Goal: Task Accomplishment & Management: Manage account settings

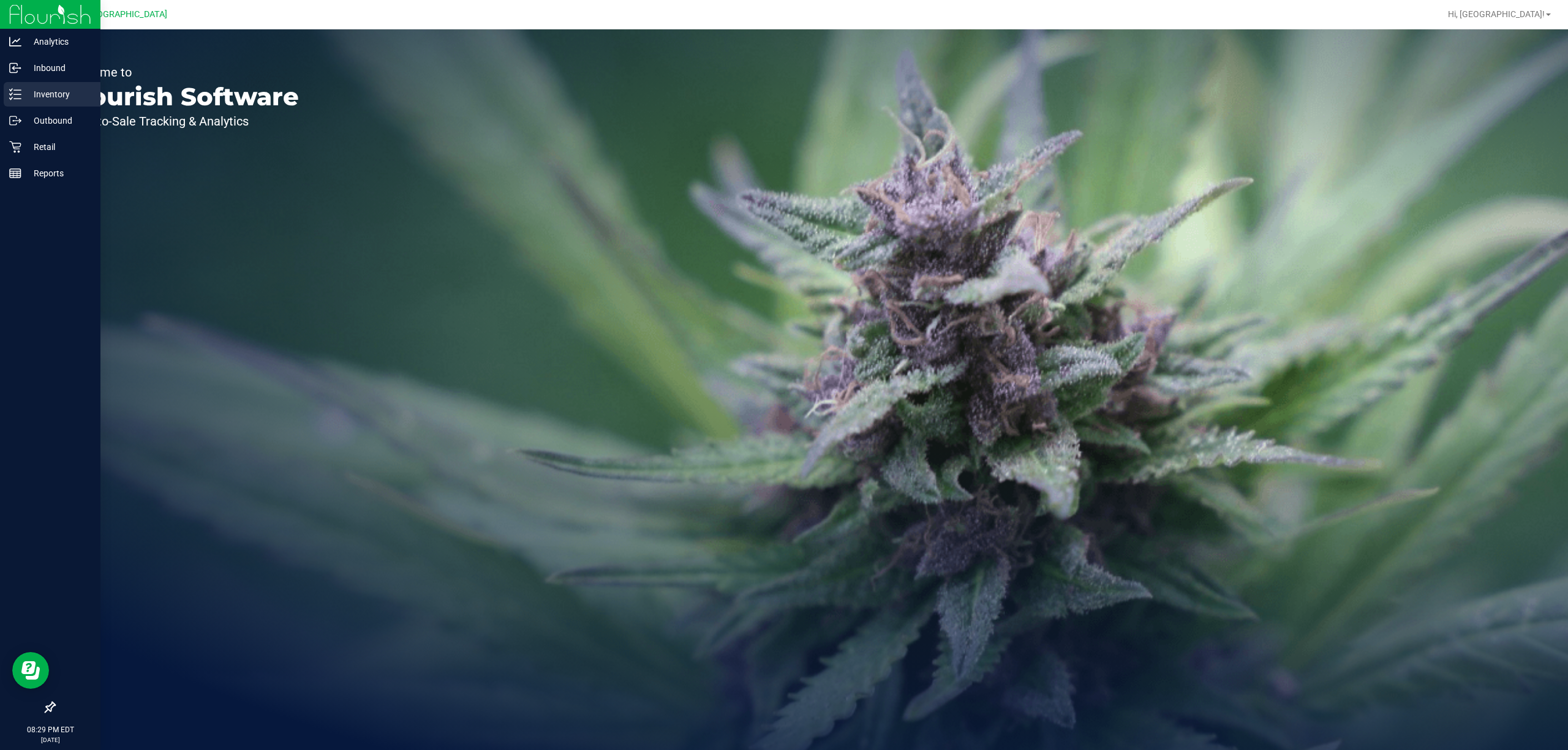
click at [67, 89] on p "Inventory" at bounding box center [58, 94] width 73 height 15
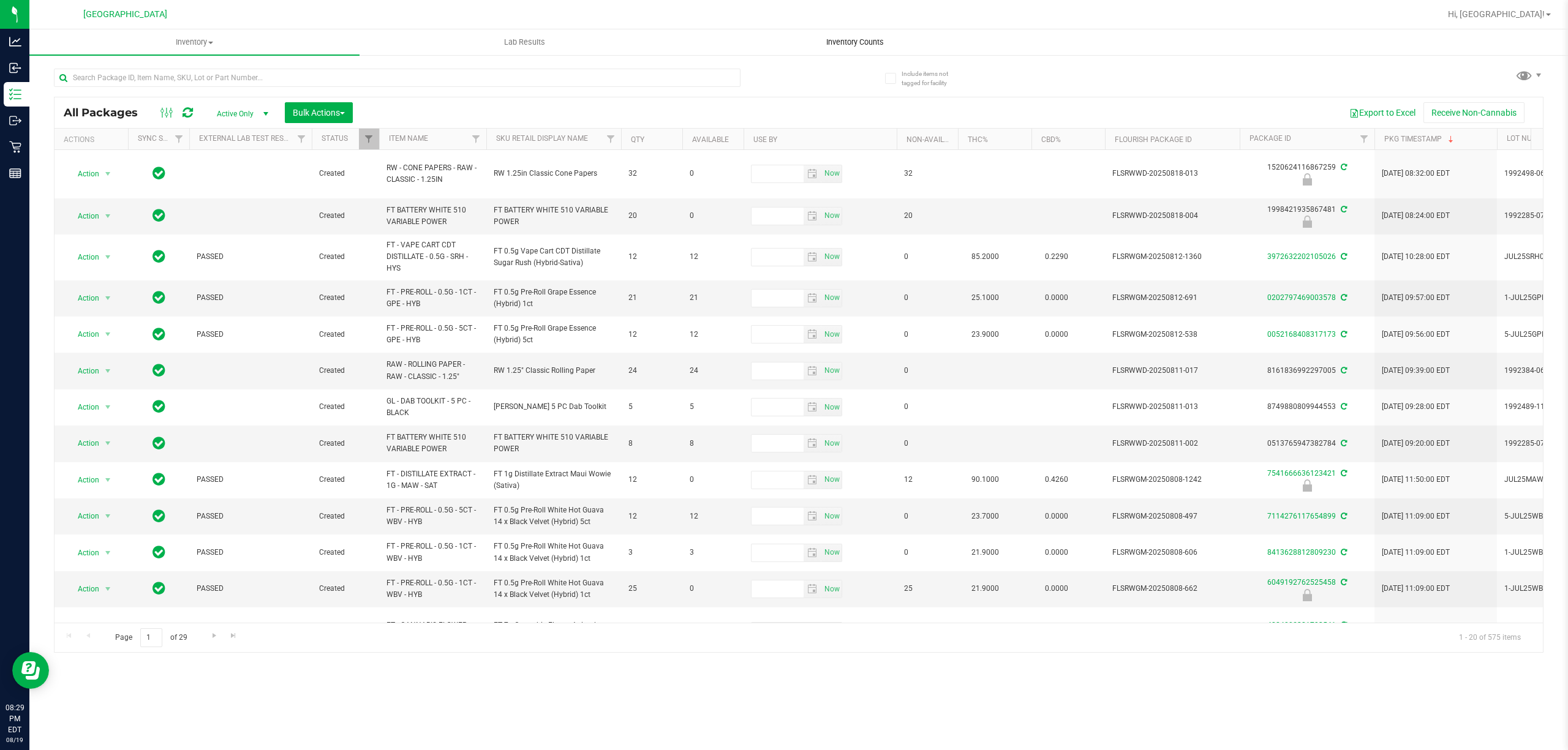
click at [877, 43] on span "Inventory Counts" at bounding box center [855, 42] width 91 height 11
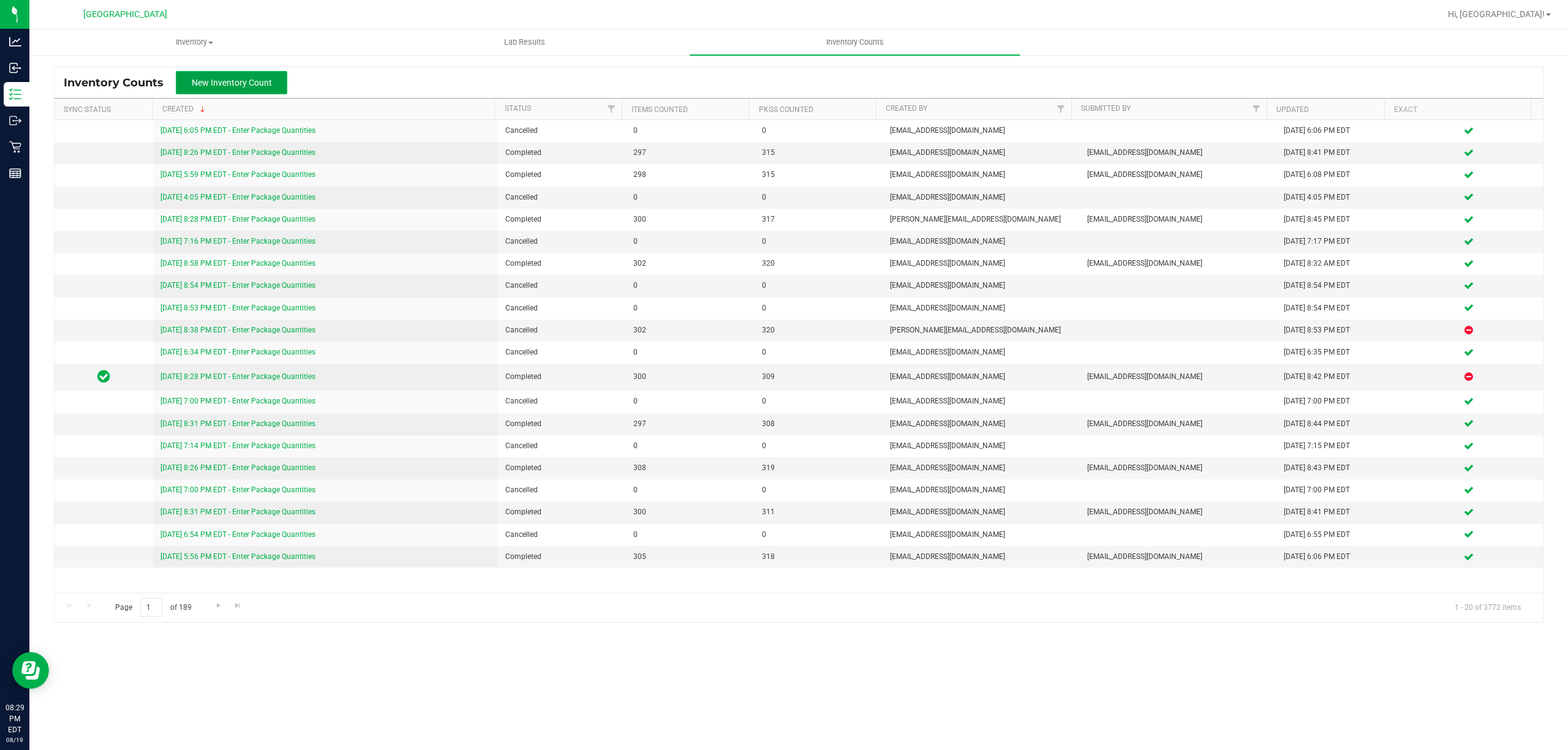
click at [226, 83] on span "New Inventory Count" at bounding box center [232, 83] width 80 height 10
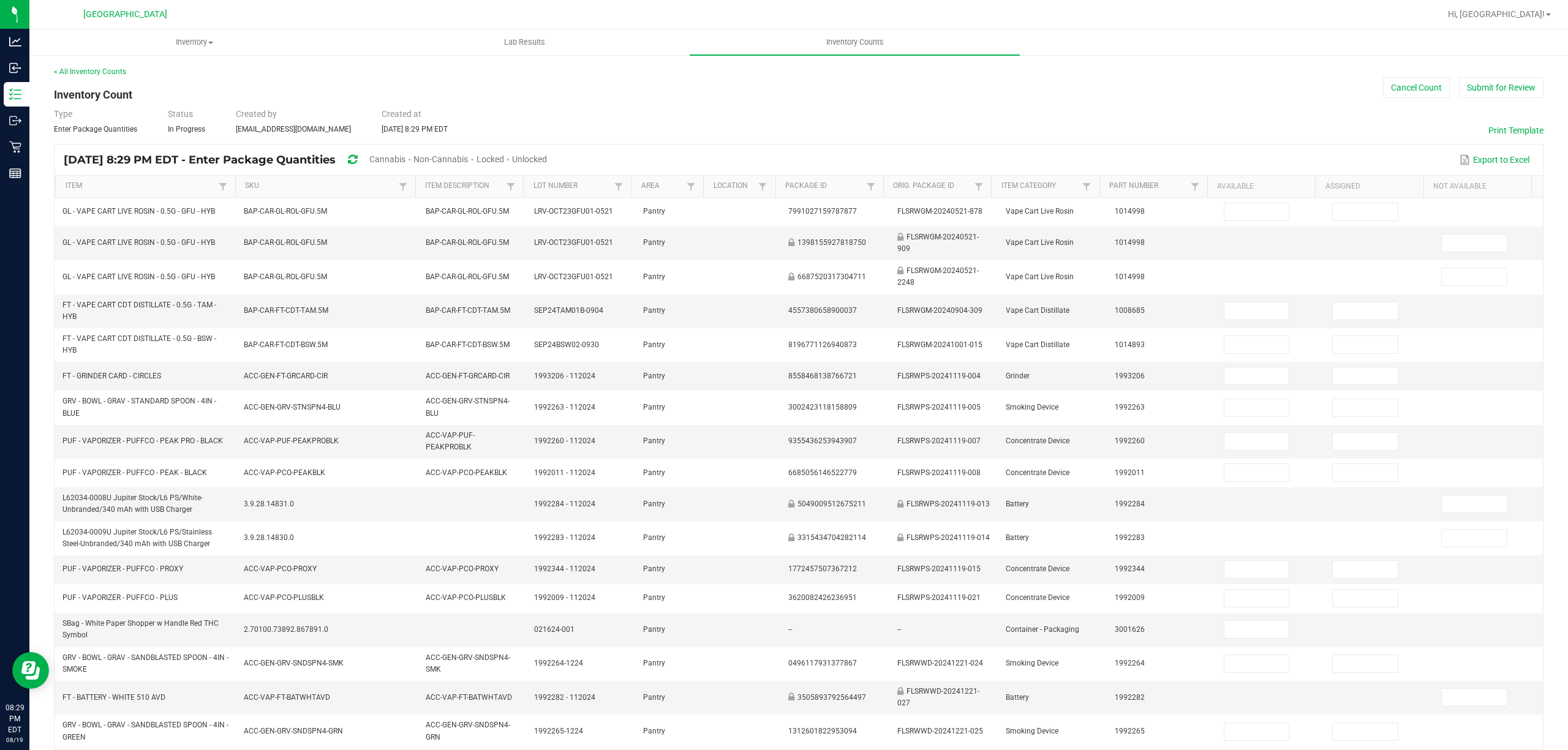
click at [406, 157] on span "Cannabis" at bounding box center [387, 159] width 37 height 10
click at [547, 156] on span "Unlocked" at bounding box center [530, 159] width 35 height 10
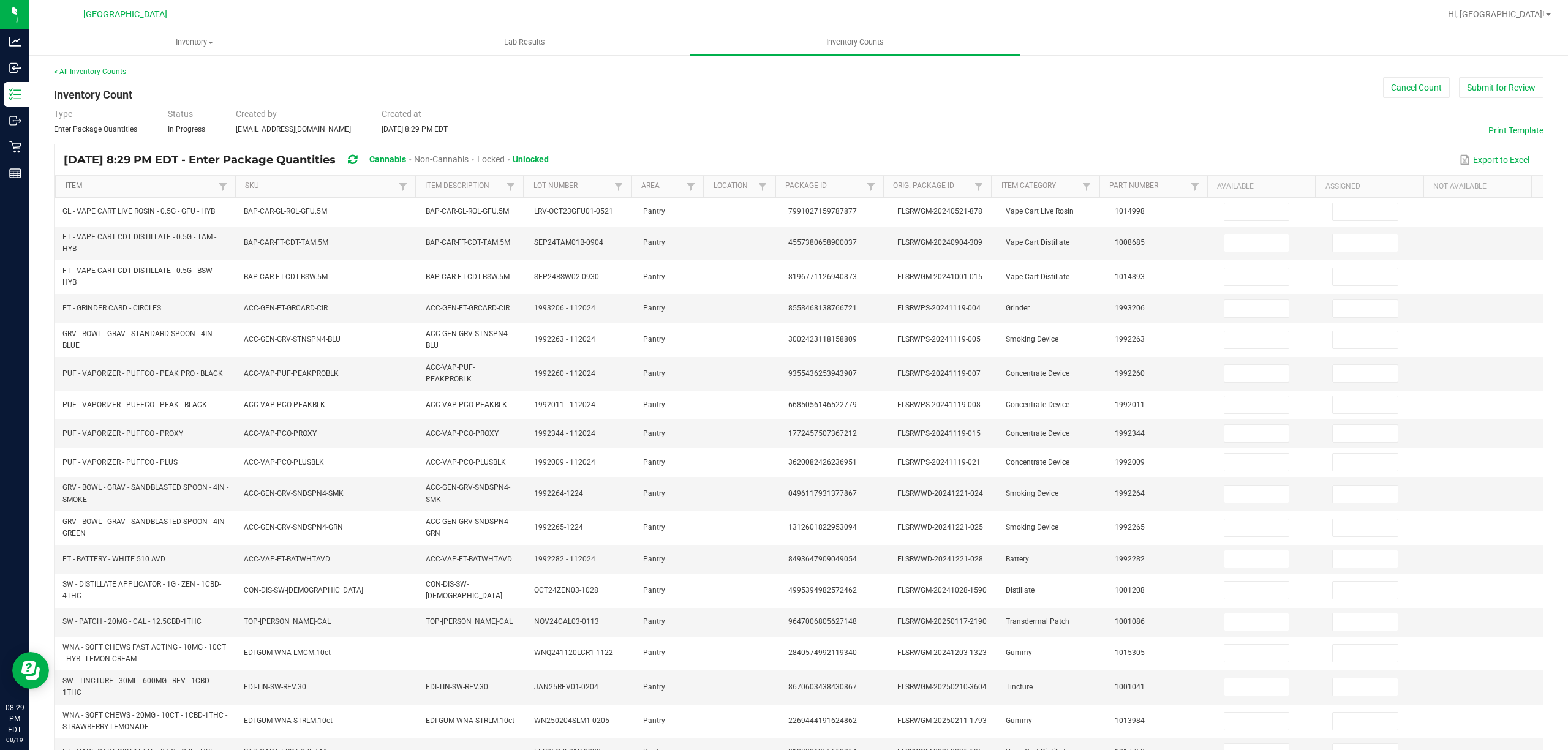
click at [162, 186] on link "Item" at bounding box center [141, 186] width 150 height 10
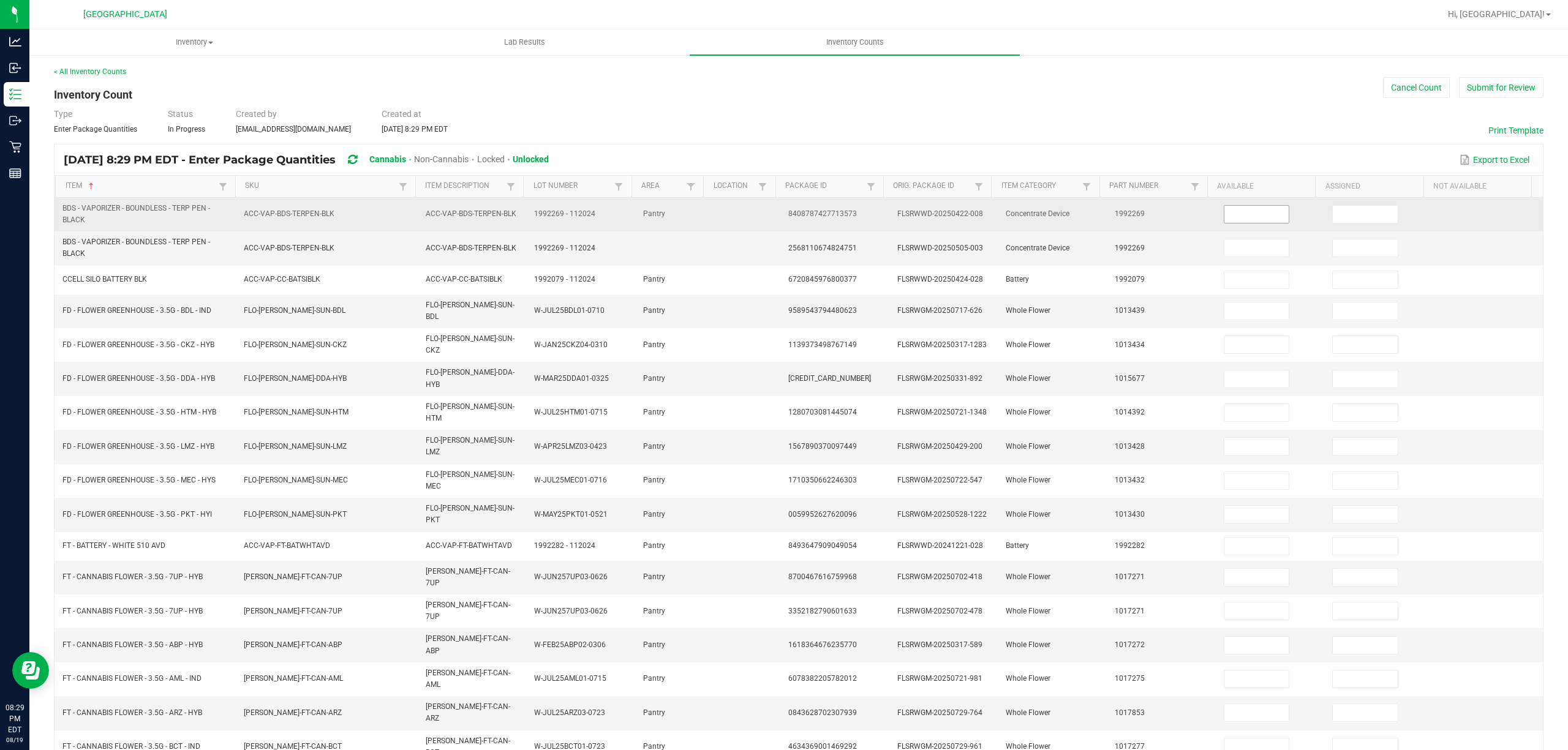
click at [1254, 215] on input at bounding box center [1257, 214] width 65 height 17
type input "5"
type input "1"
type input "2"
type input "15"
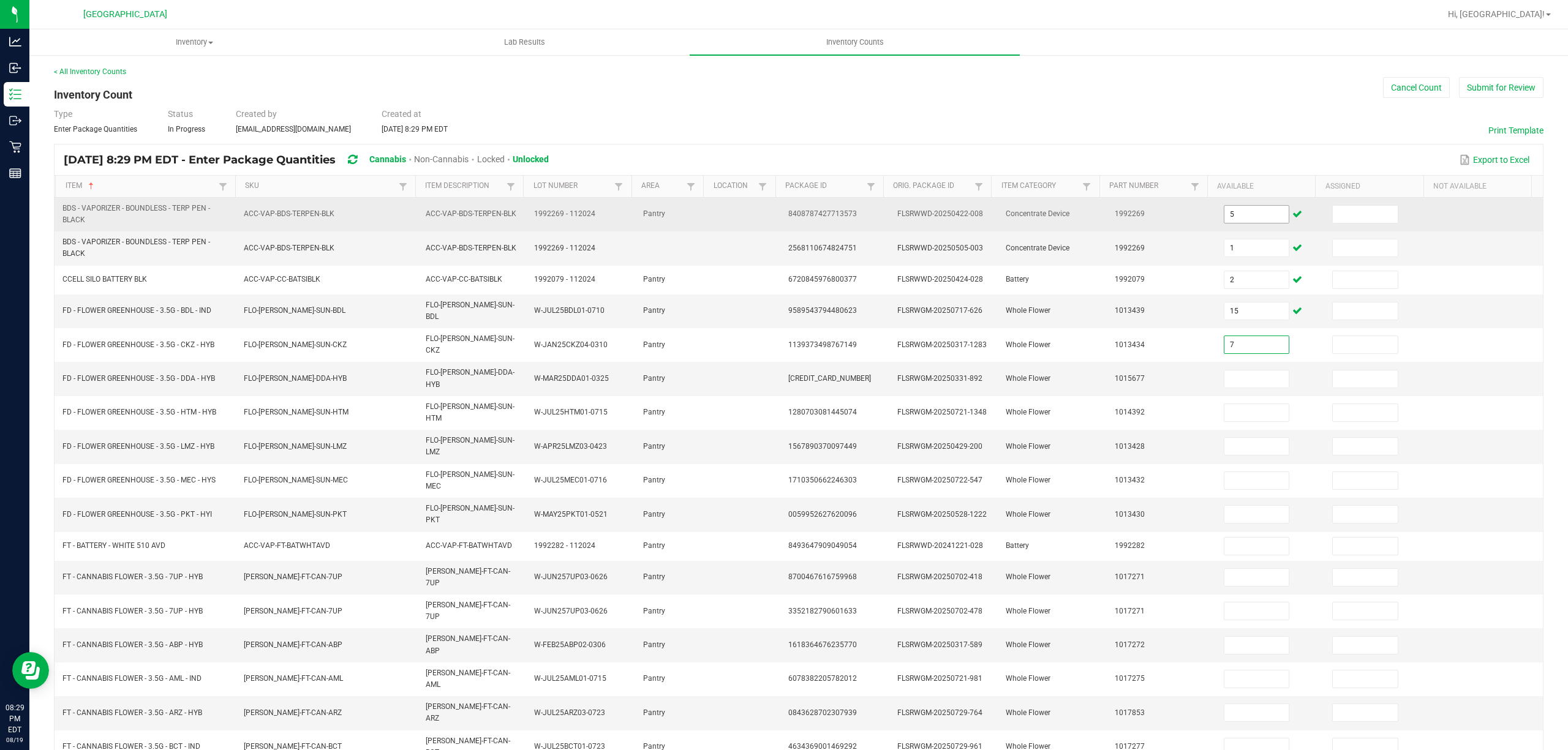
type input "7"
type input "5"
type input "16"
type input "8"
type input "12"
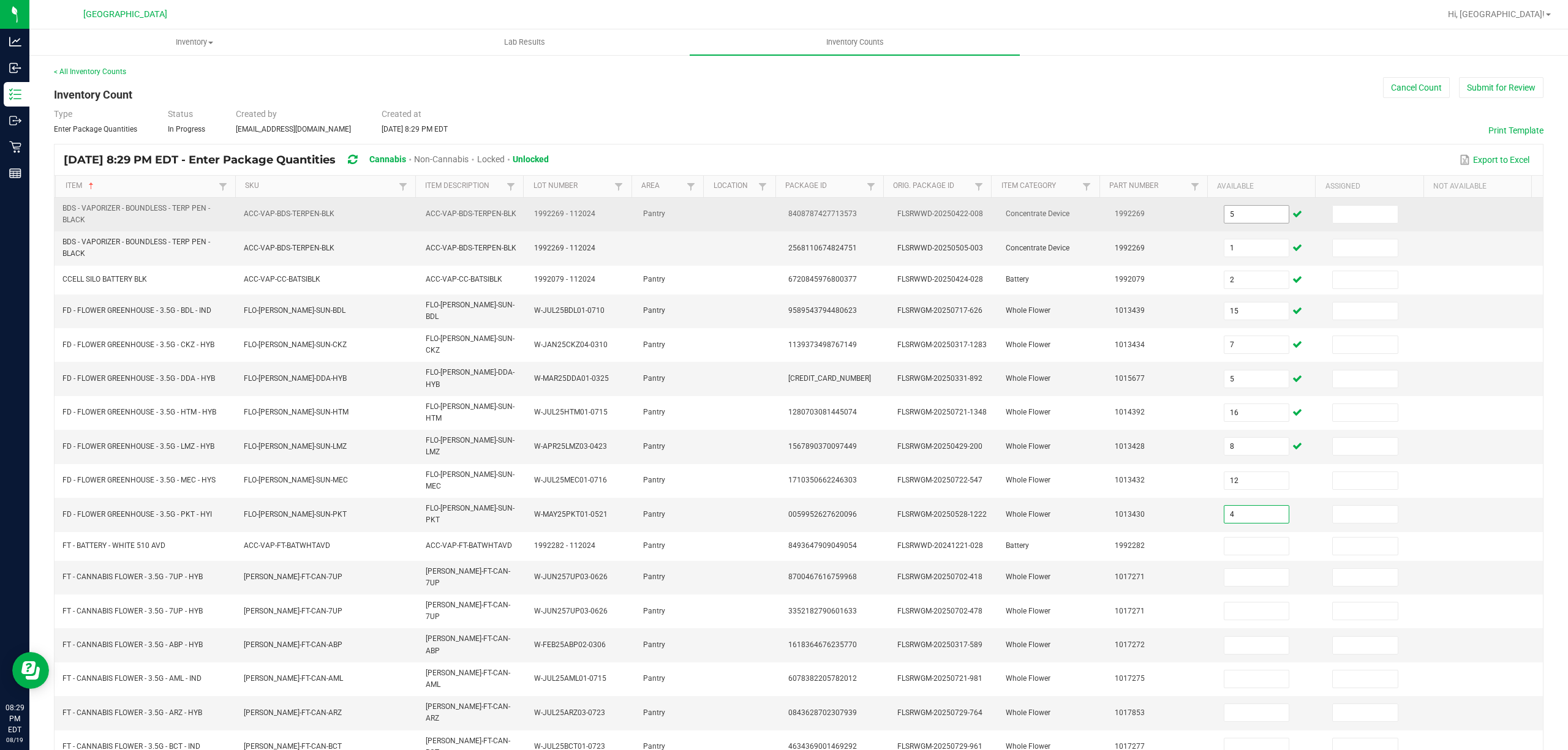
type input "4"
type input "5"
type input "2"
type input "1"
type input "19"
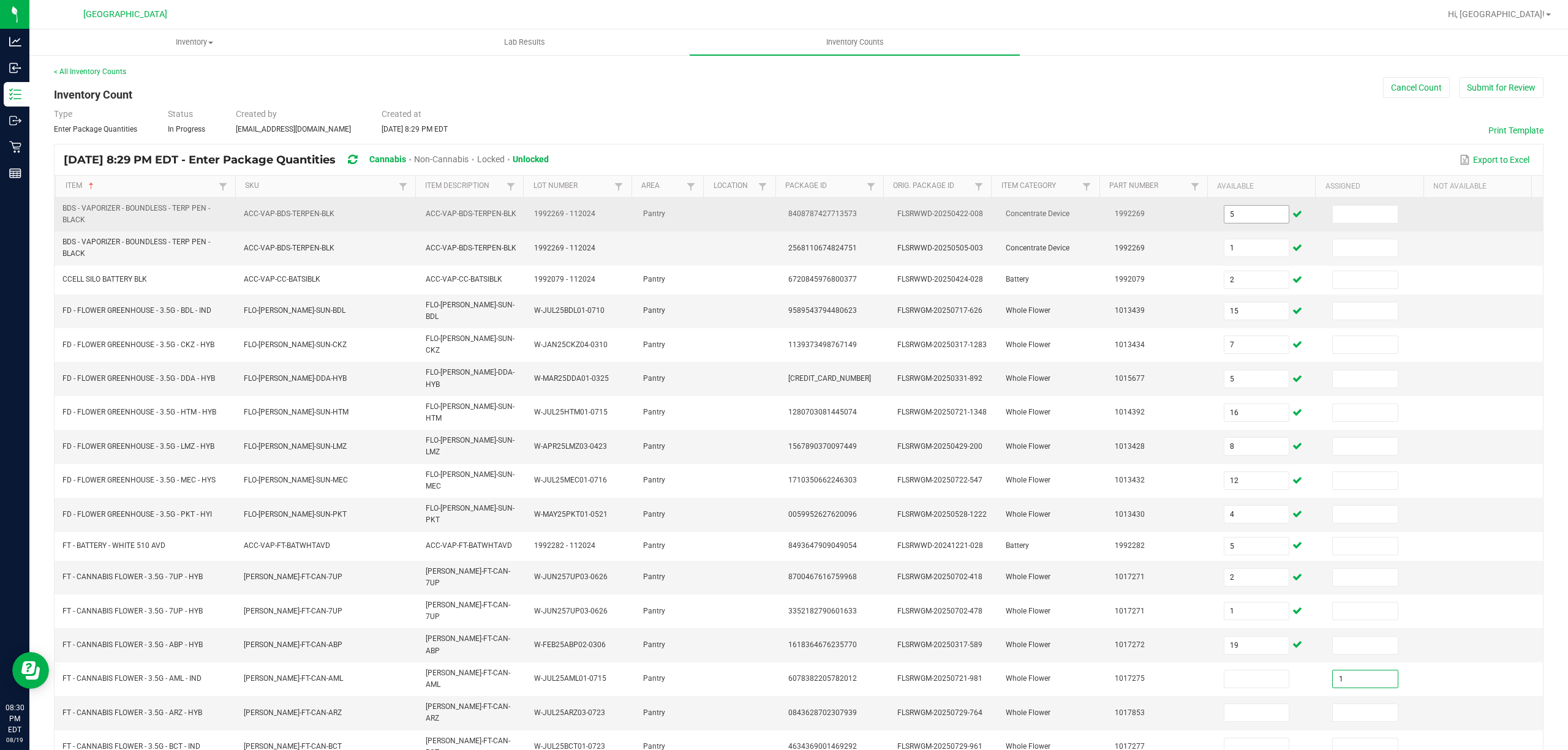
type input "1"
type input "18"
type input "17"
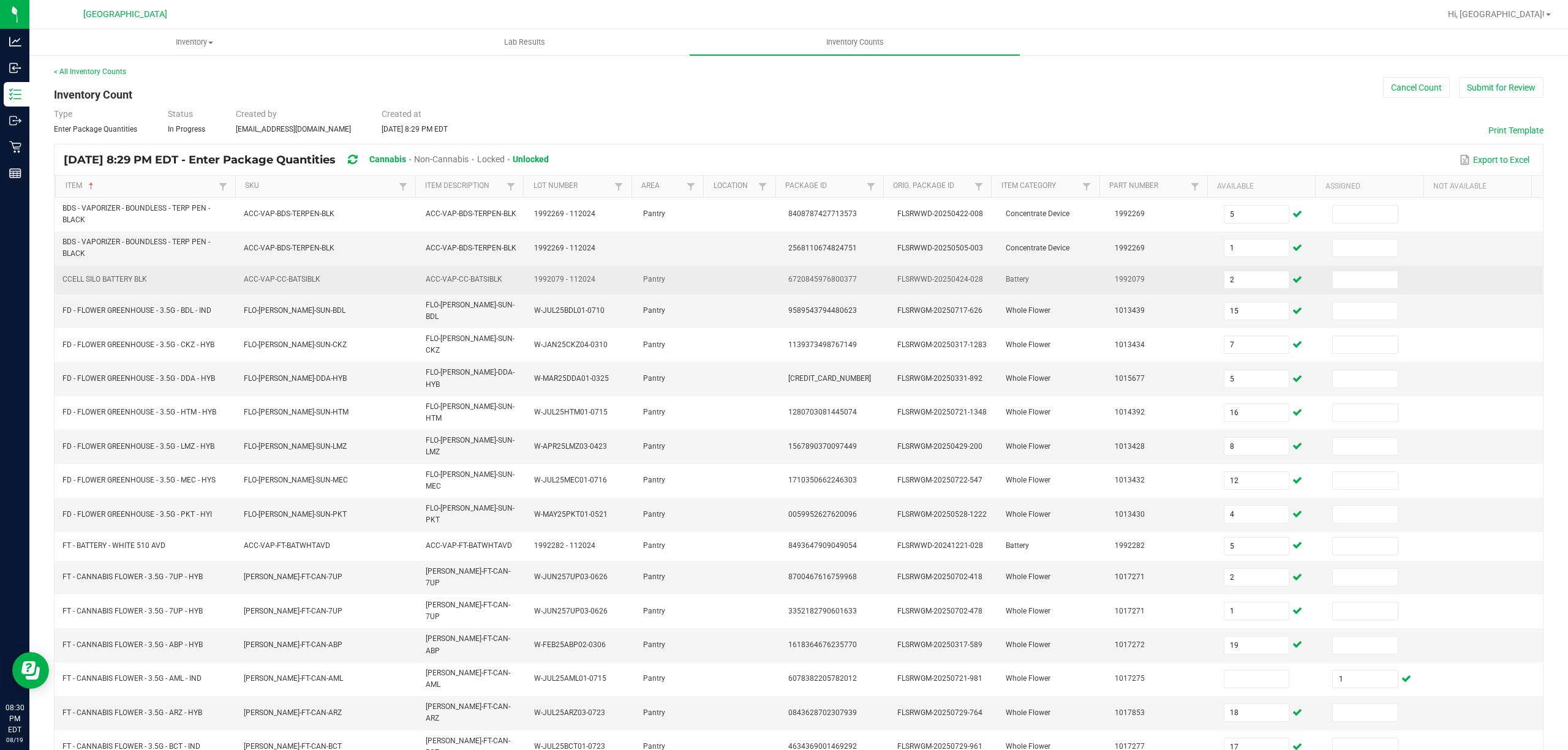
scroll to position [89, 0]
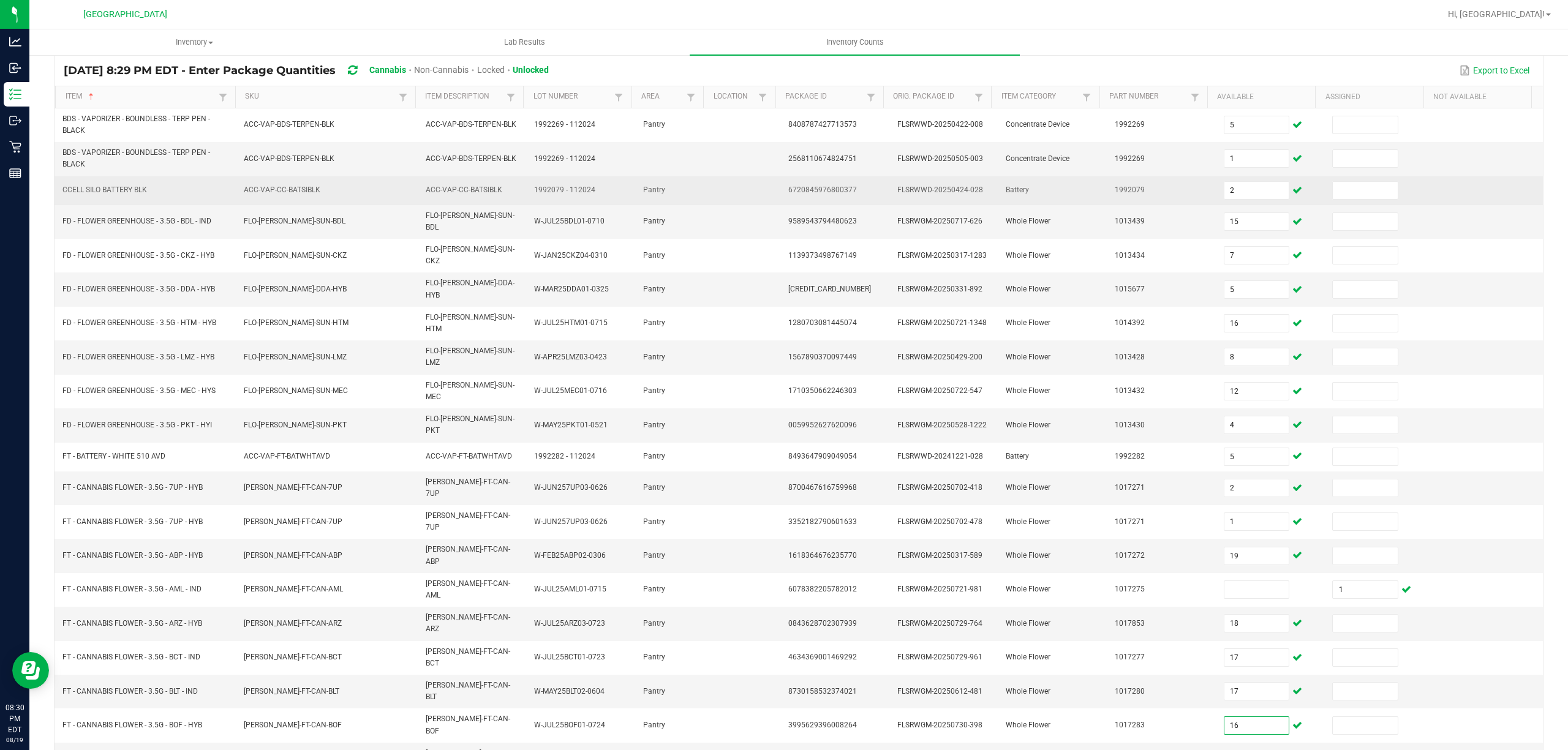
type input "16"
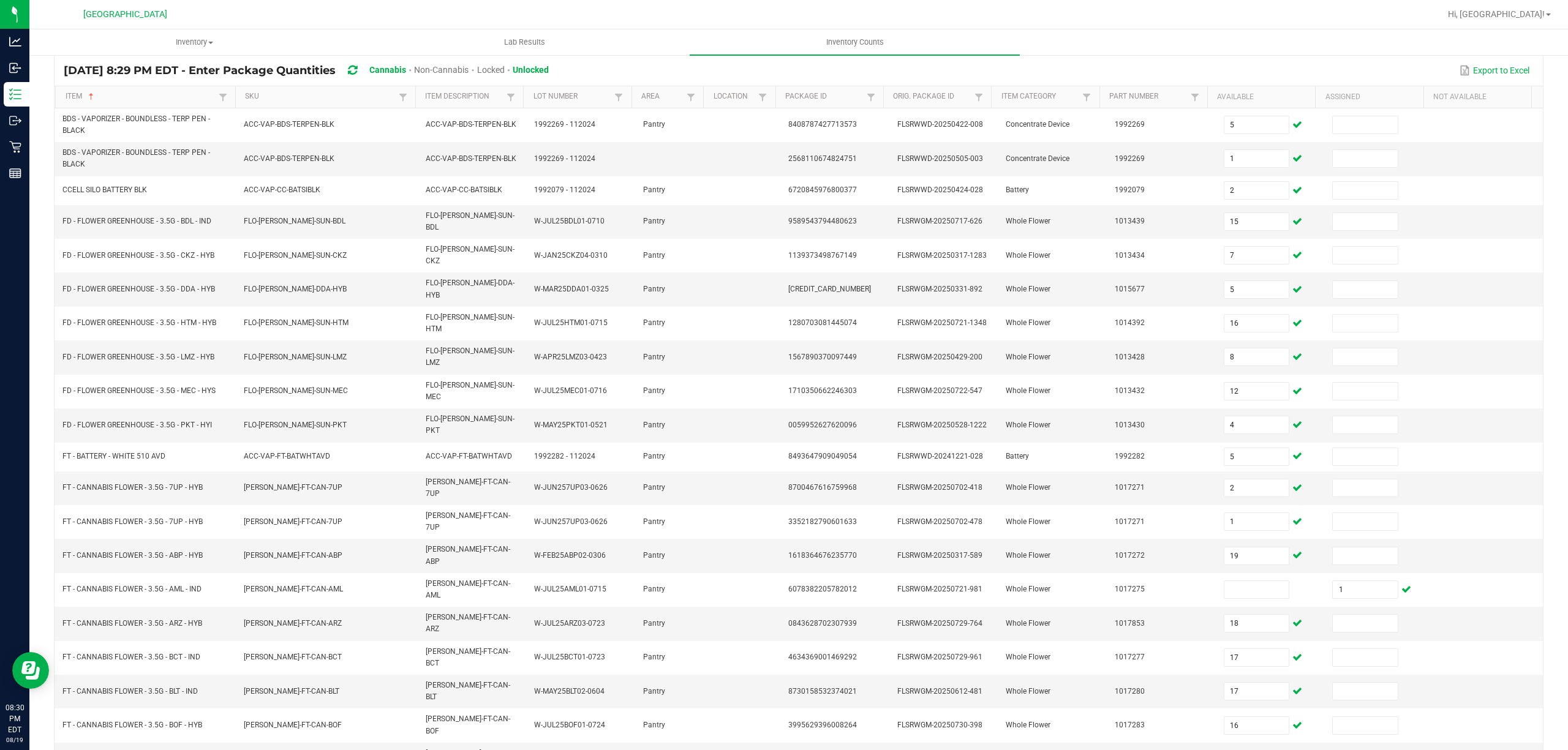
type input "12"
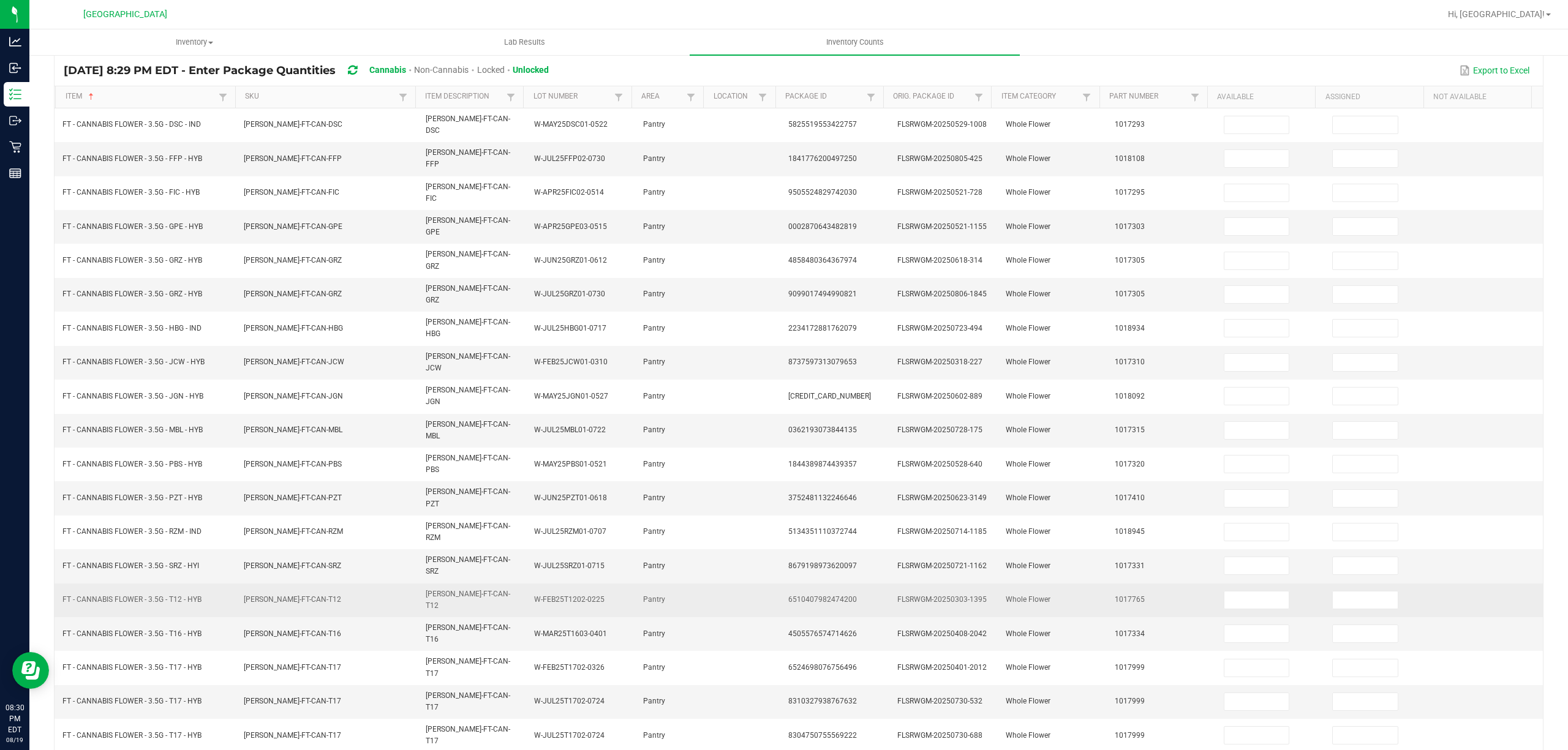
scroll to position [79, 0]
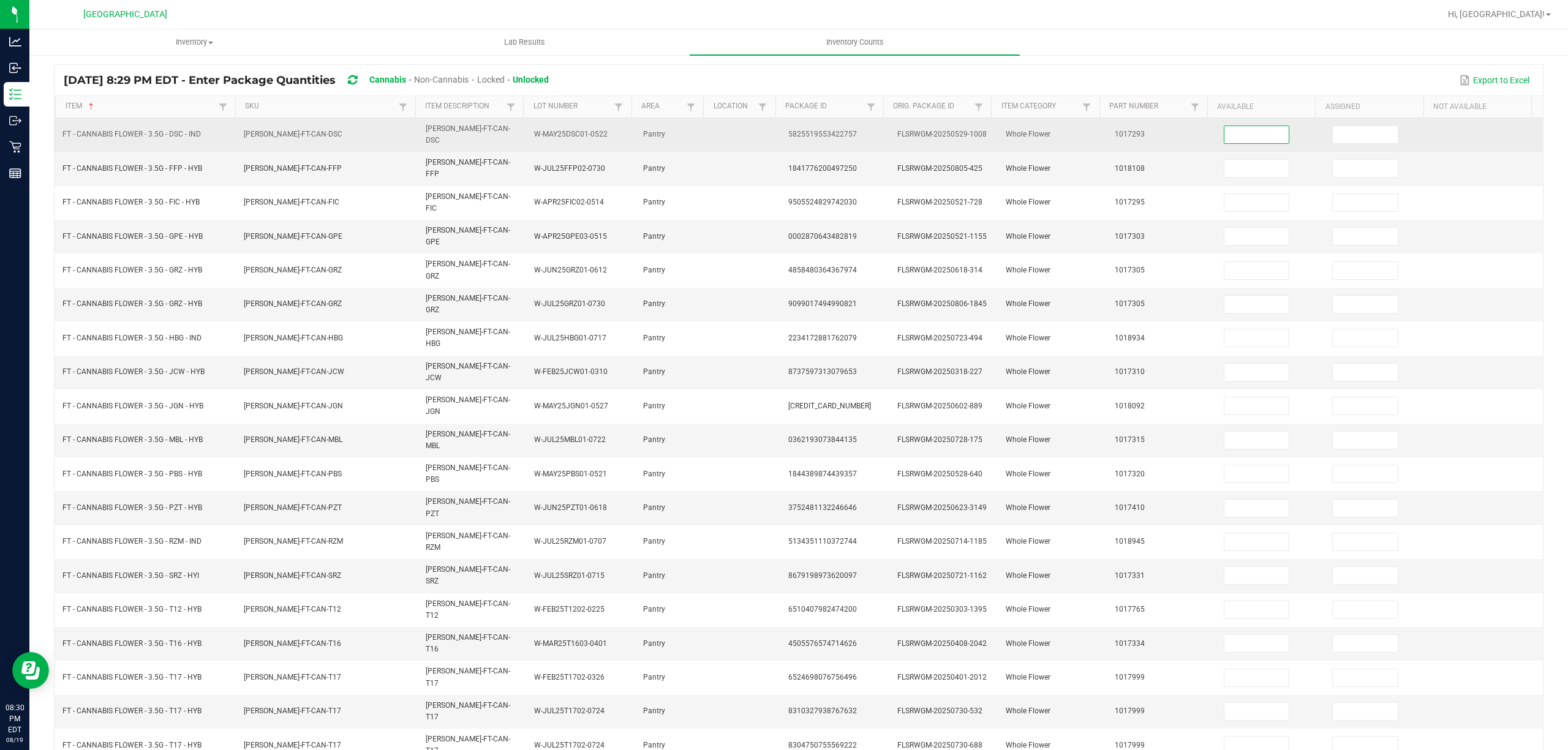
click at [1233, 131] on input at bounding box center [1257, 134] width 65 height 17
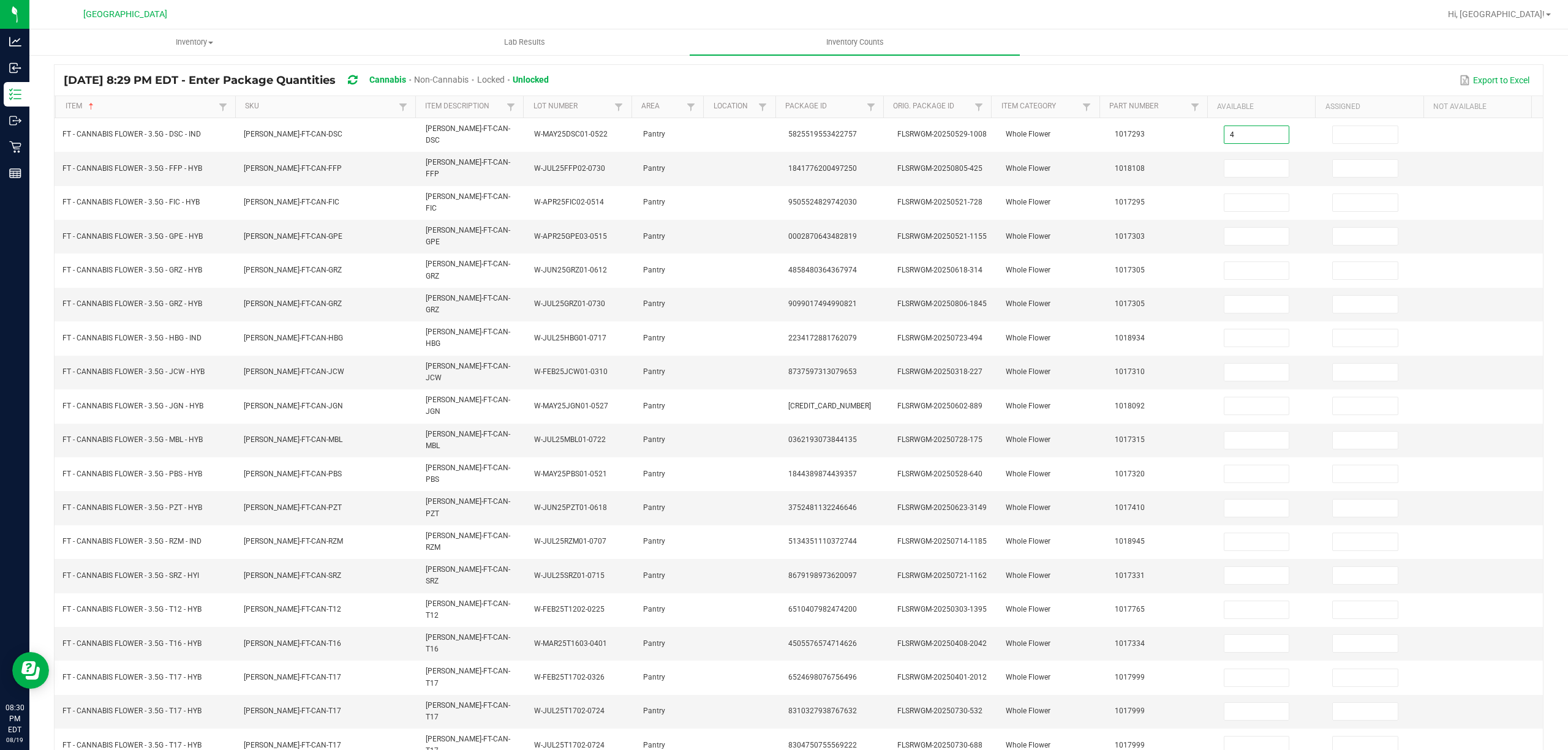
type input "4"
type input "19"
type input "14"
type input "20"
type input "6"
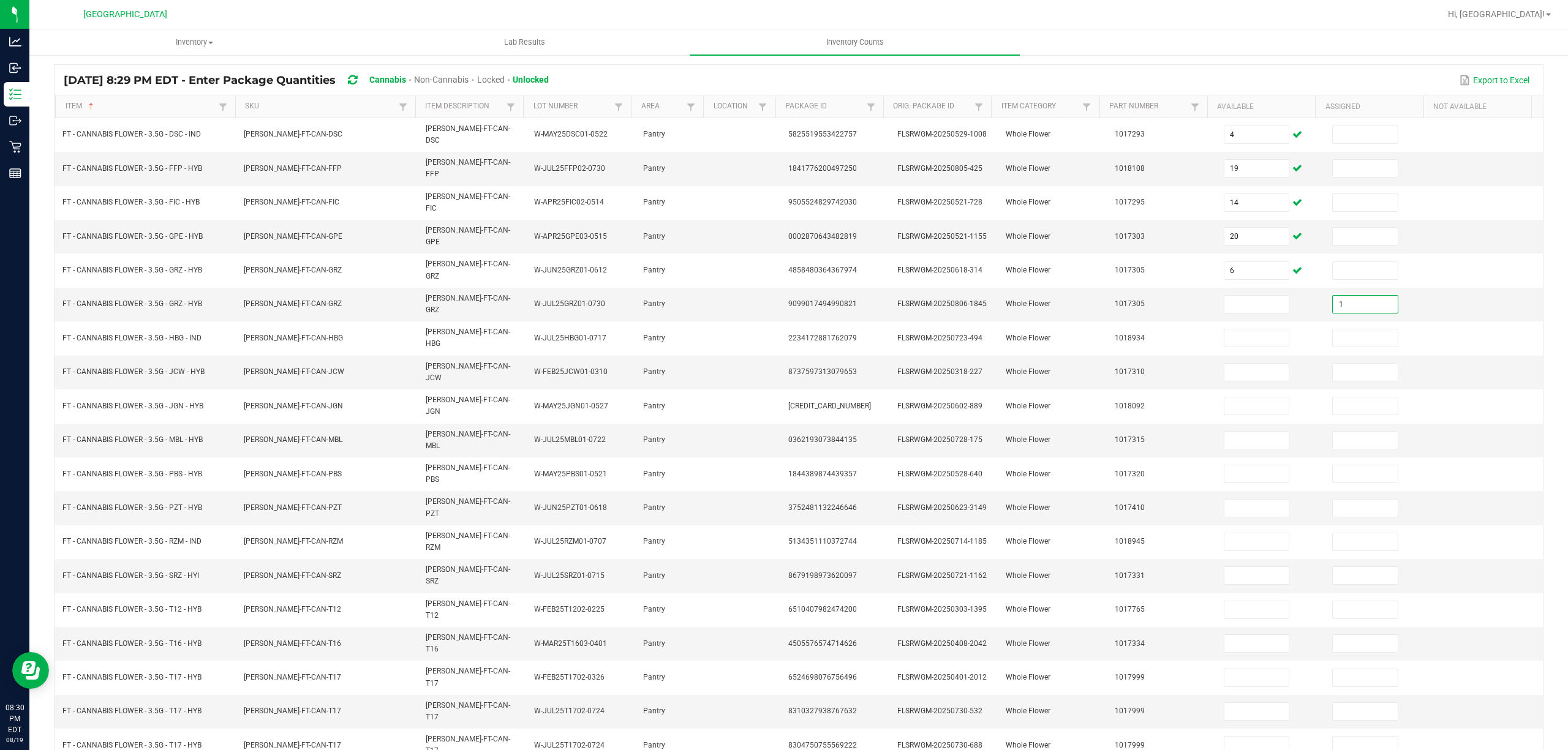
type input "1"
type input "4"
type input "1"
type input "16"
type input "2"
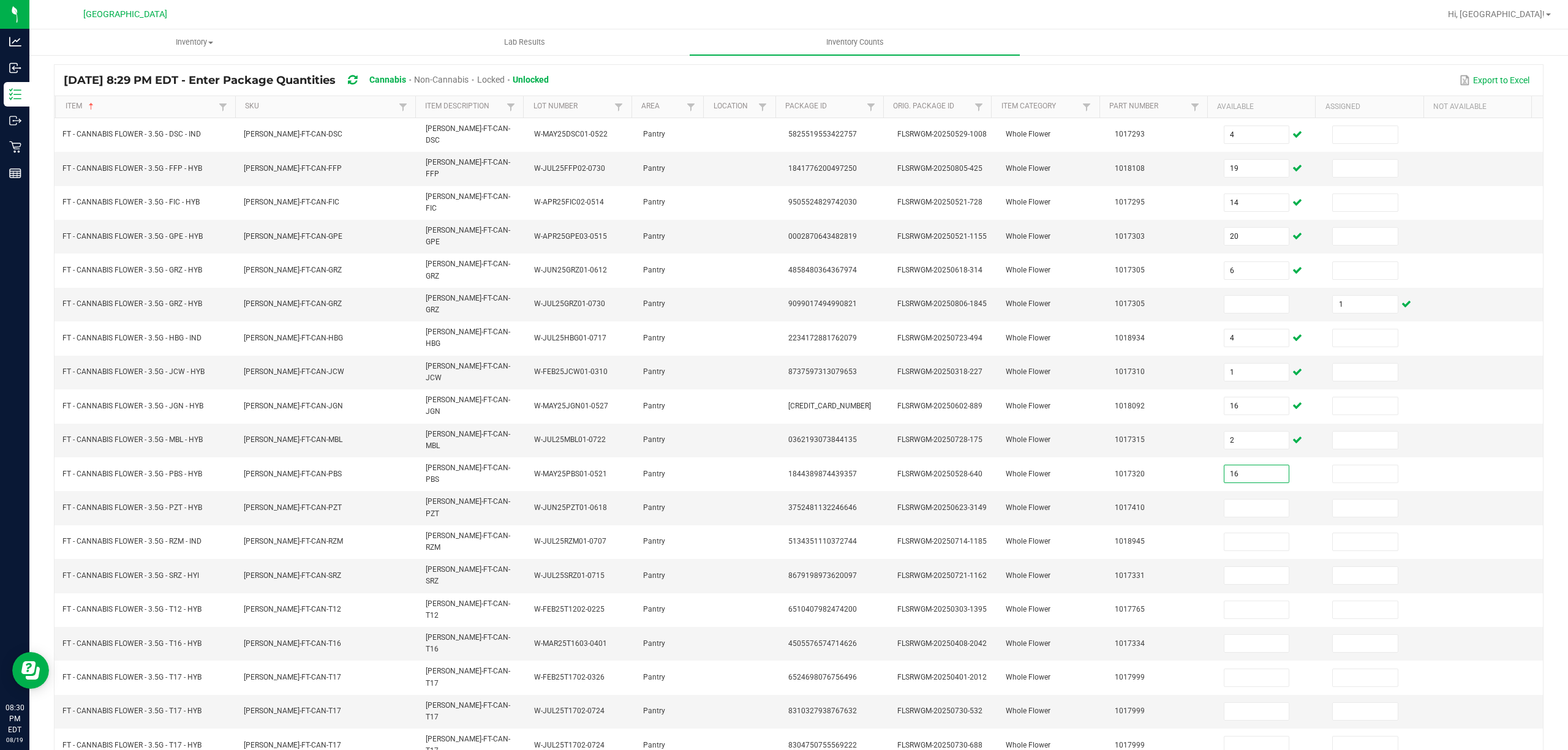
type input "16"
type input "4"
type input "18"
type input "8"
type input "26"
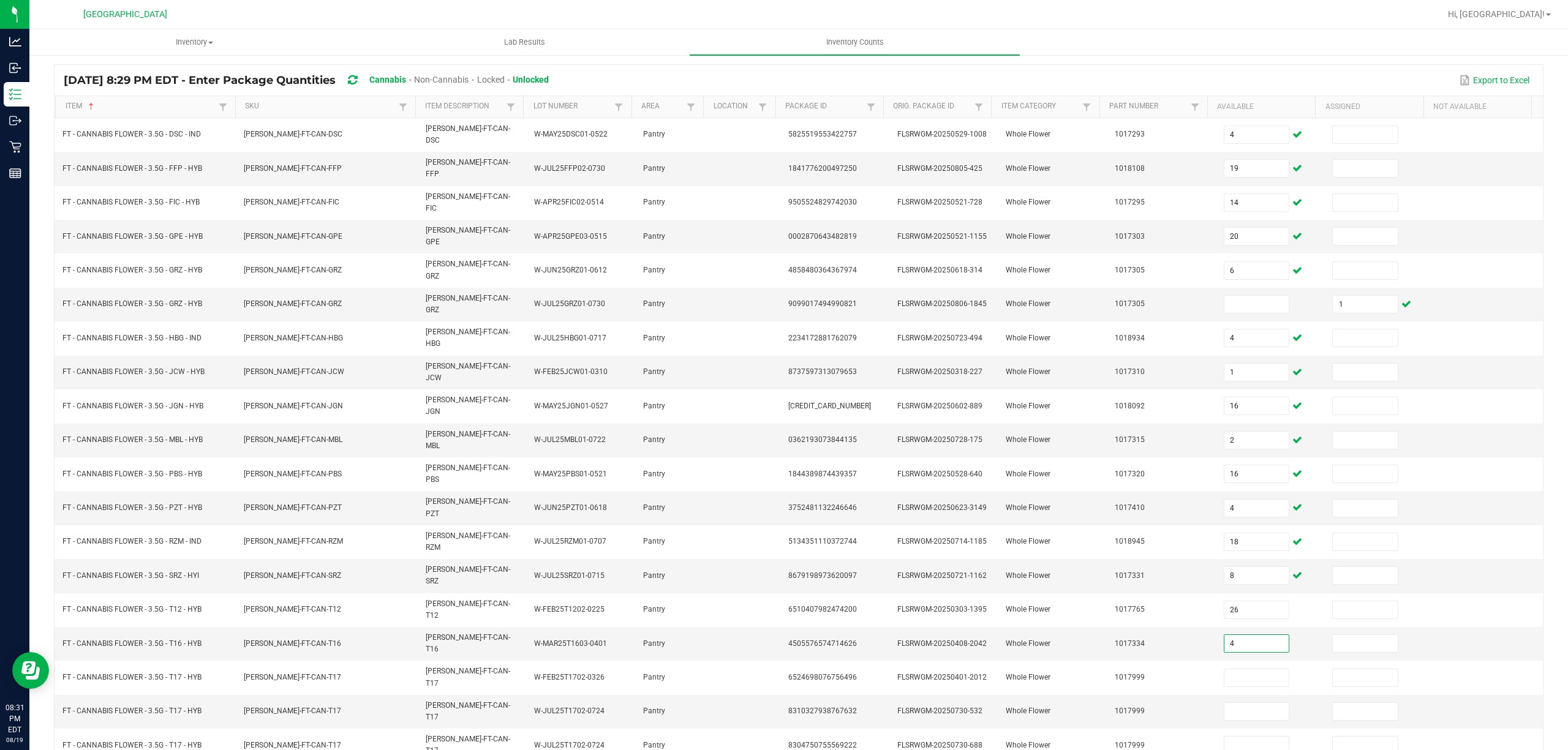
type input "4"
type input "1"
type input "18"
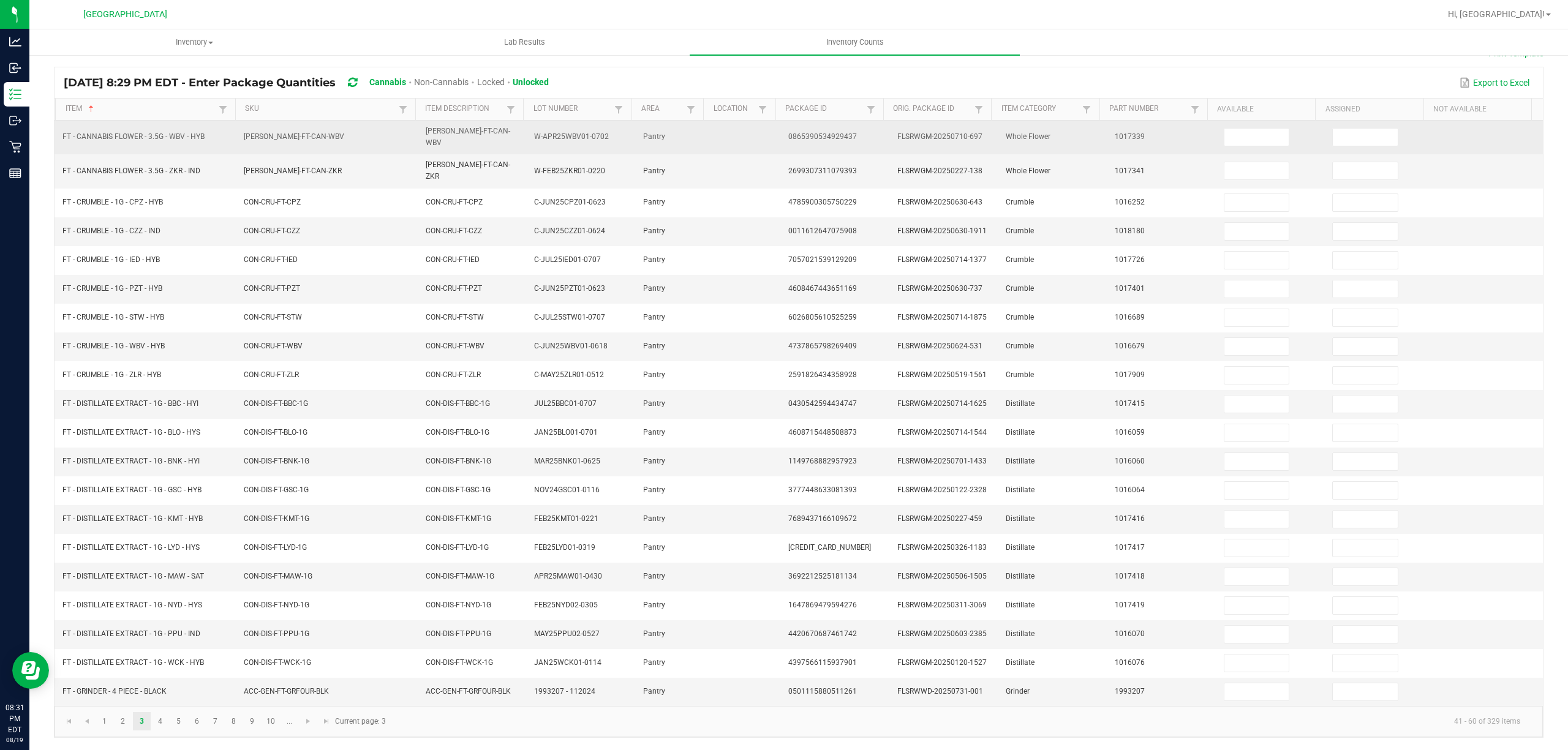
click at [1222, 145] on td at bounding box center [1271, 138] width 109 height 34
click at [1226, 135] on input at bounding box center [1257, 137] width 65 height 17
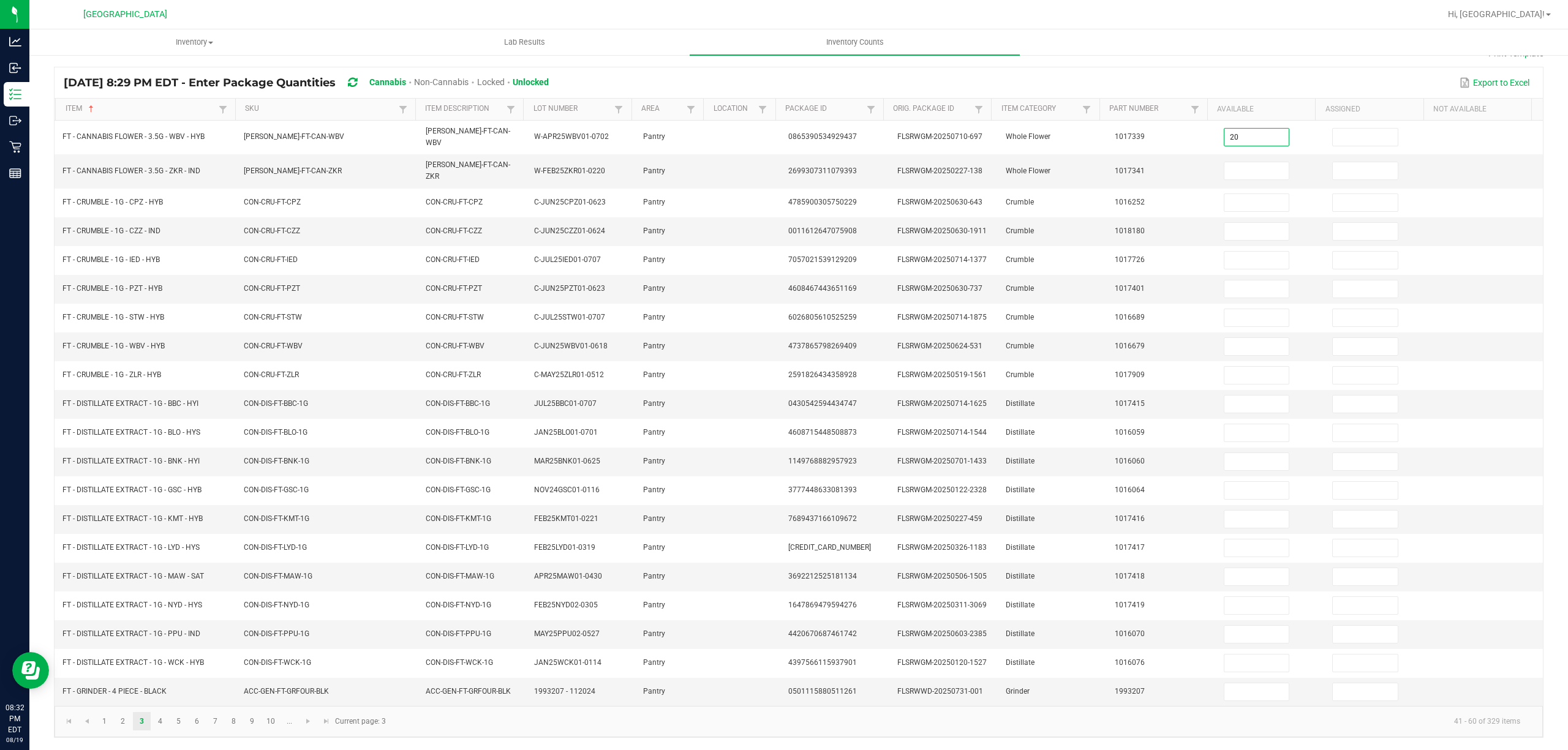
type input "20"
type input "11"
type input "1"
type input "2"
type input "6"
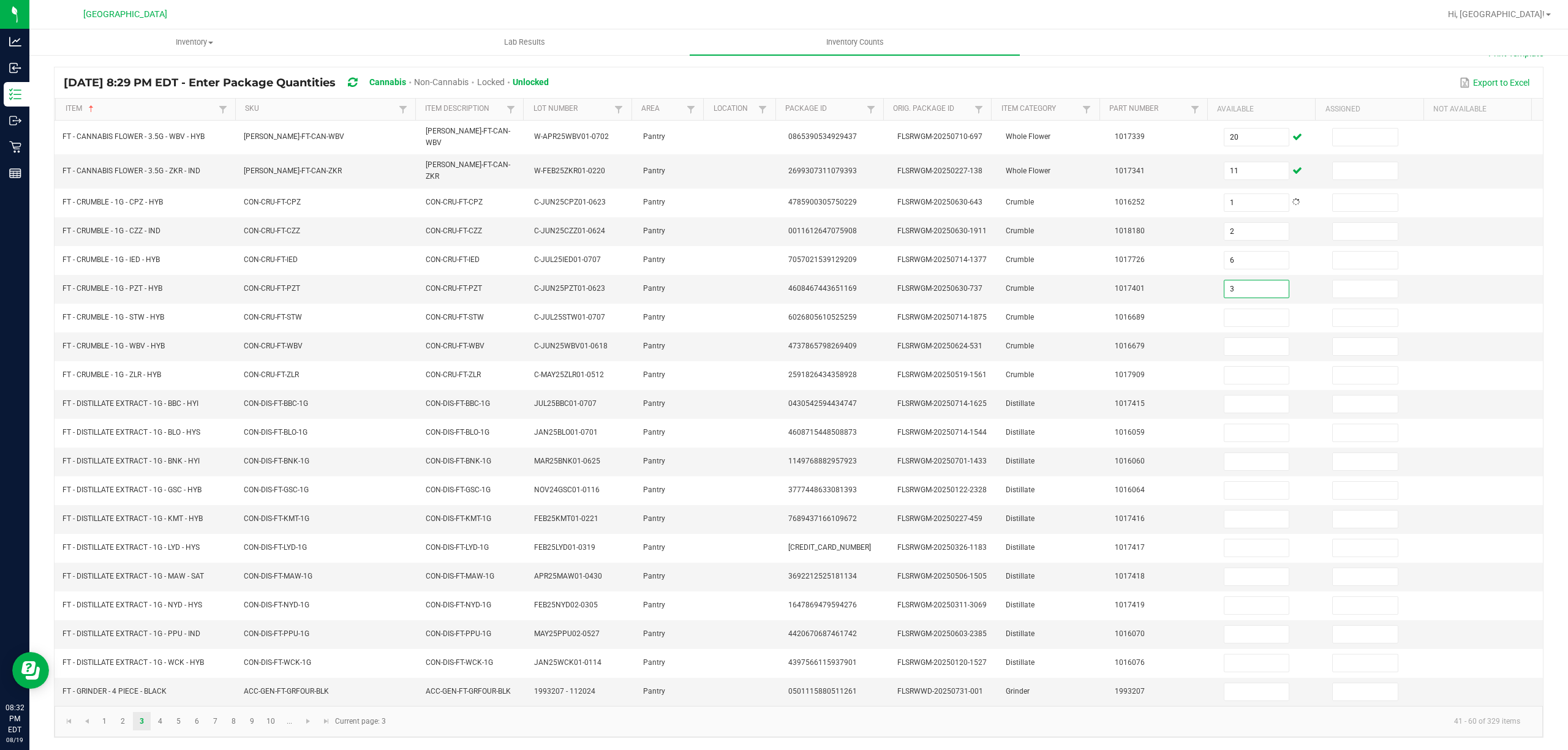
type input "3"
type input "4"
type input "7"
type input "8"
type input "3"
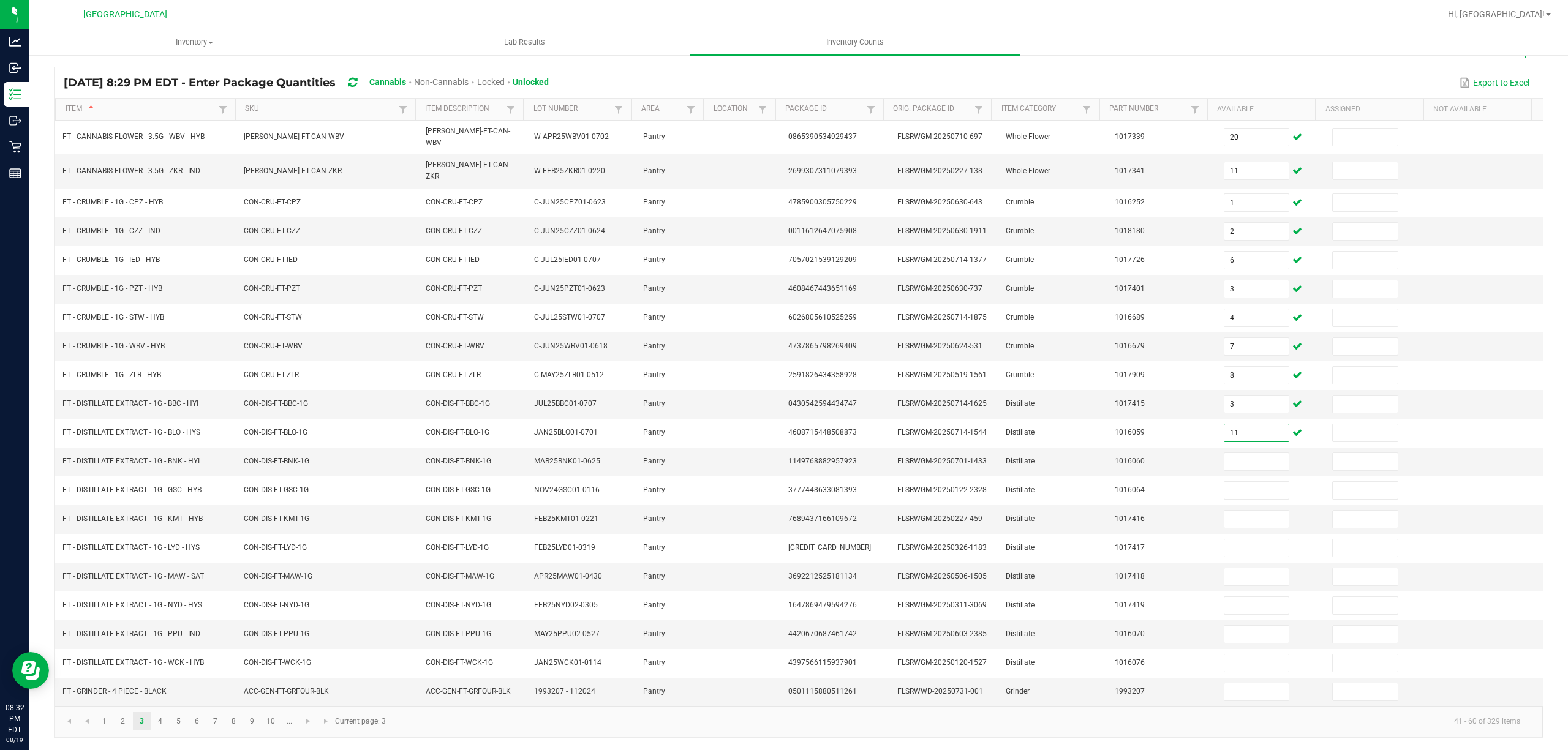
type input "11"
type input "9"
type input "1"
type input "6"
type input "1"
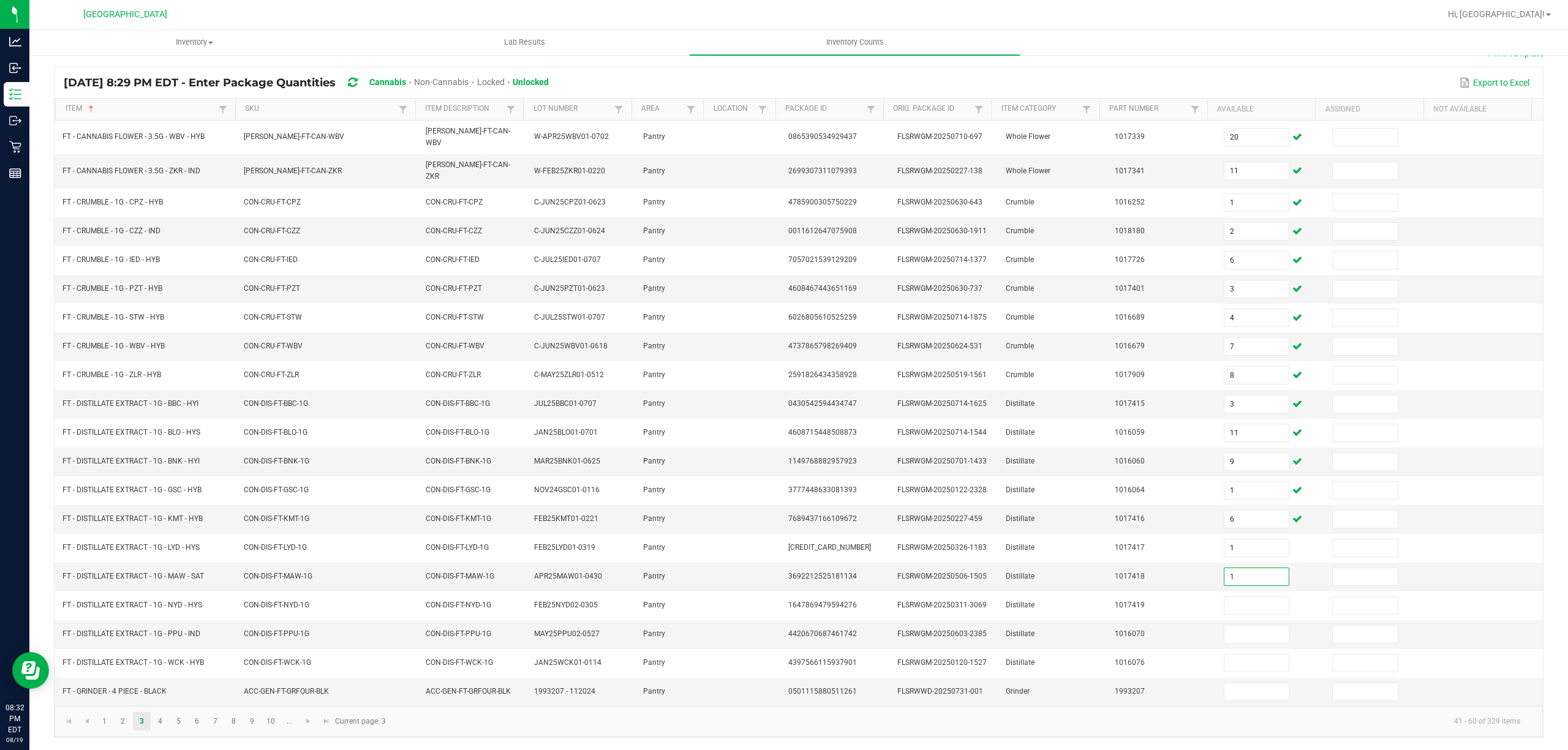
type input "1"
type input "5"
type input "8"
type input "3"
type input "5"
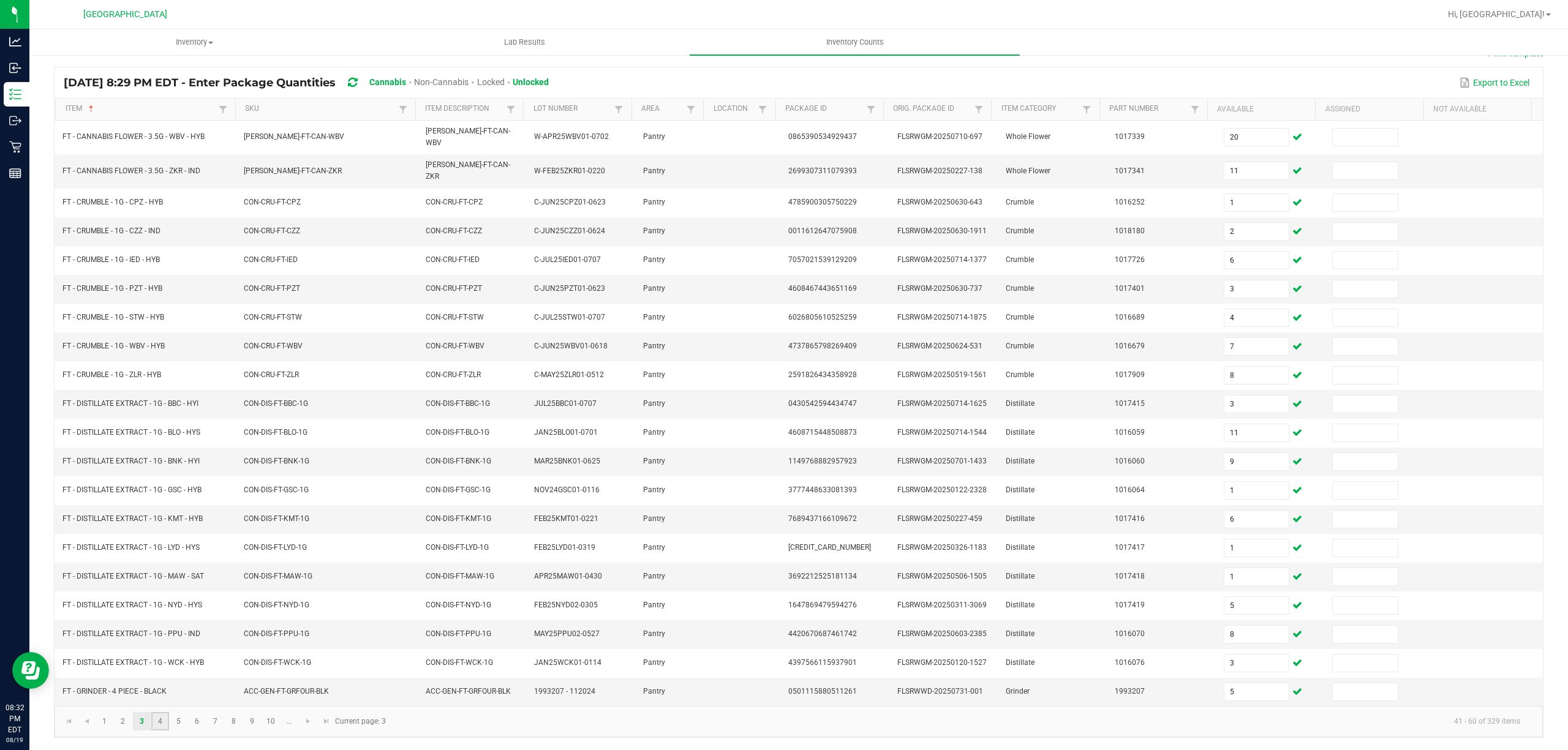
click at [166, 714] on link "4" at bounding box center [160, 721] width 18 height 19
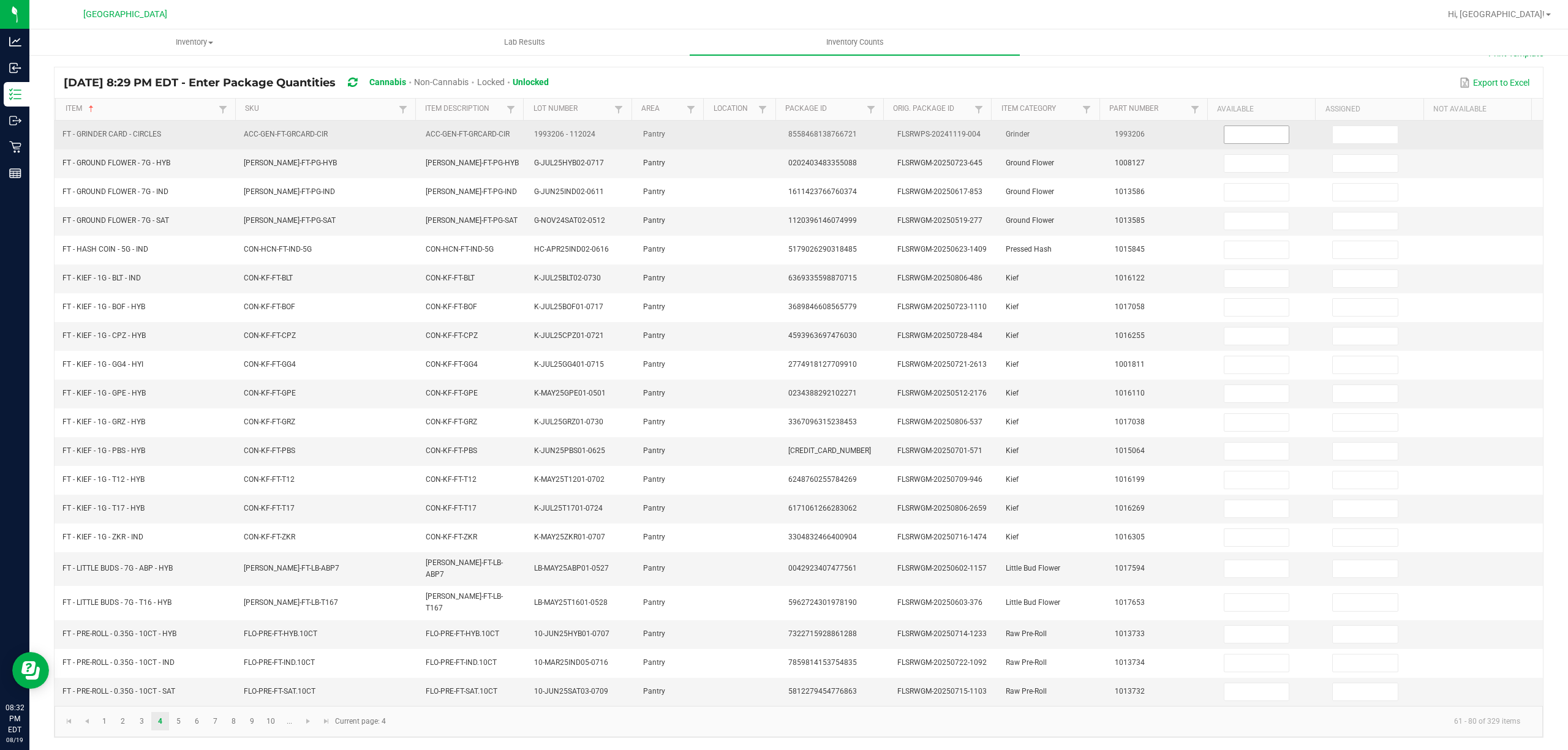
click at [1226, 138] on input at bounding box center [1257, 134] width 65 height 17
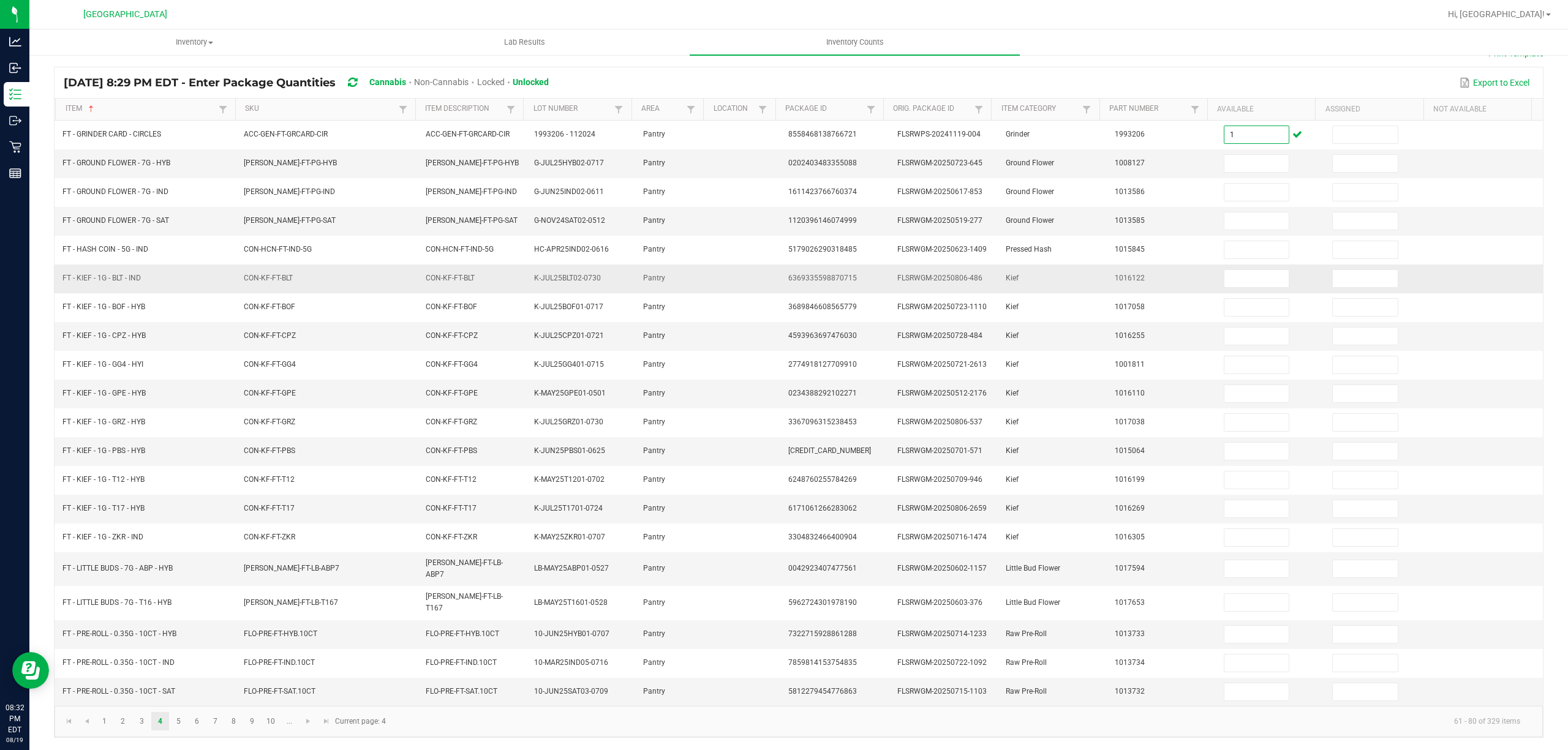
type input "1"
type input "15"
type input "9"
type input "11"
type input "1"
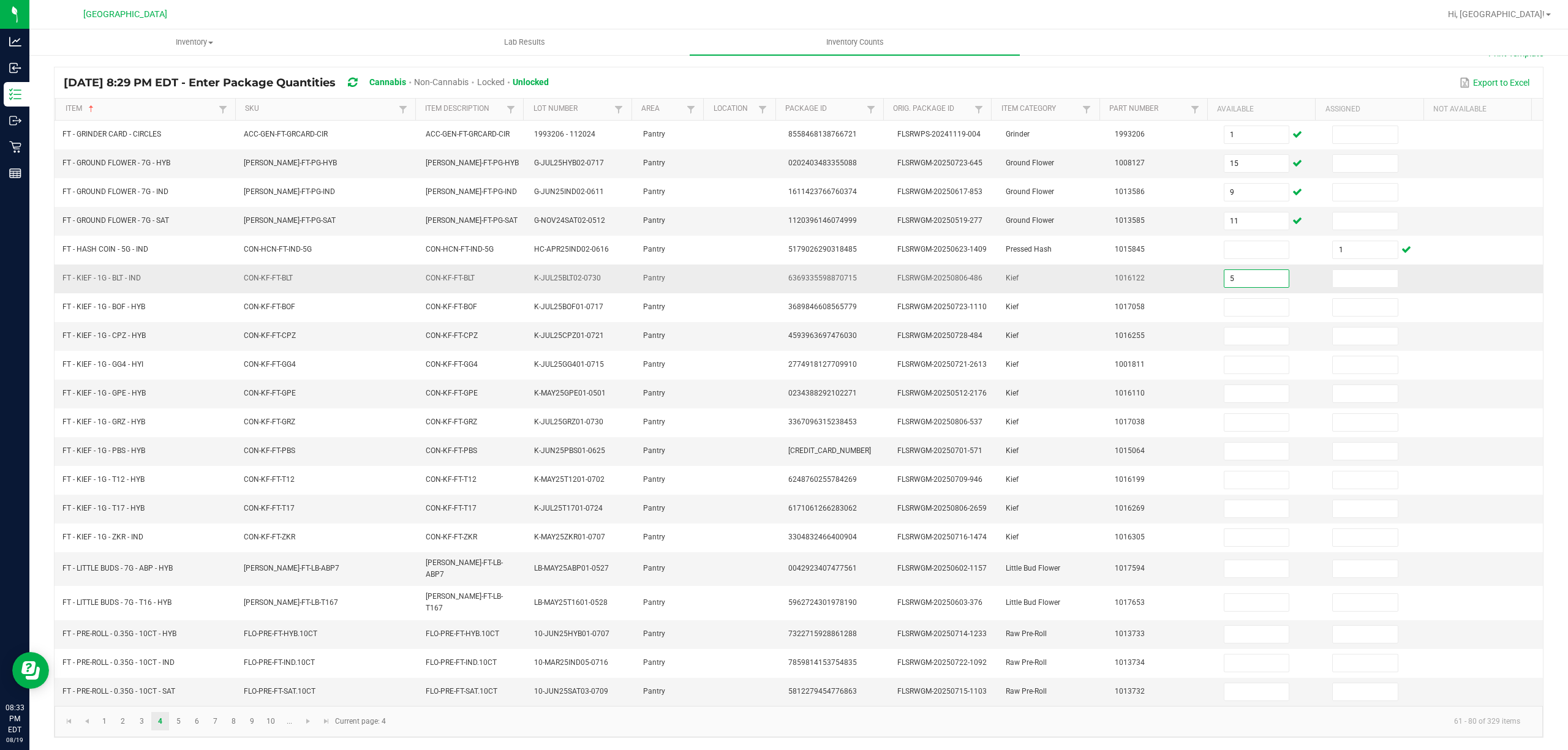
type input "5"
type input "3"
type input "6"
type input "2"
type input "8"
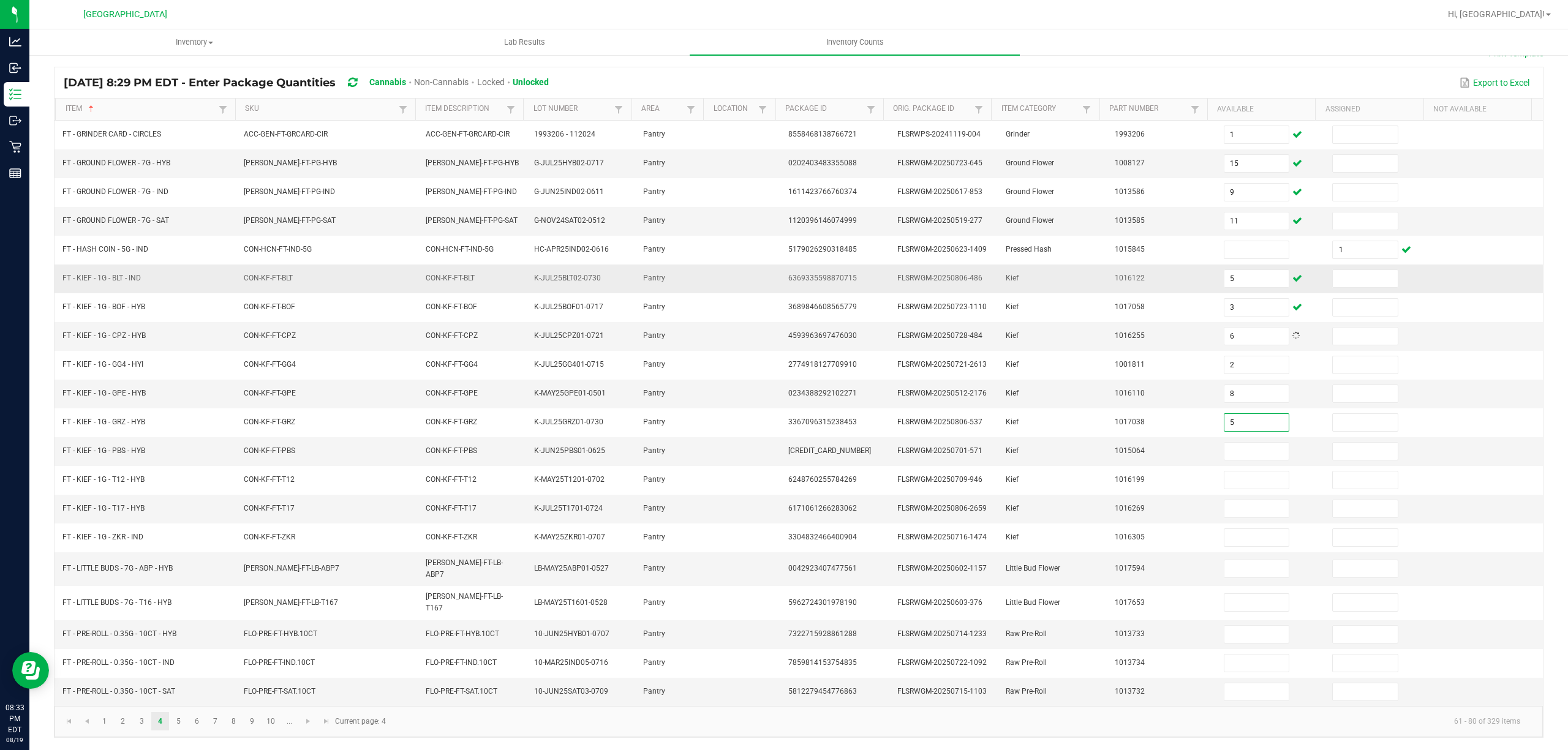
type input "5"
type input "7"
type input "6"
type input "7"
type input "3"
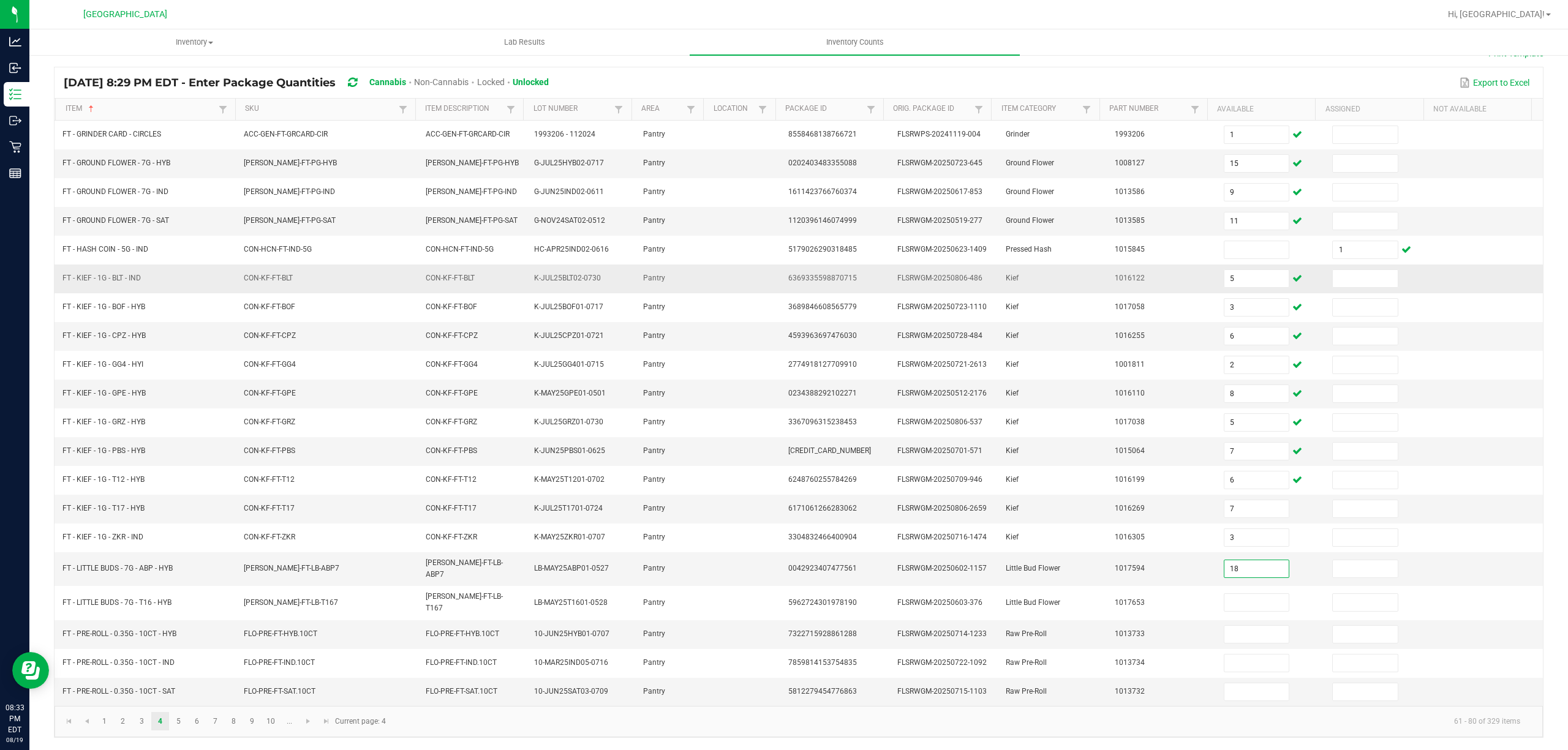
type input "18"
type input "10"
type input "4"
type input "7"
type input "19"
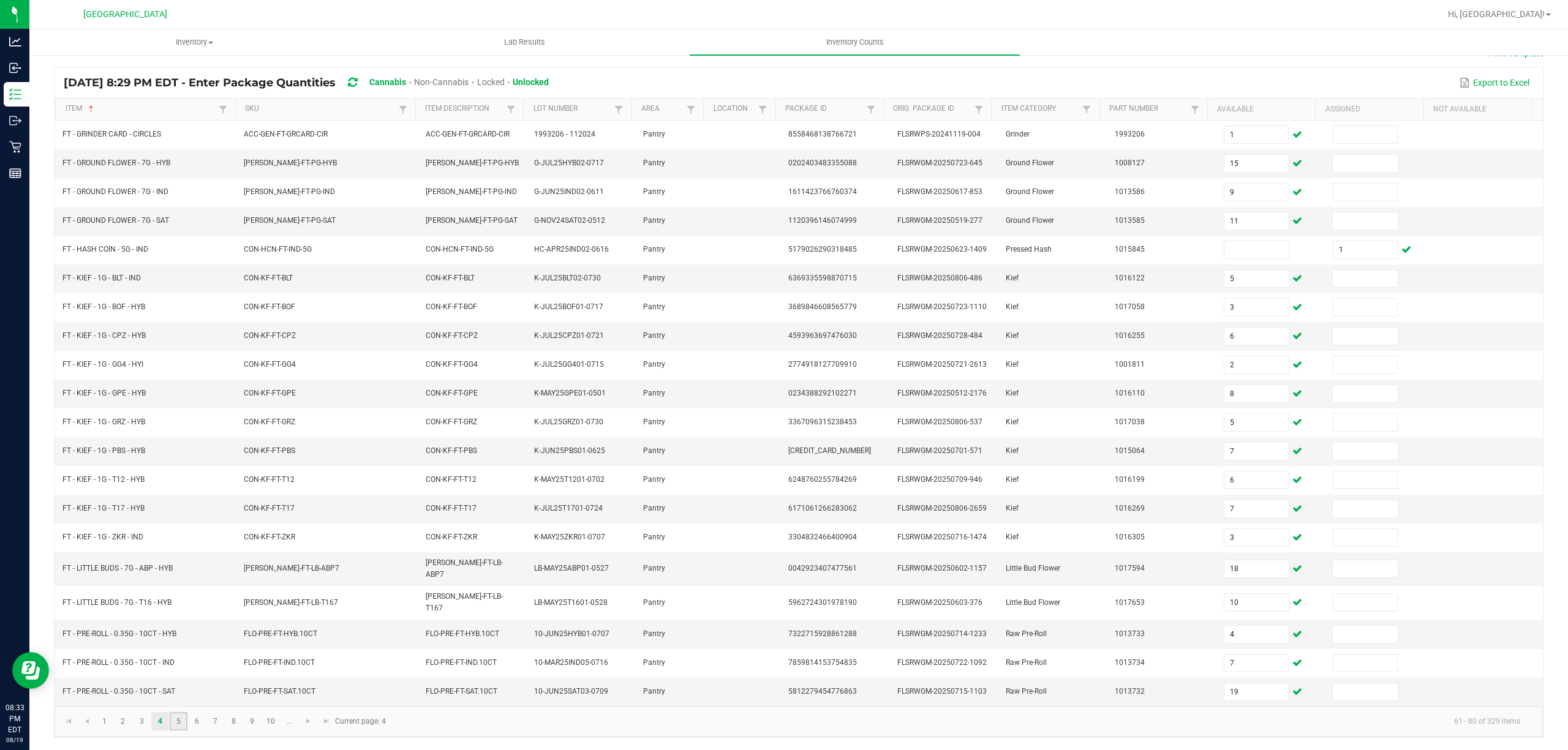
click at [177, 721] on link "5" at bounding box center [178, 721] width 18 height 19
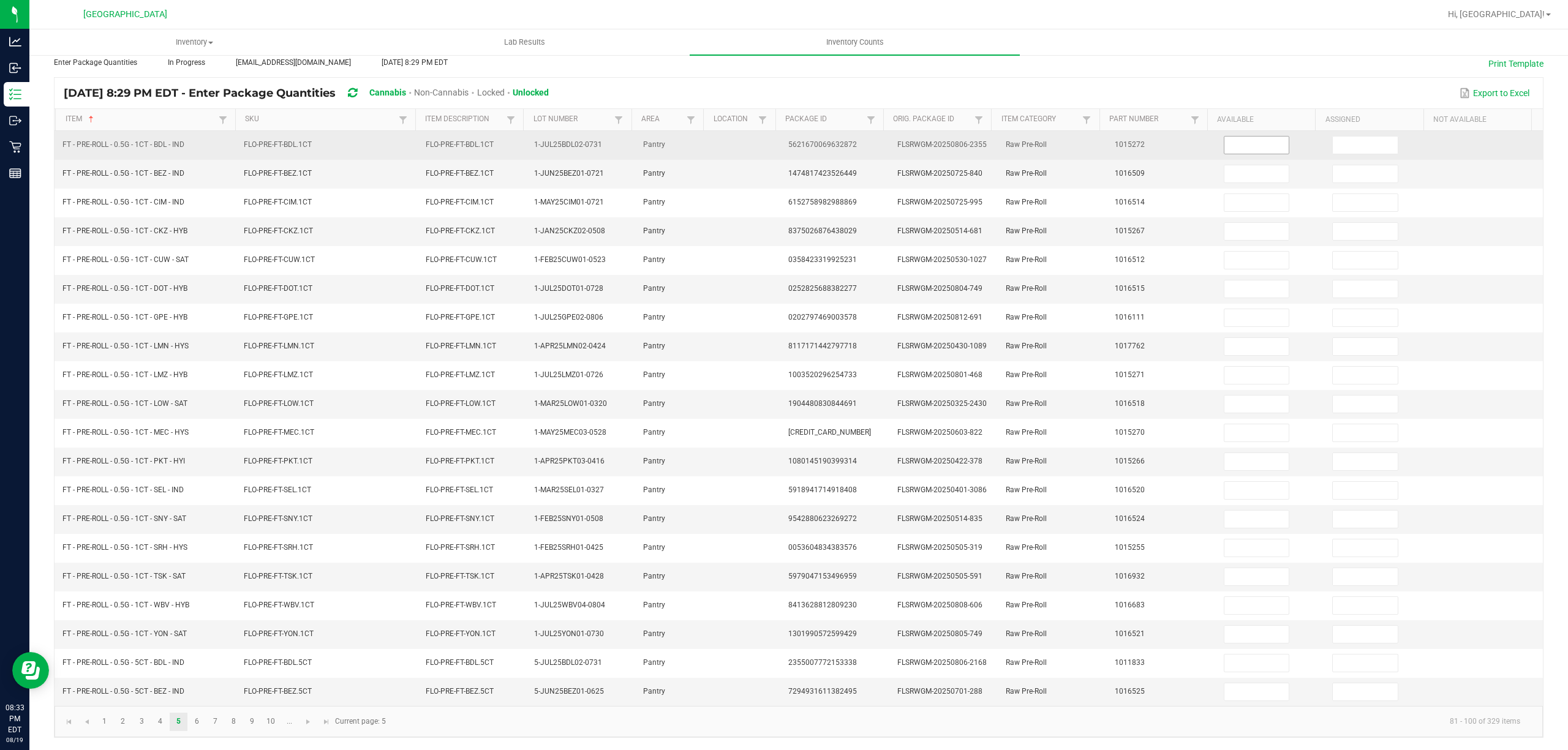
click at [1253, 140] on input at bounding box center [1257, 144] width 65 height 17
type input "25"
type input "5"
type input "1"
type input "12"
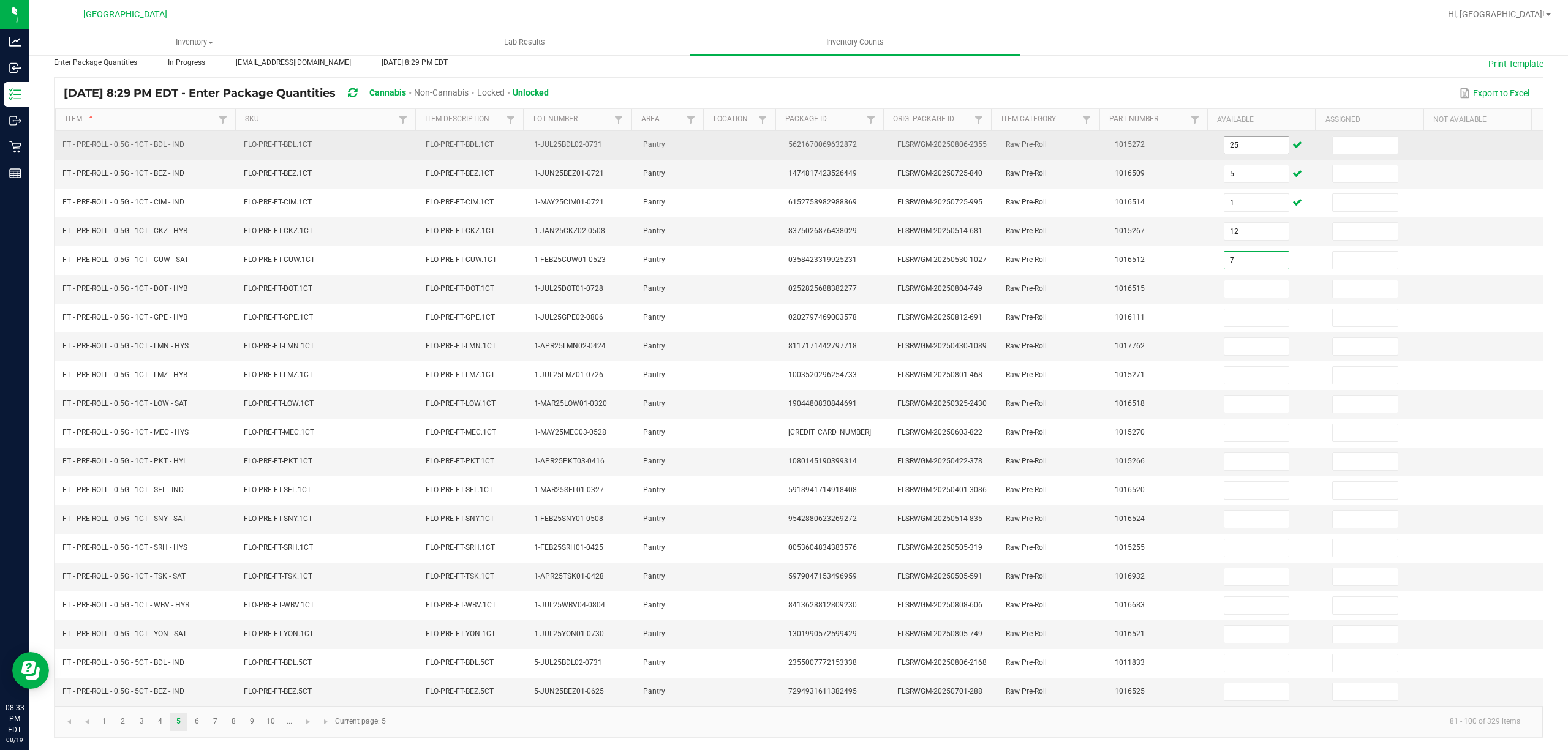
type input "7"
type input "9"
type input "21"
type input "25"
type input "10"
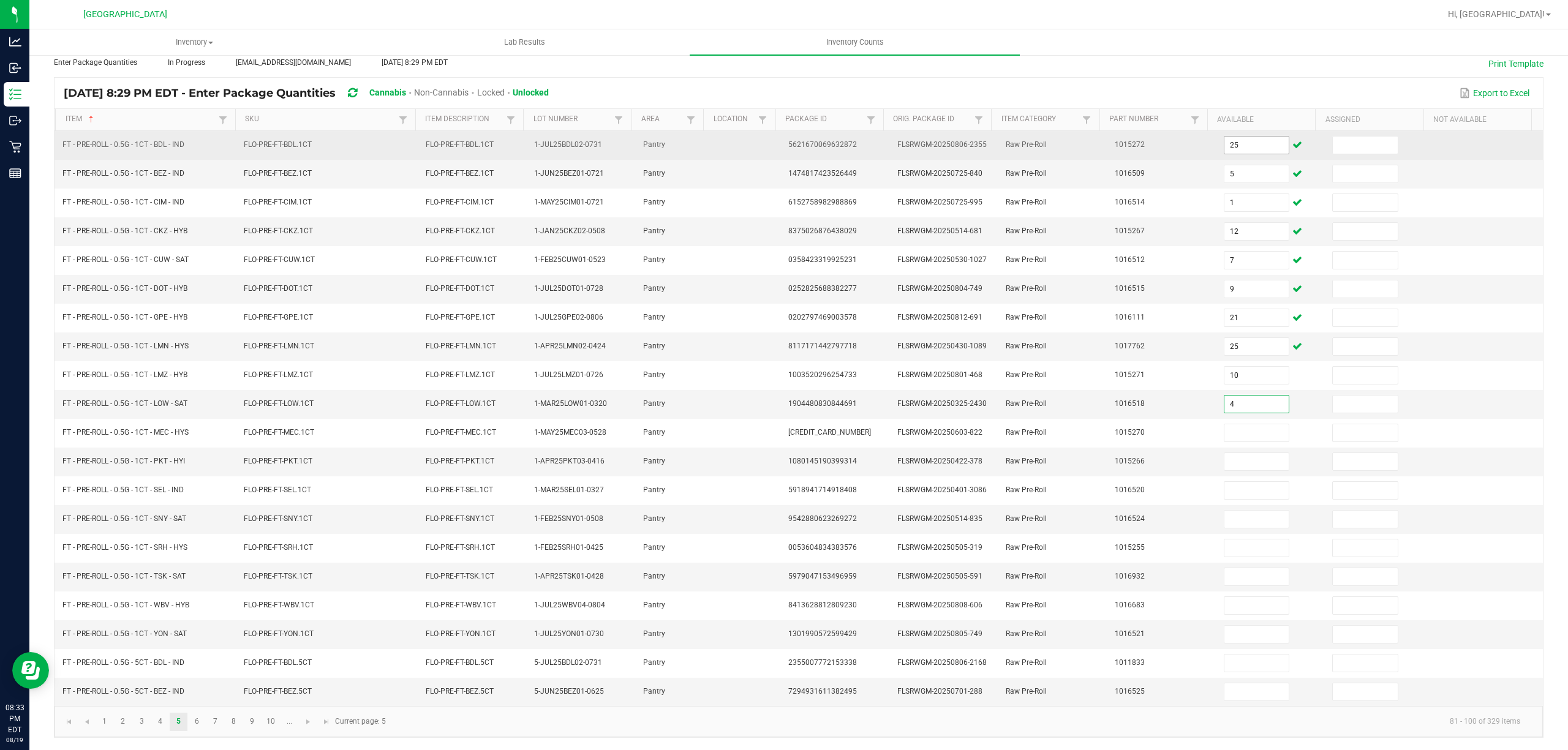
type input "4"
type input "17"
type input "20"
type input "2"
type input "24"
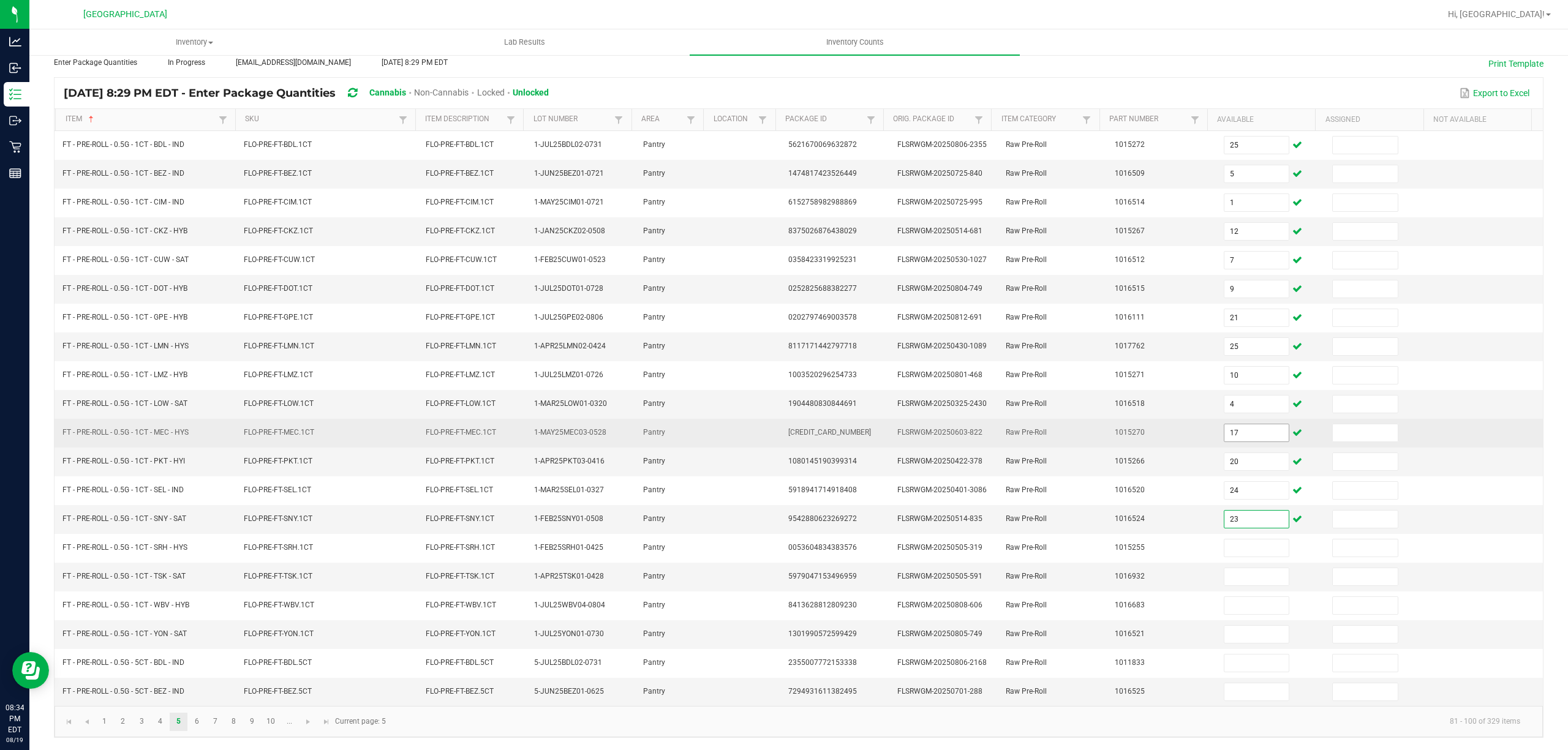
type input "23"
click at [1242, 431] on input "17" at bounding box center [1257, 432] width 65 height 17
type input "10"
type input "4"
type input "17"
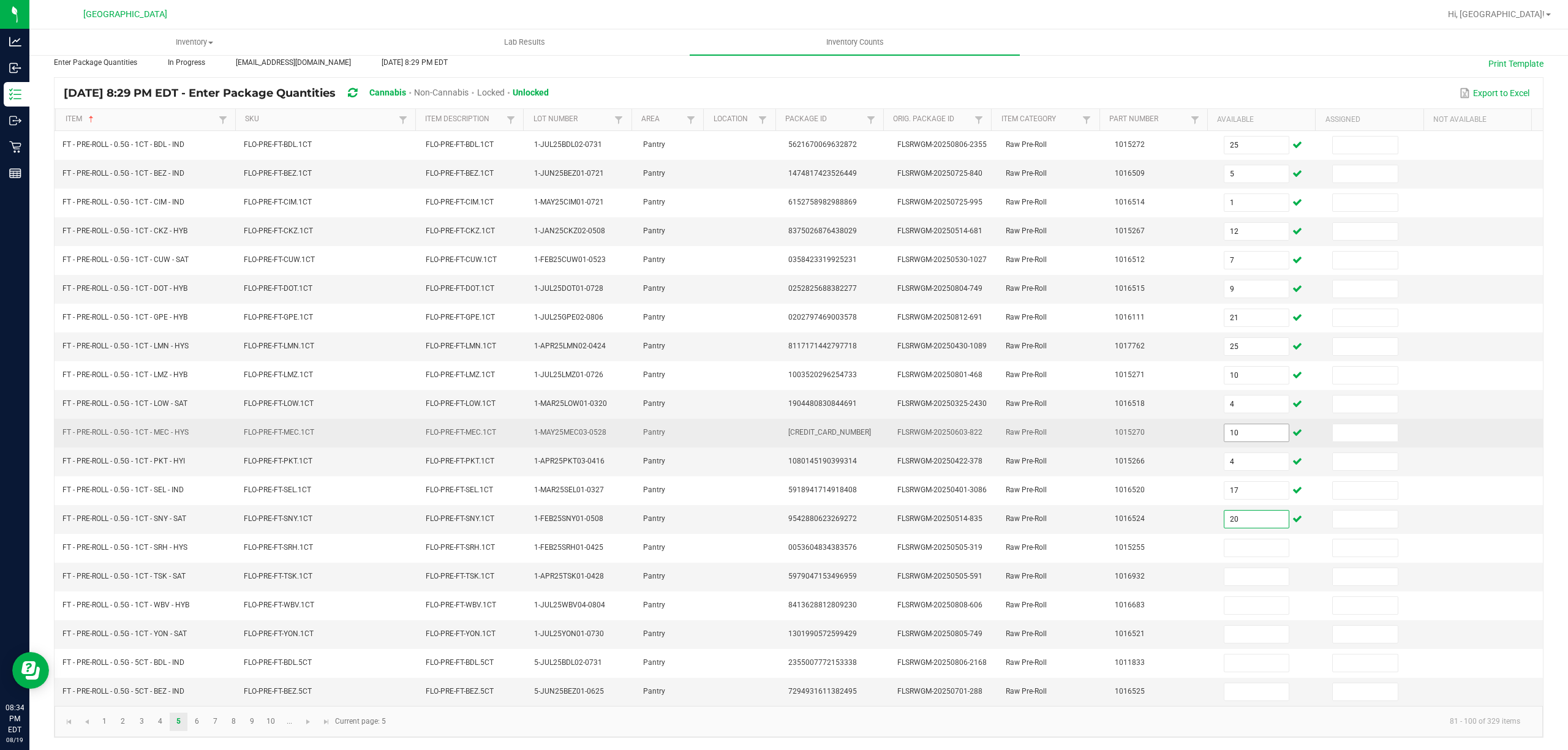
type input "20"
type input "24"
type input "23"
type input "3"
type input "23"
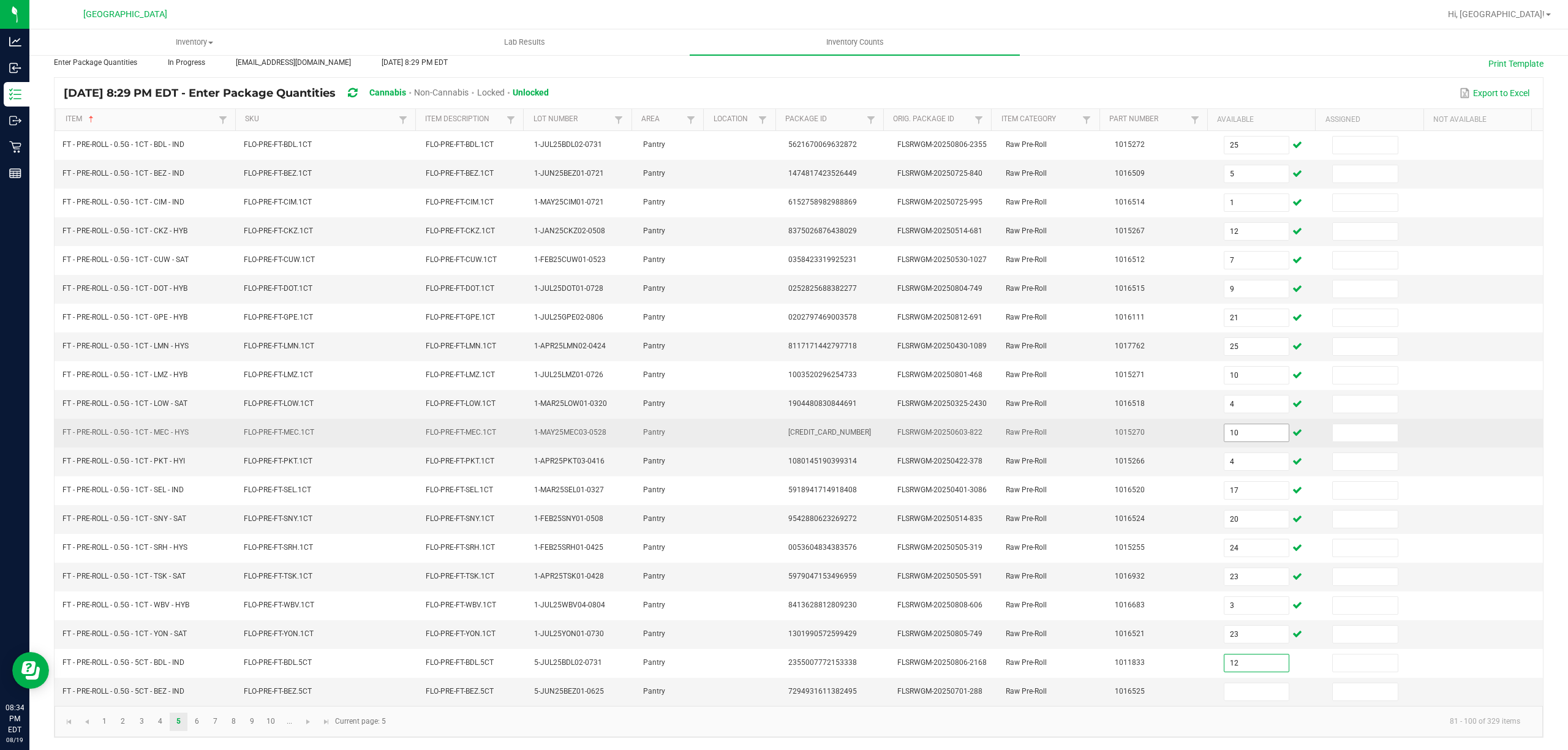
type input "12"
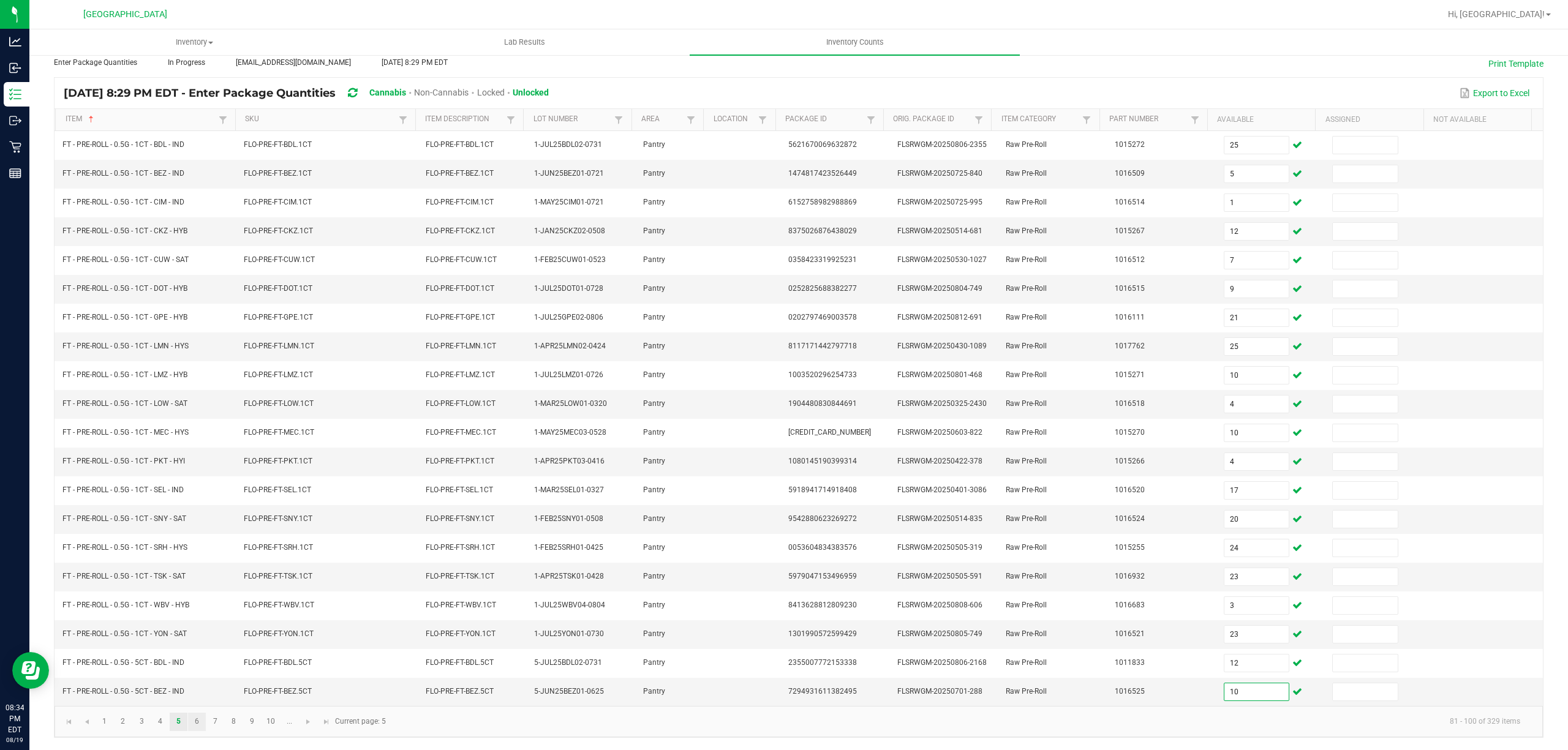
type input "10"
click at [200, 725] on link "6" at bounding box center [197, 721] width 18 height 19
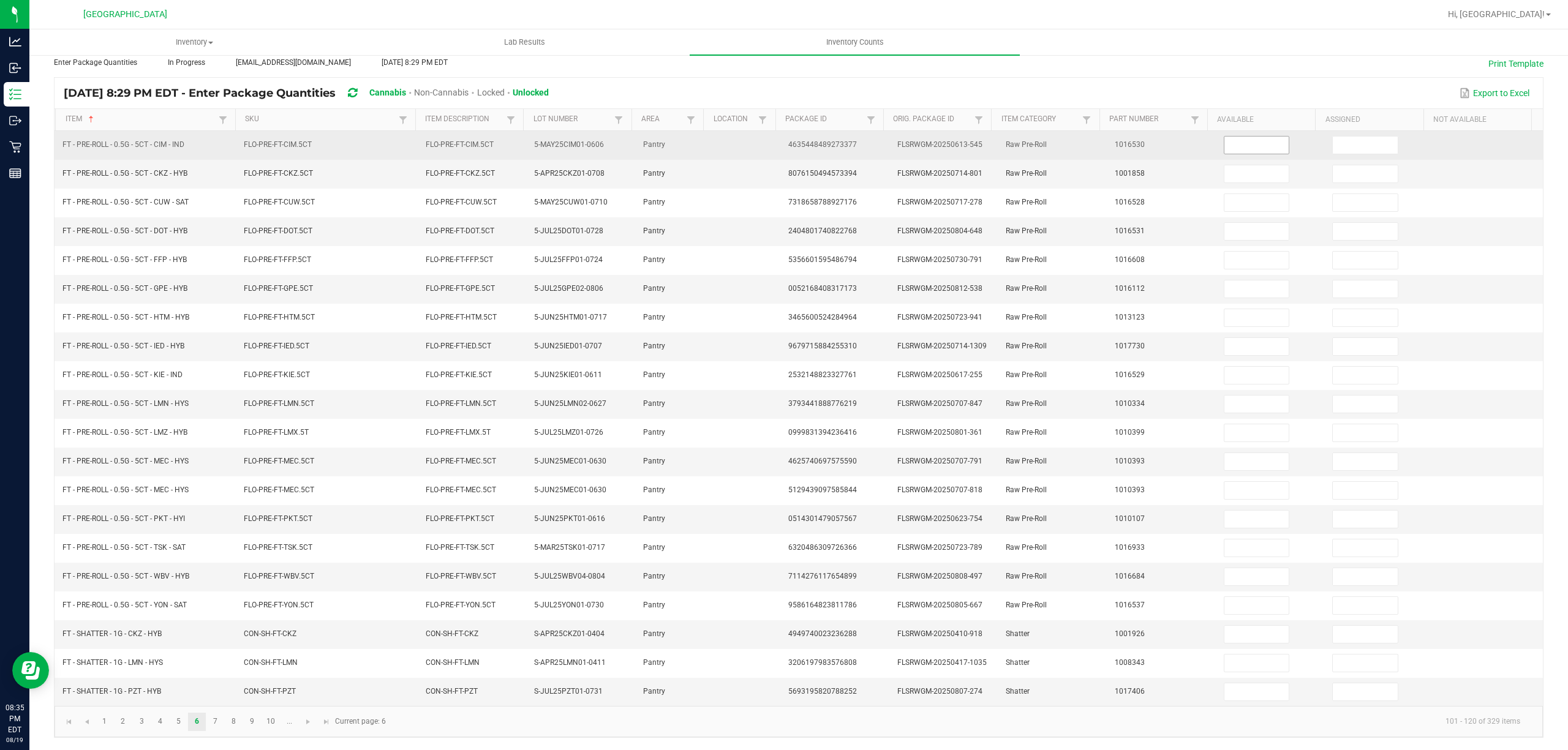
click at [1239, 137] on input at bounding box center [1257, 144] width 65 height 17
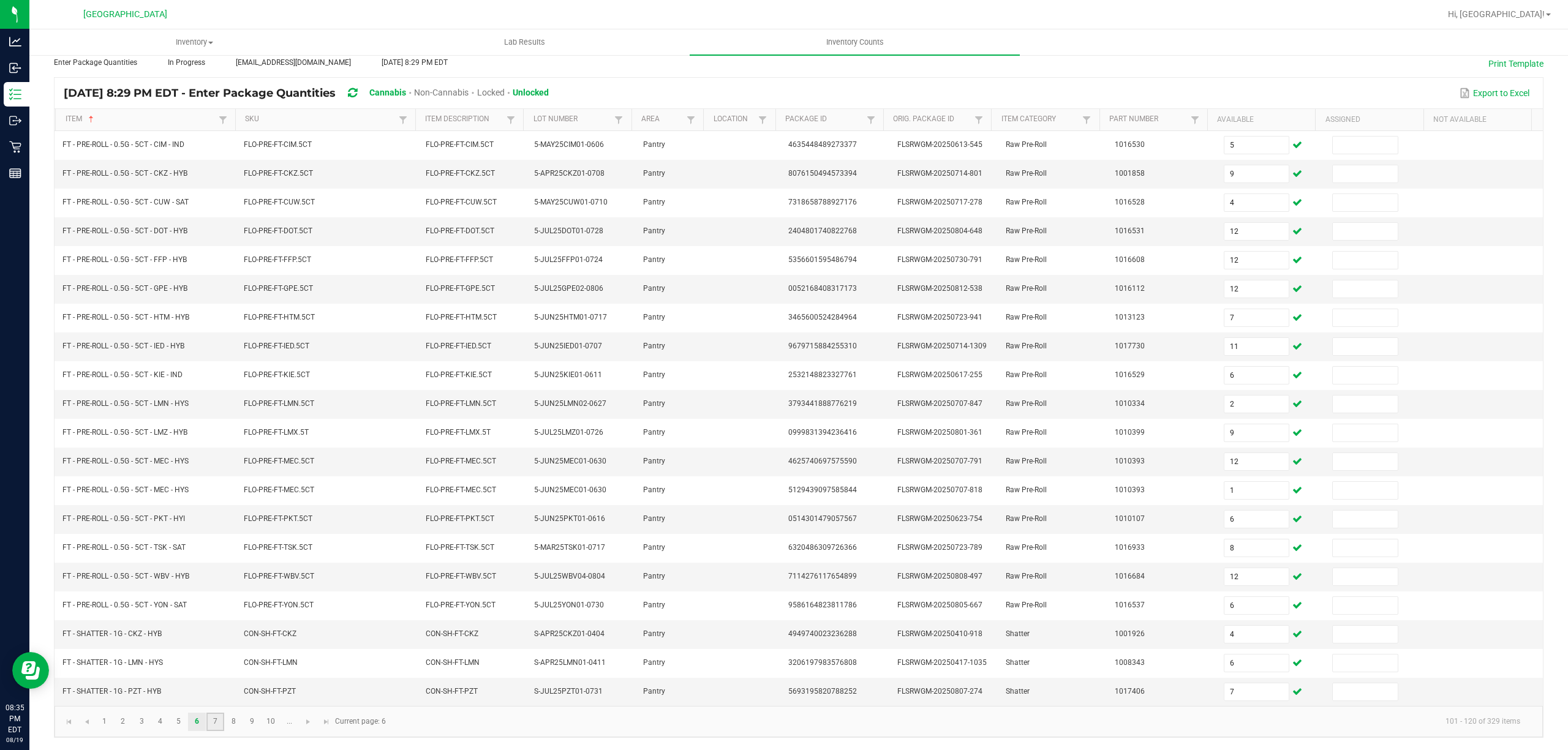
click at [221, 728] on link "7" at bounding box center [216, 721] width 18 height 19
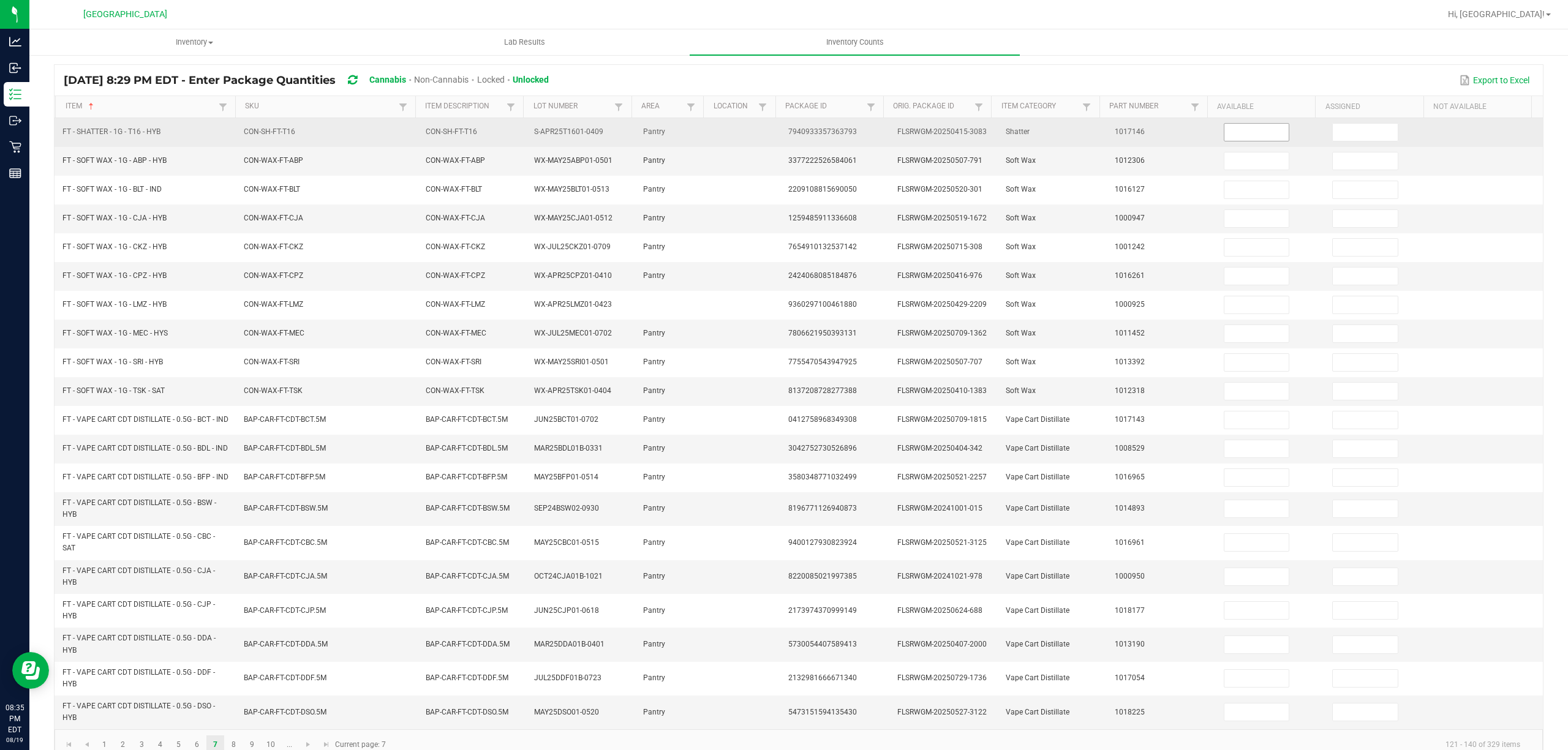
click at [1252, 130] on input at bounding box center [1257, 132] width 65 height 17
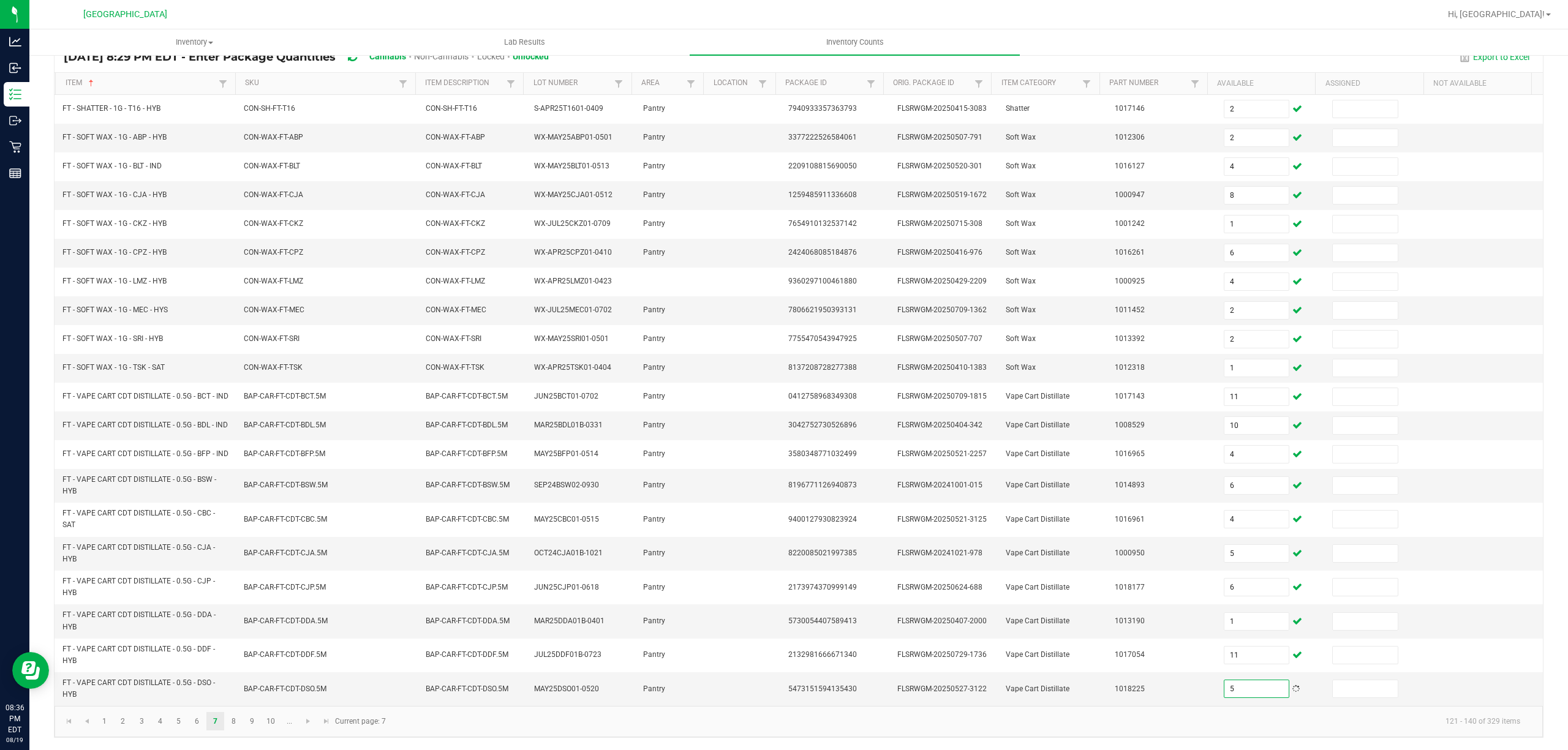
scroll to position [128, 0]
click at [239, 726] on link "8" at bounding box center [234, 721] width 18 height 19
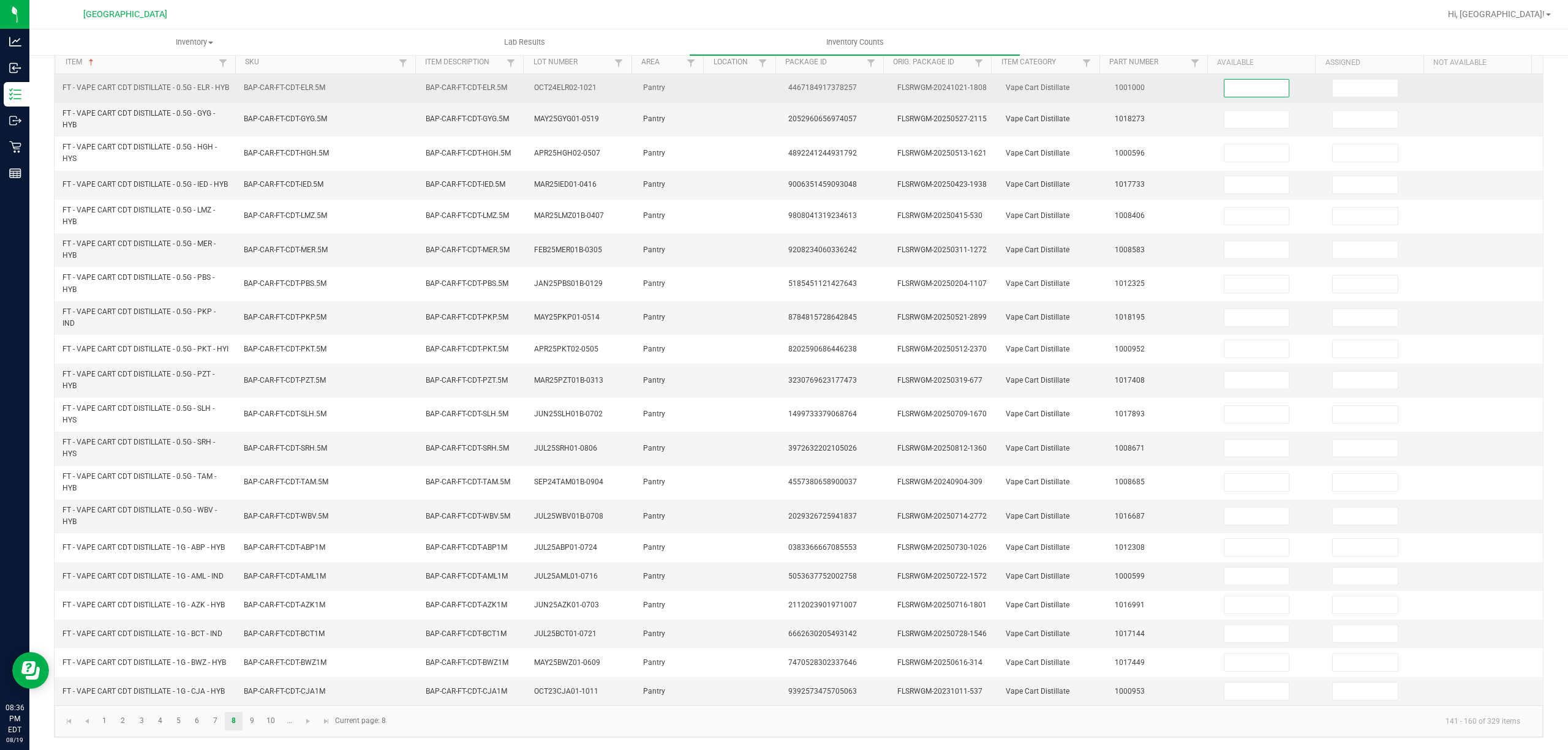
click at [1225, 83] on input at bounding box center [1257, 87] width 65 height 17
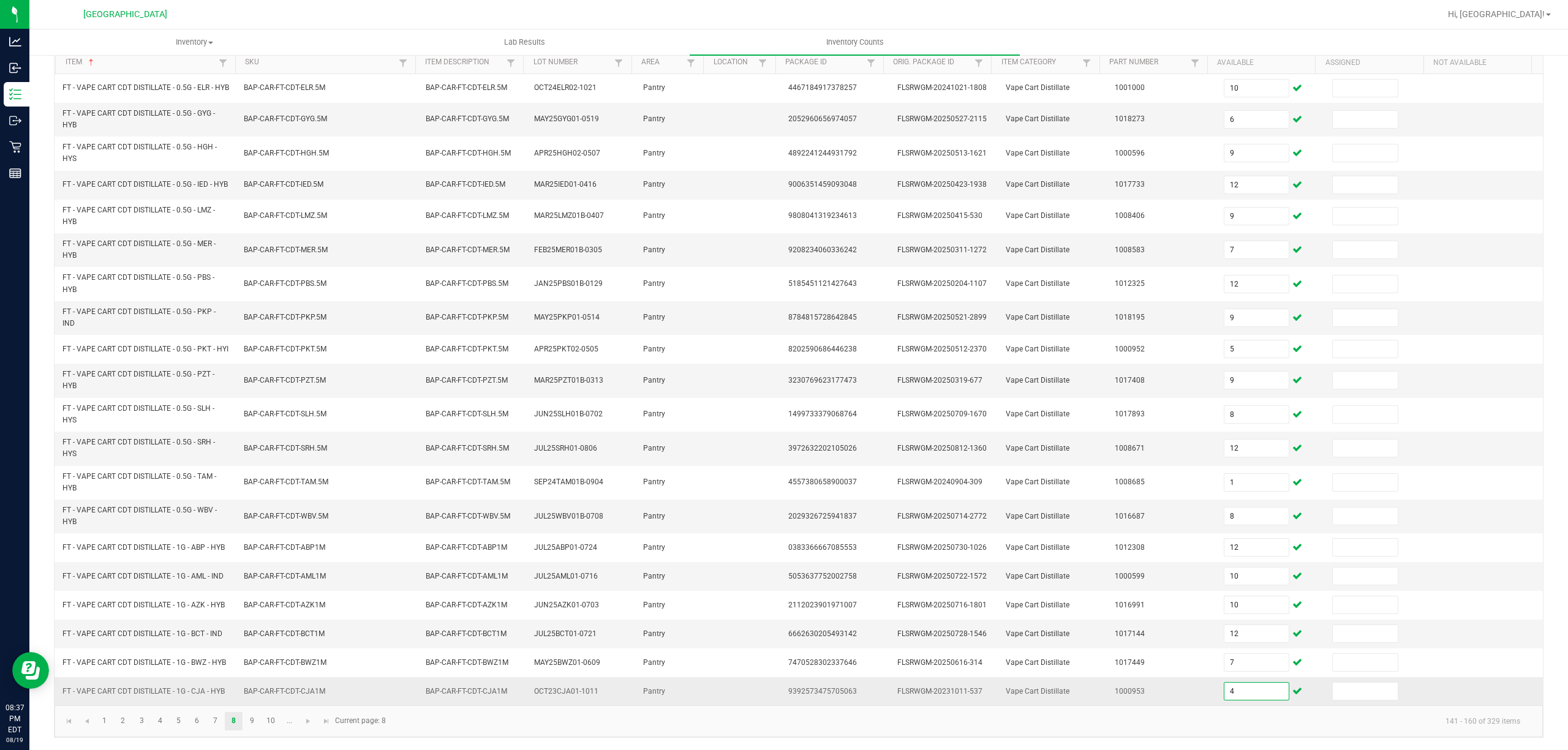
scroll to position [147, 0]
click at [248, 725] on link "9" at bounding box center [252, 721] width 18 height 19
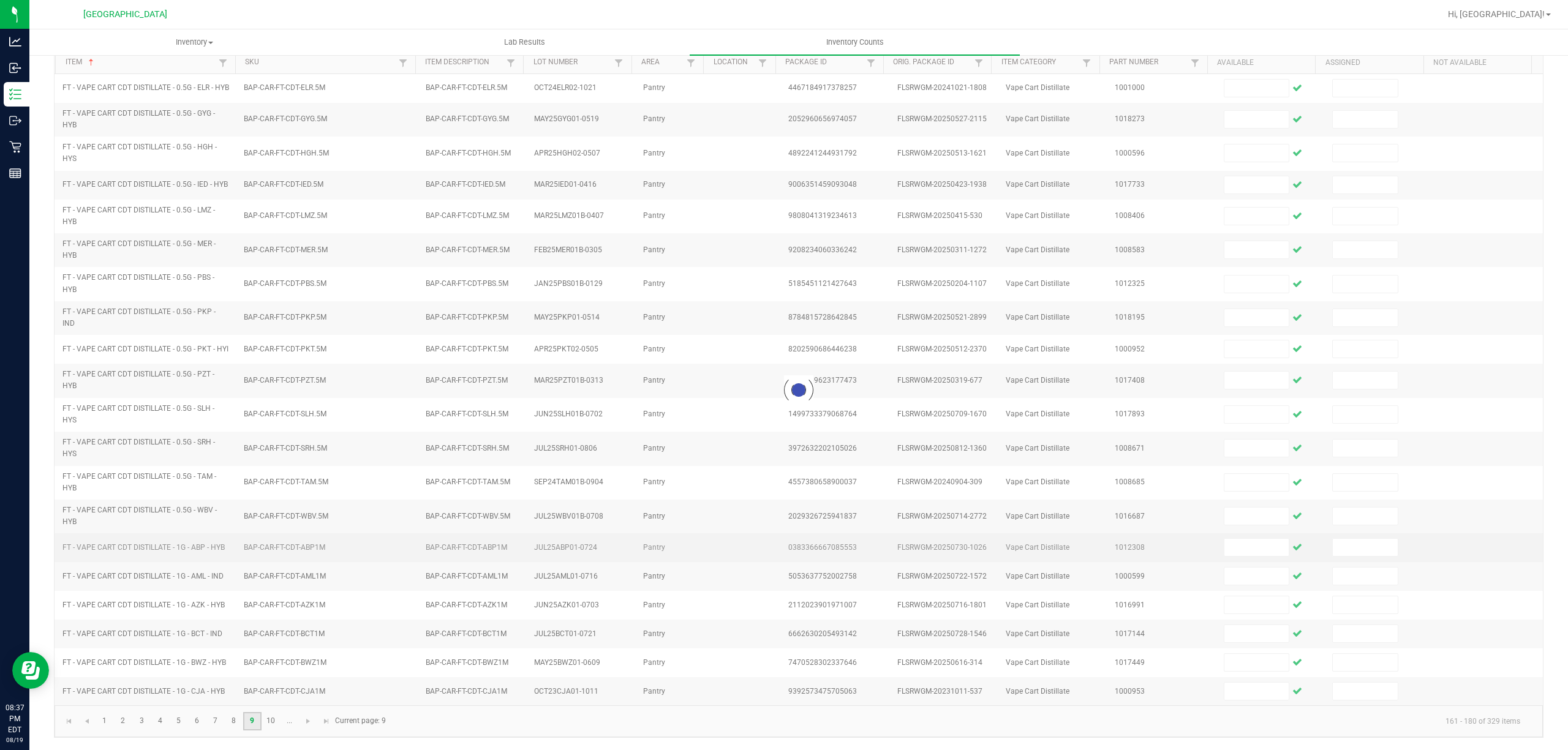
scroll to position [89, 0]
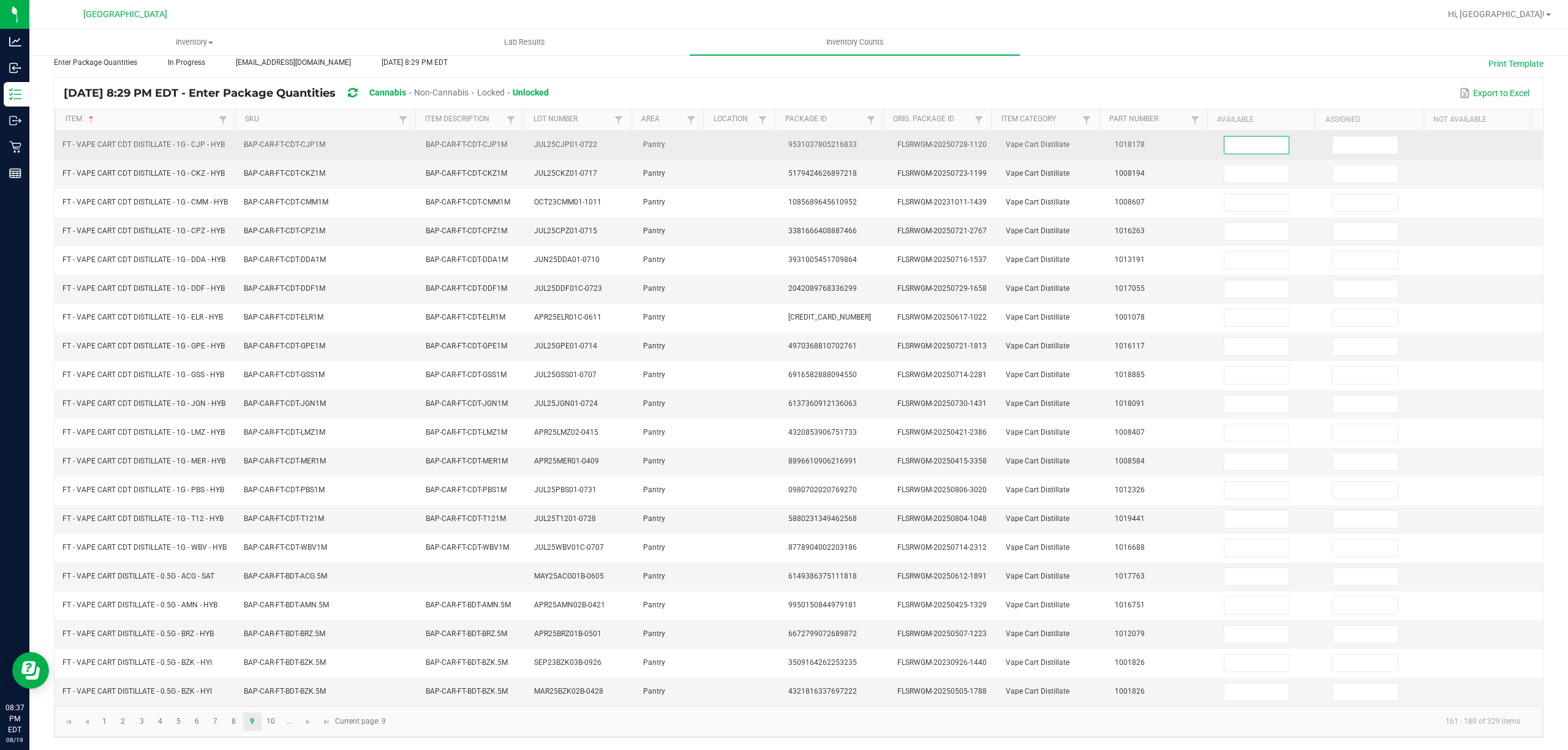
click at [1247, 137] on input at bounding box center [1257, 144] width 65 height 17
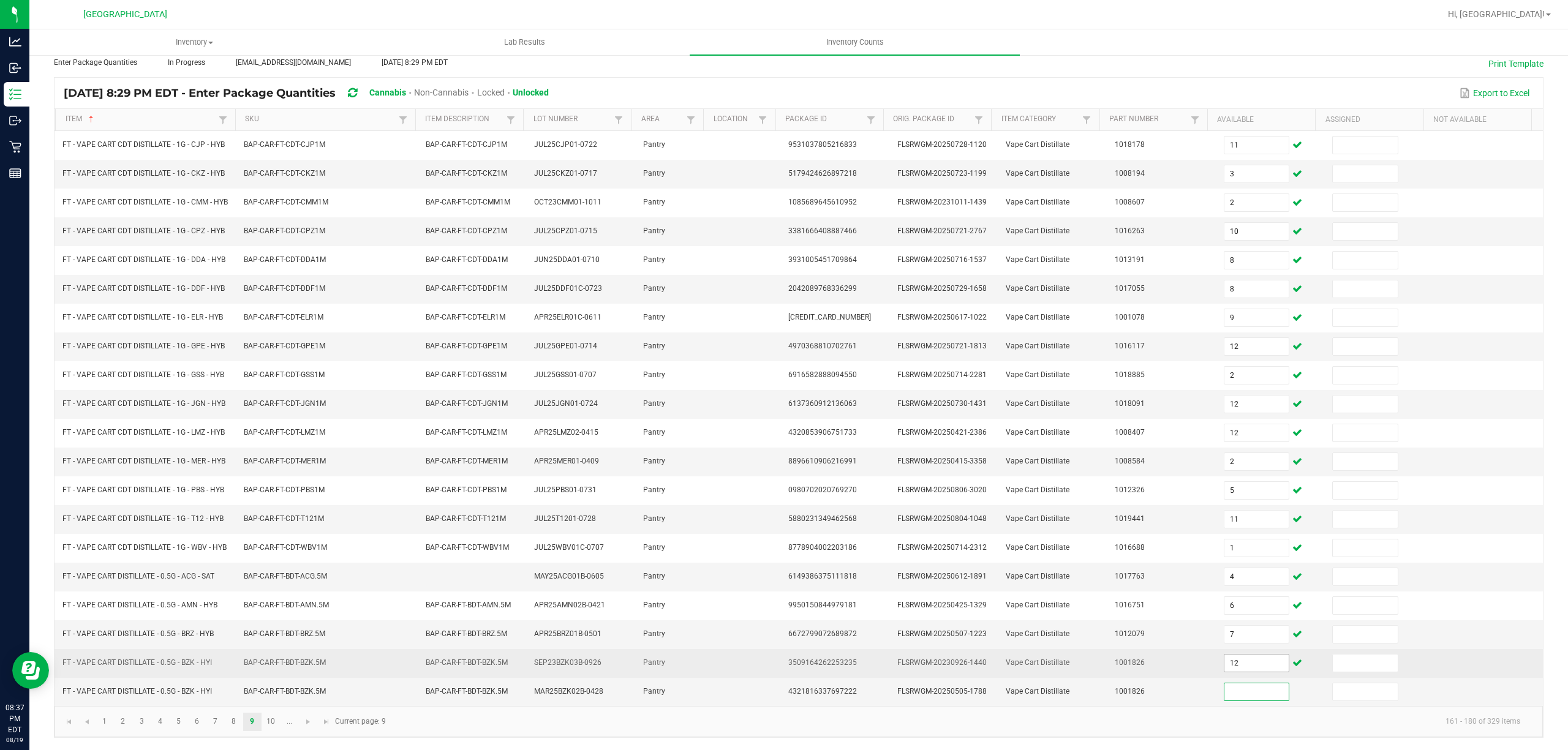
click at [1246, 669] on span "12" at bounding box center [1256, 663] width 66 height 19
click at [1244, 667] on input "12" at bounding box center [1257, 662] width 65 height 17
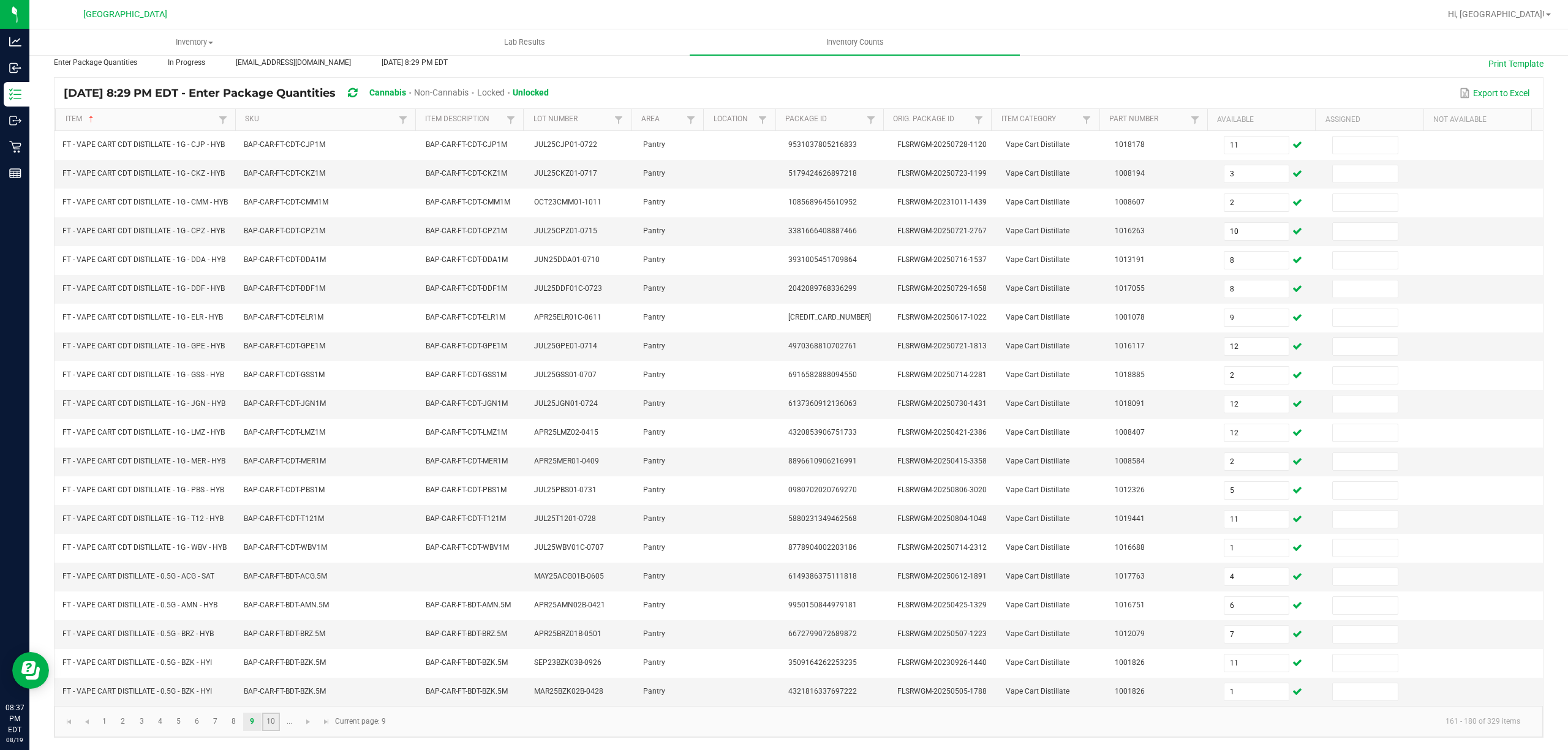
click at [272, 723] on link "10" at bounding box center [271, 721] width 18 height 19
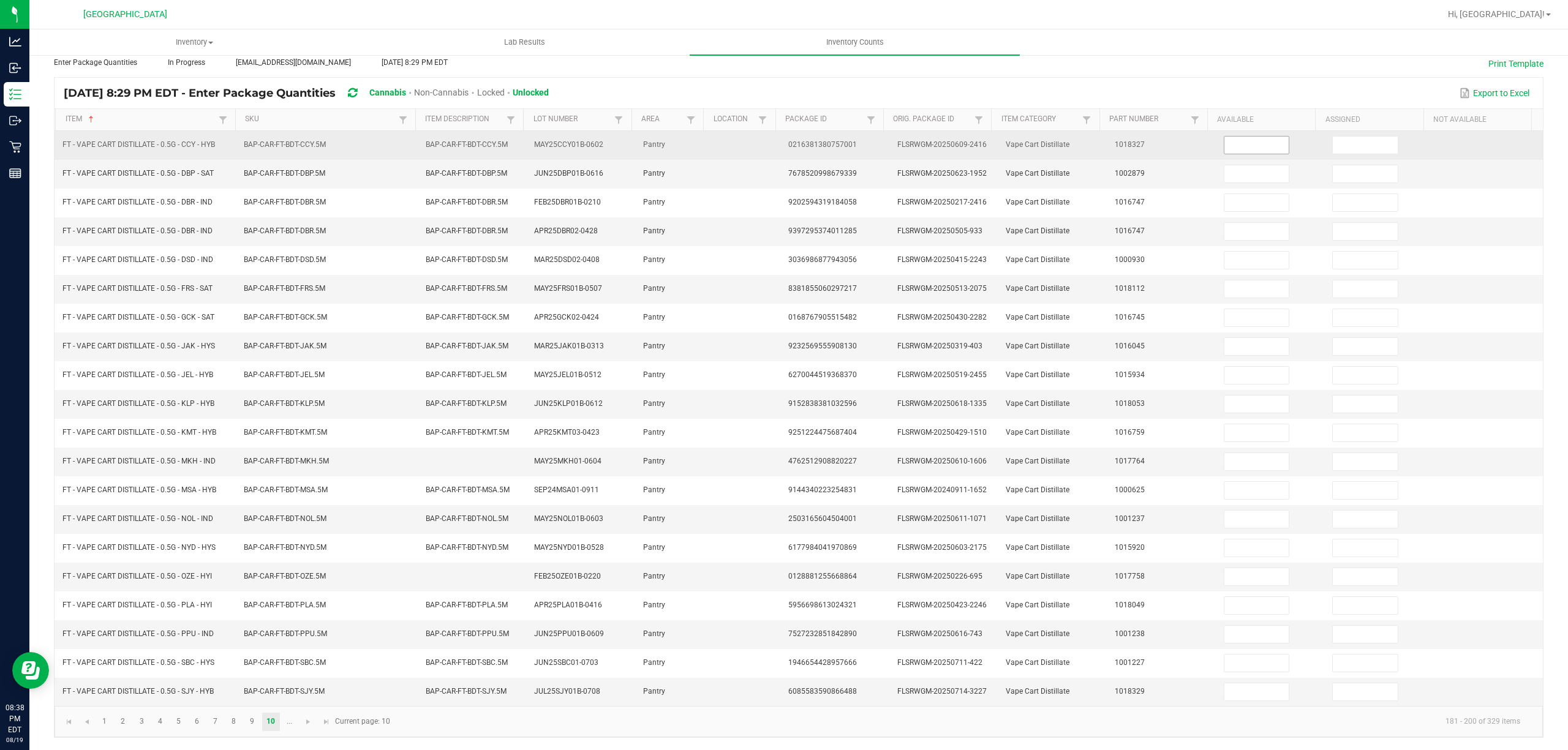
click at [1225, 137] on input at bounding box center [1257, 144] width 65 height 17
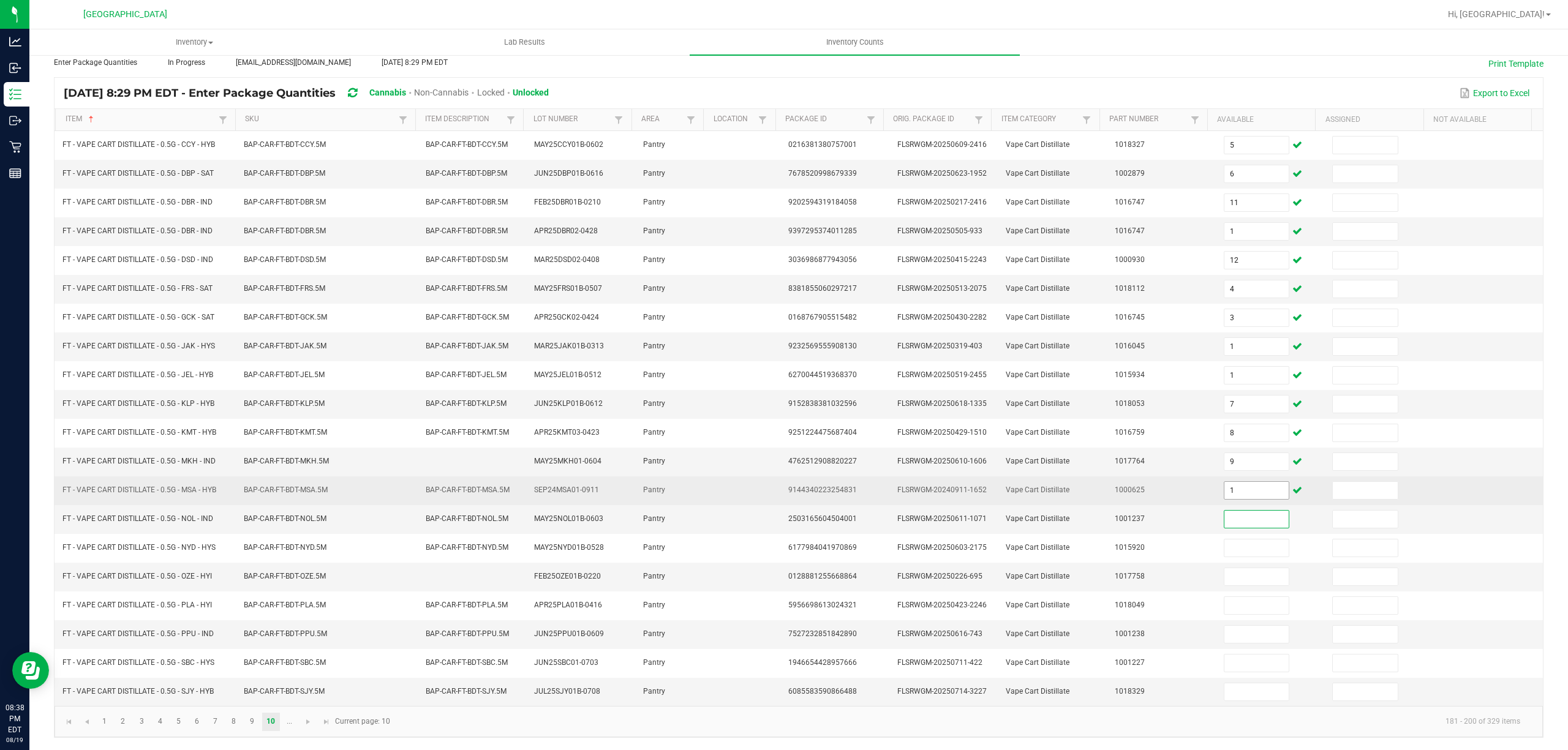
click at [1230, 483] on input "1" at bounding box center [1257, 490] width 65 height 17
drag, startPoint x: 1328, startPoint y: 491, endPoint x: 1317, endPoint y: 491, distance: 11.0
click at [1332, 491] on input at bounding box center [1365, 490] width 65 height 17
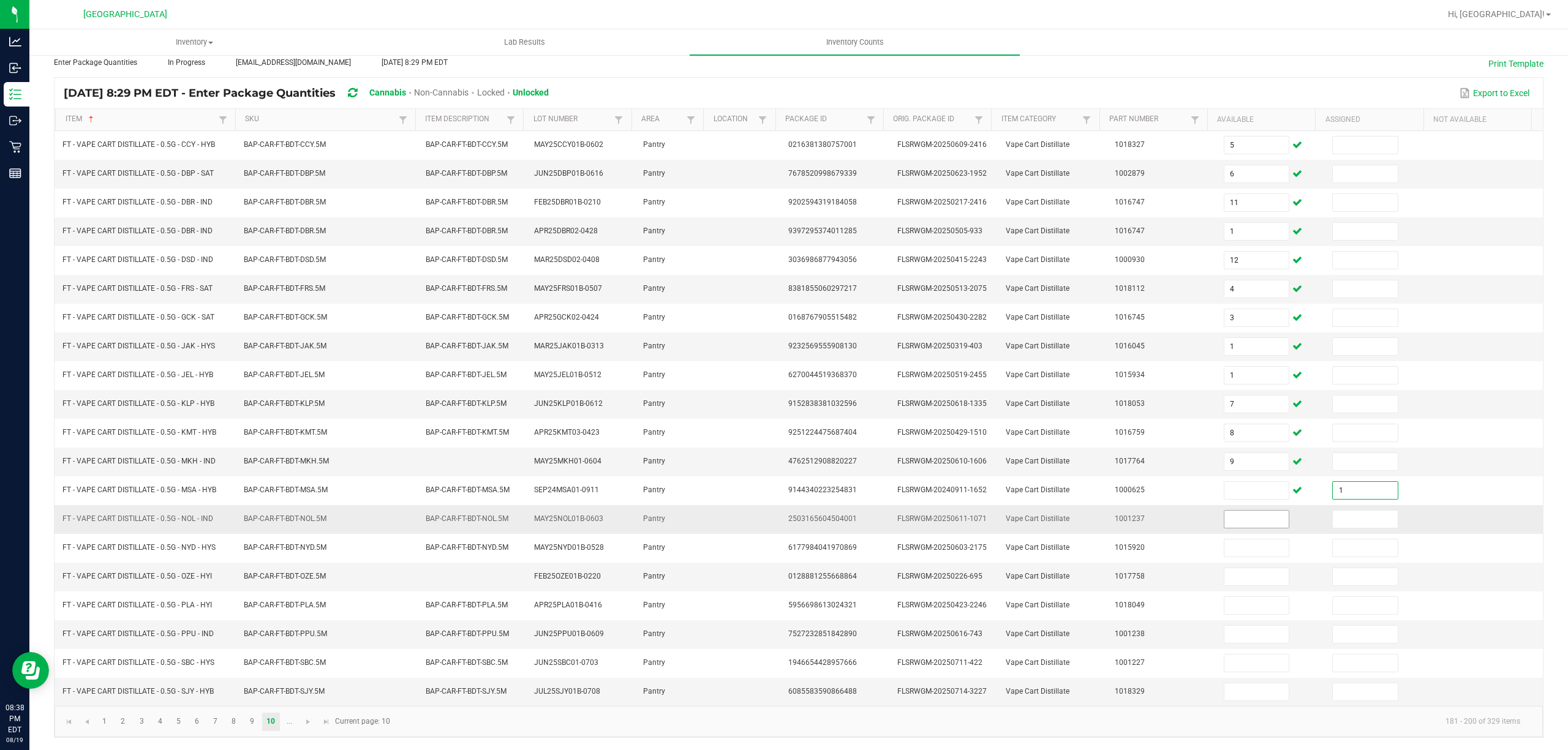
click at [1238, 511] on input at bounding box center [1257, 518] width 65 height 17
click at [310, 720] on span "Go to the next page" at bounding box center [308, 722] width 10 height 10
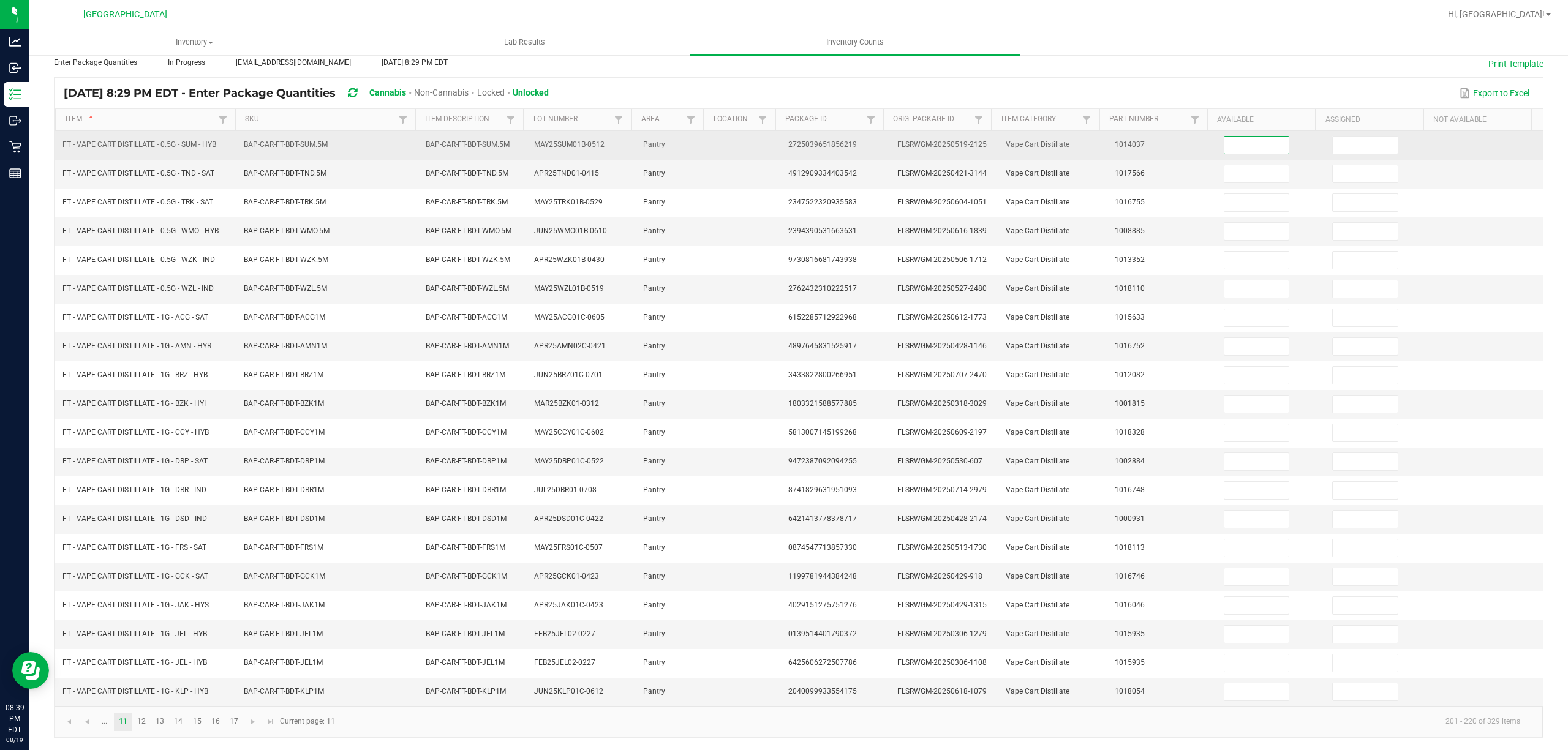
click at [1233, 137] on input at bounding box center [1257, 144] width 65 height 17
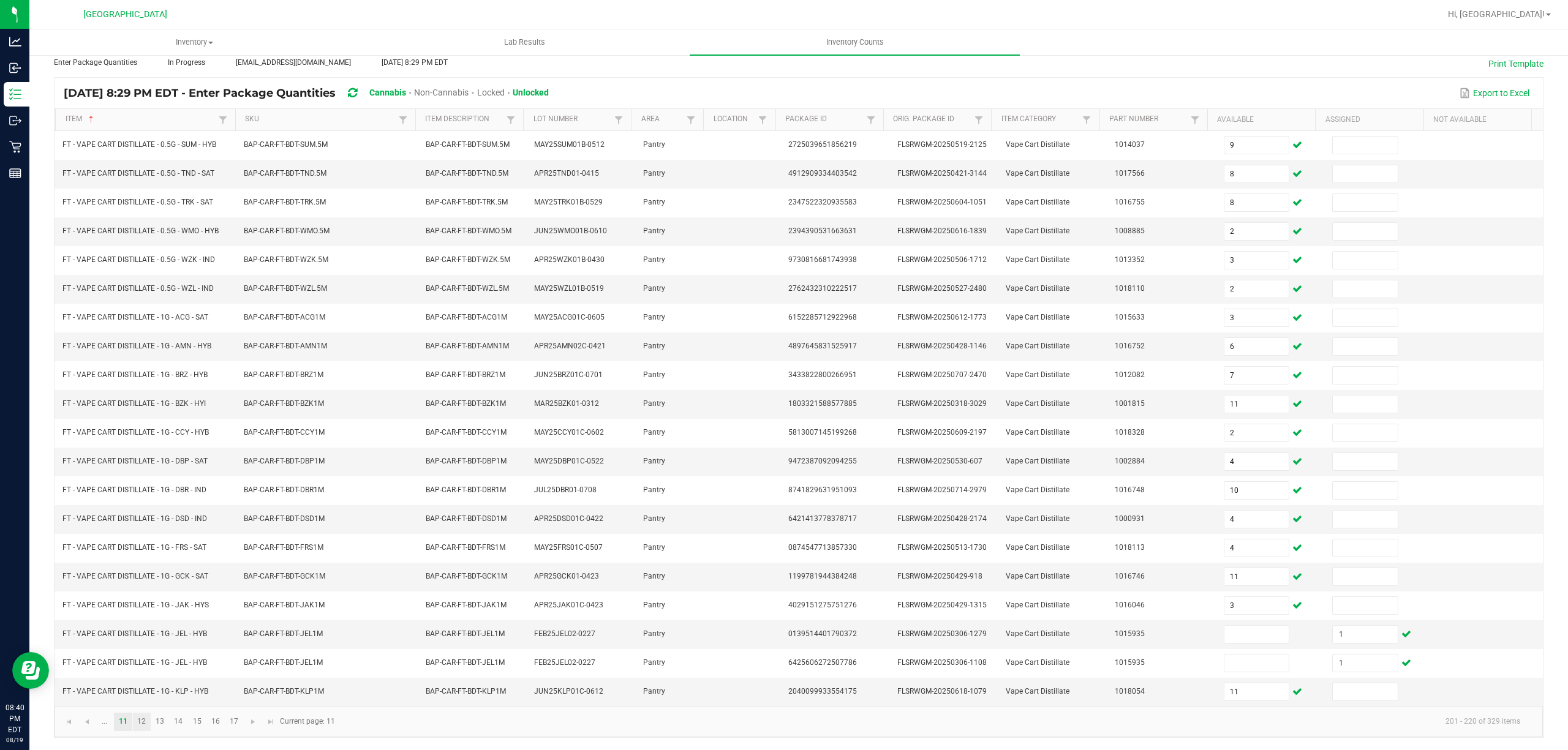
click at [138, 725] on link "12" at bounding box center [142, 721] width 18 height 19
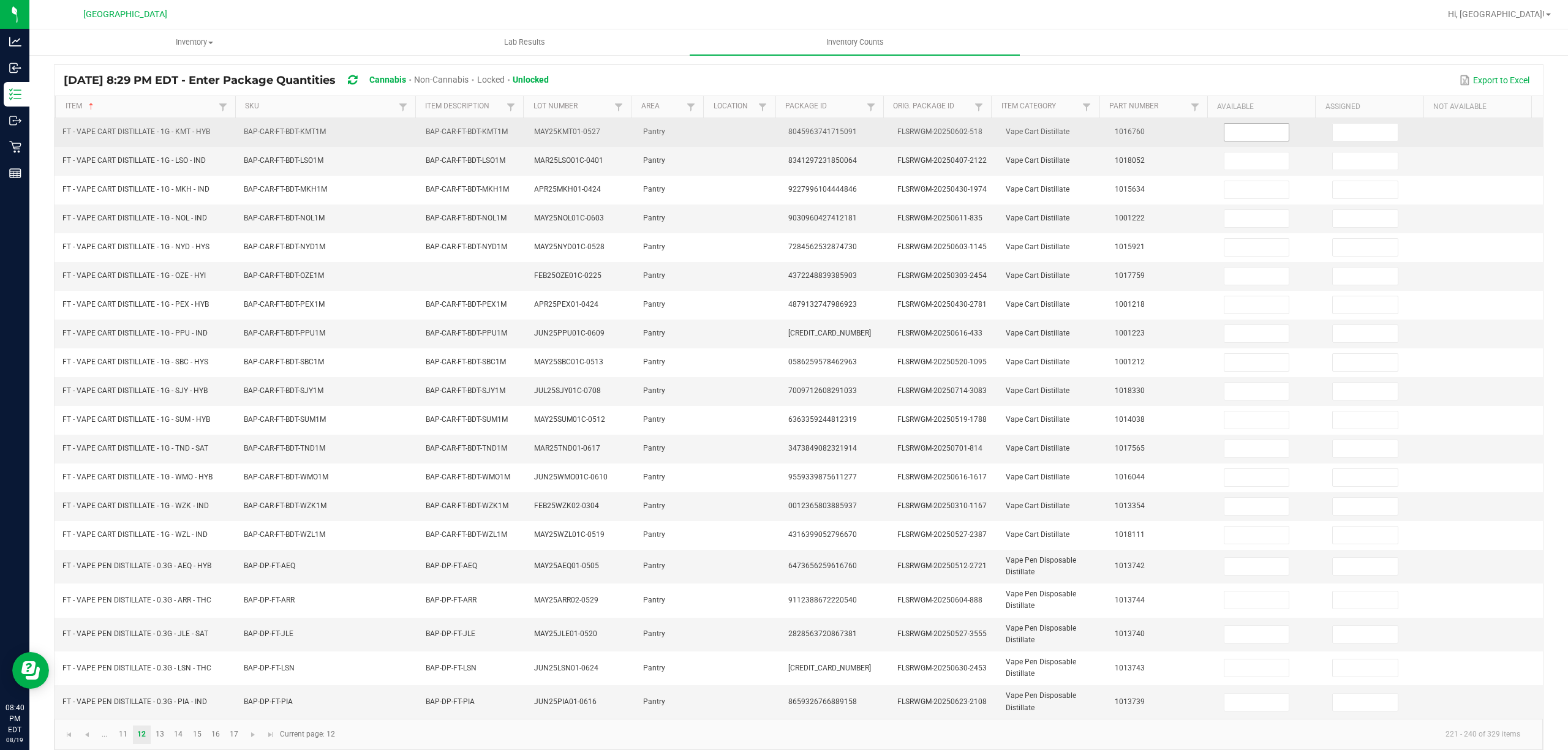
drag, startPoint x: 1237, startPoint y: 120, endPoint x: 1226, endPoint y: 131, distance: 15.6
click at [1235, 120] on td at bounding box center [1271, 132] width 109 height 29
click at [1226, 131] on input at bounding box center [1257, 132] width 65 height 17
click at [1226, 131] on input "6" at bounding box center [1257, 132] width 65 height 17
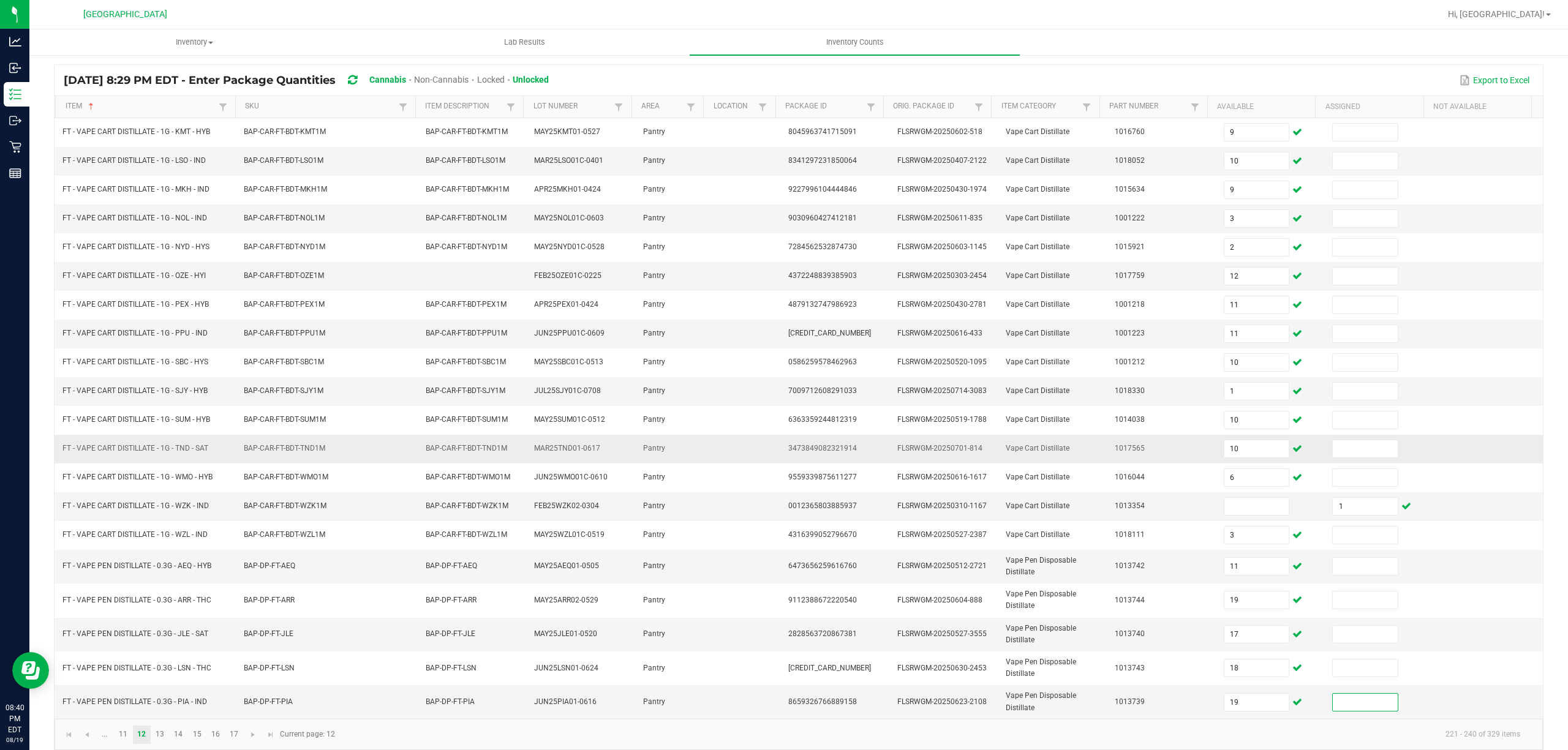
scroll to position [104, 0]
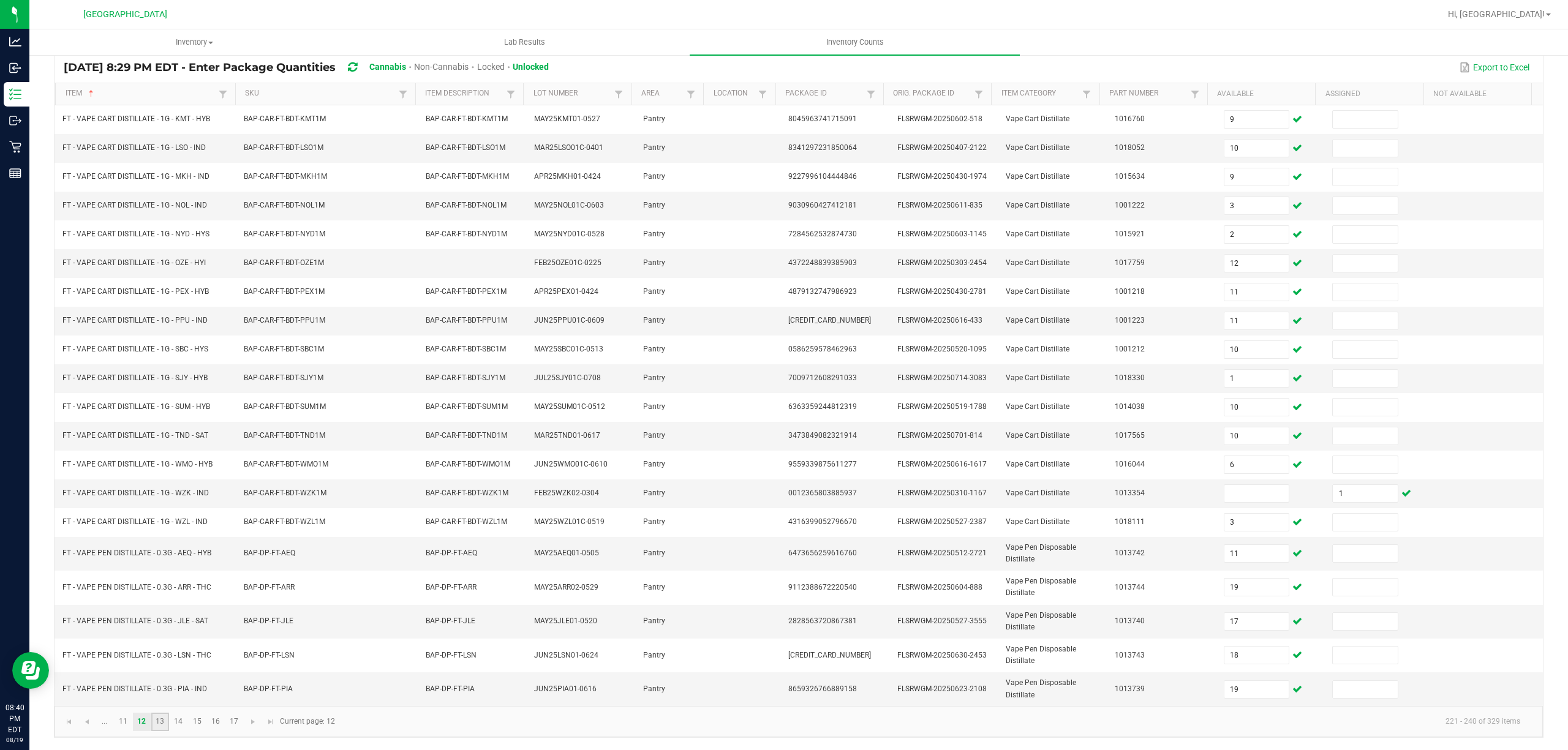
click at [160, 721] on link "13" at bounding box center [160, 721] width 18 height 19
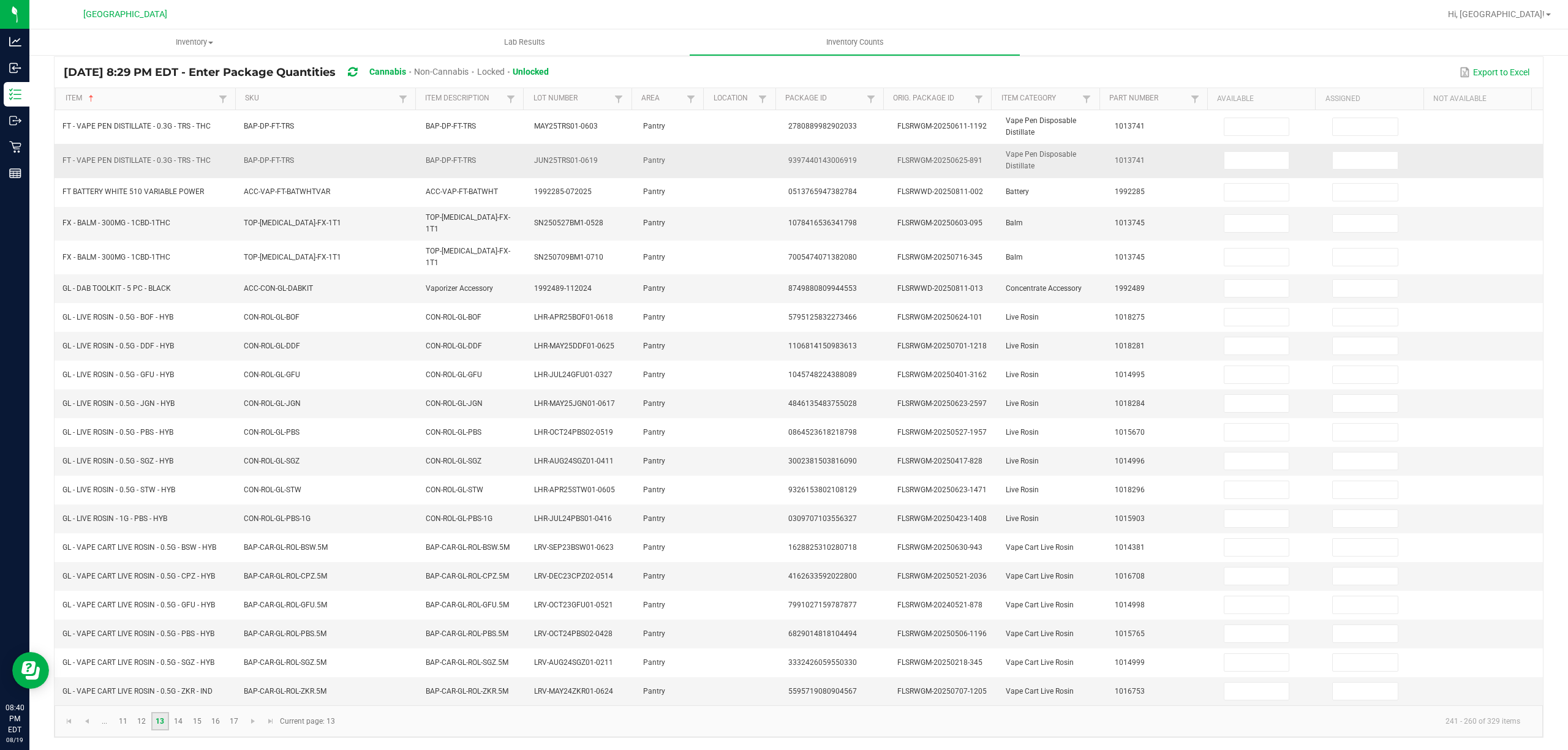
scroll to position [89, 0]
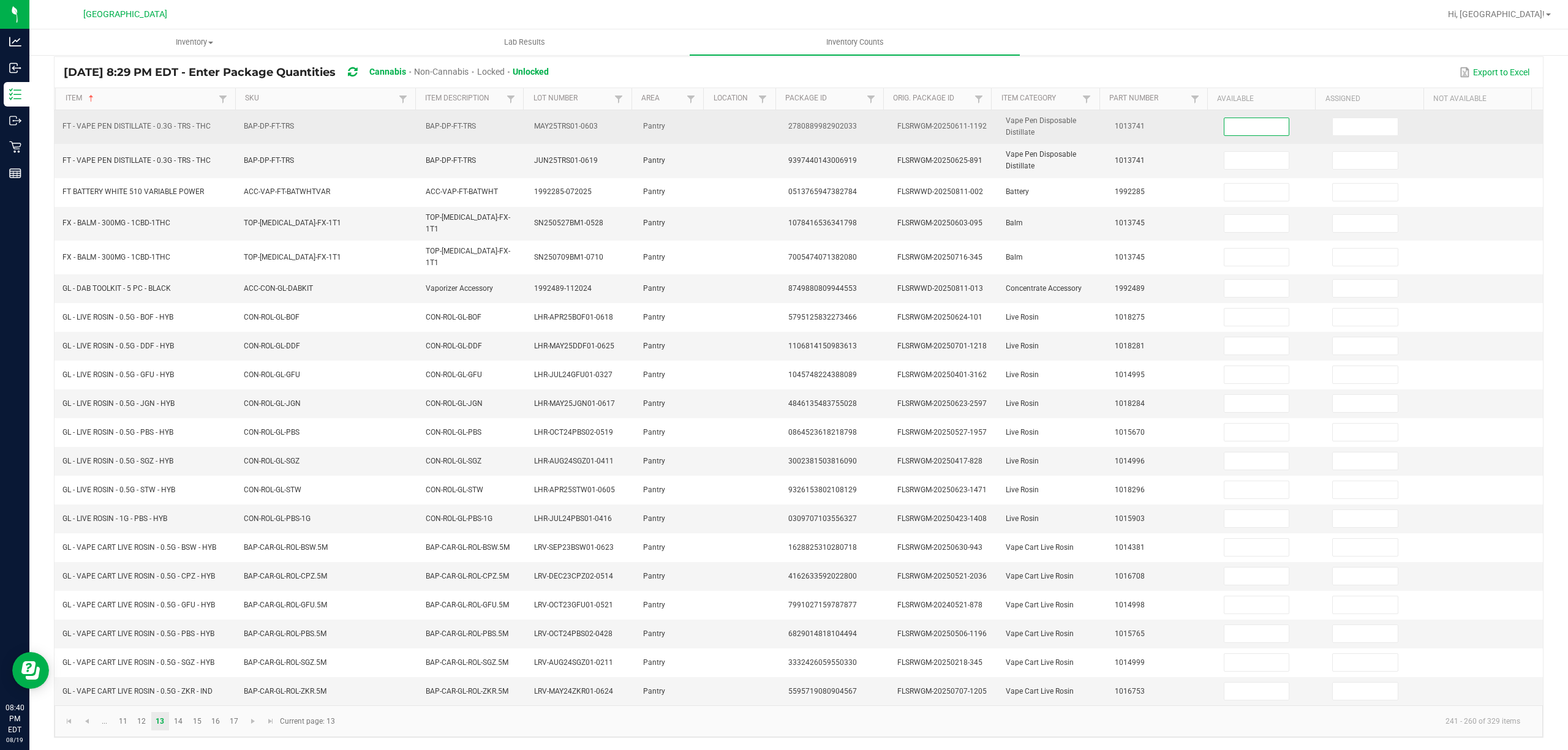
click at [1225, 121] on input at bounding box center [1257, 126] width 65 height 17
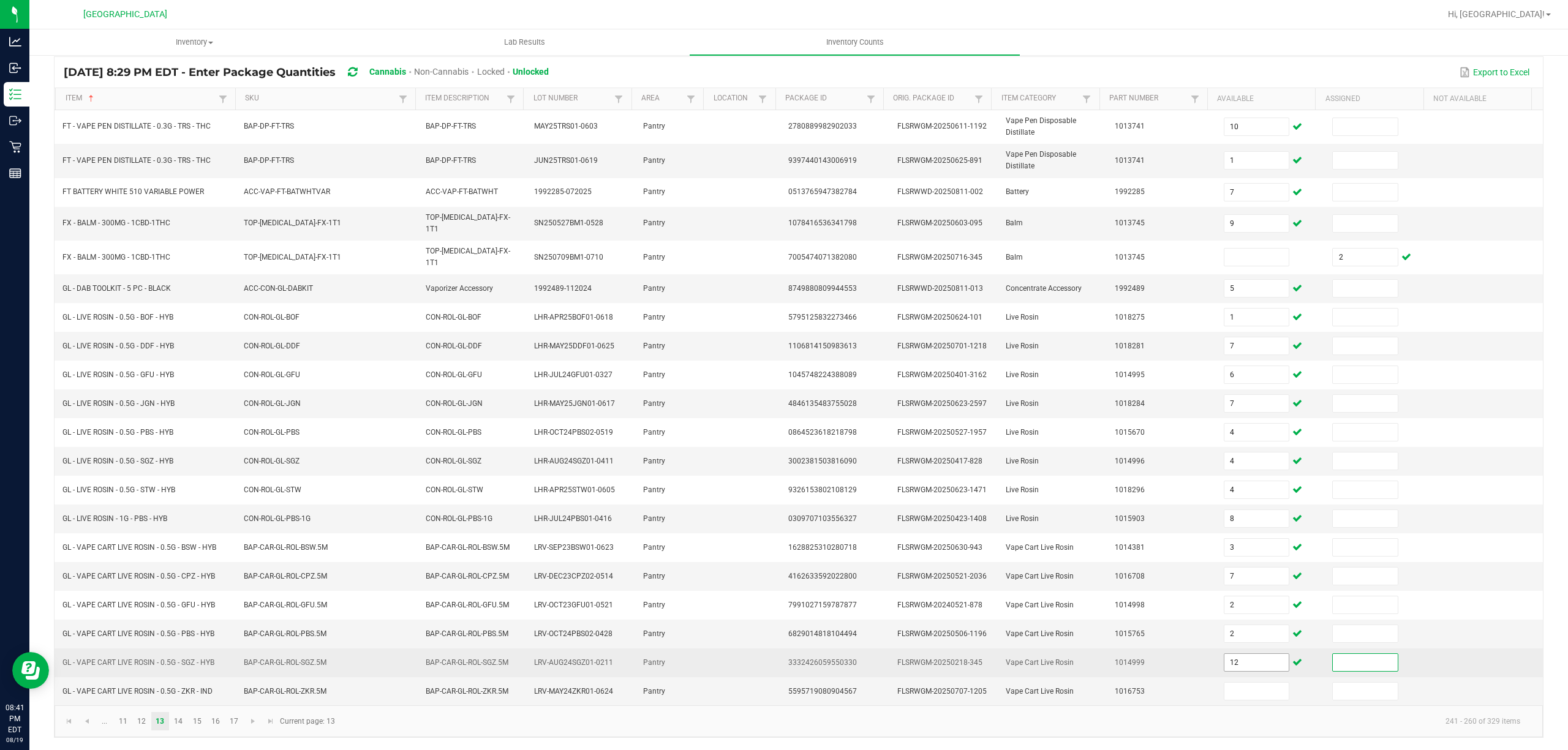
click at [1254, 663] on input "12" at bounding box center [1257, 662] width 65 height 17
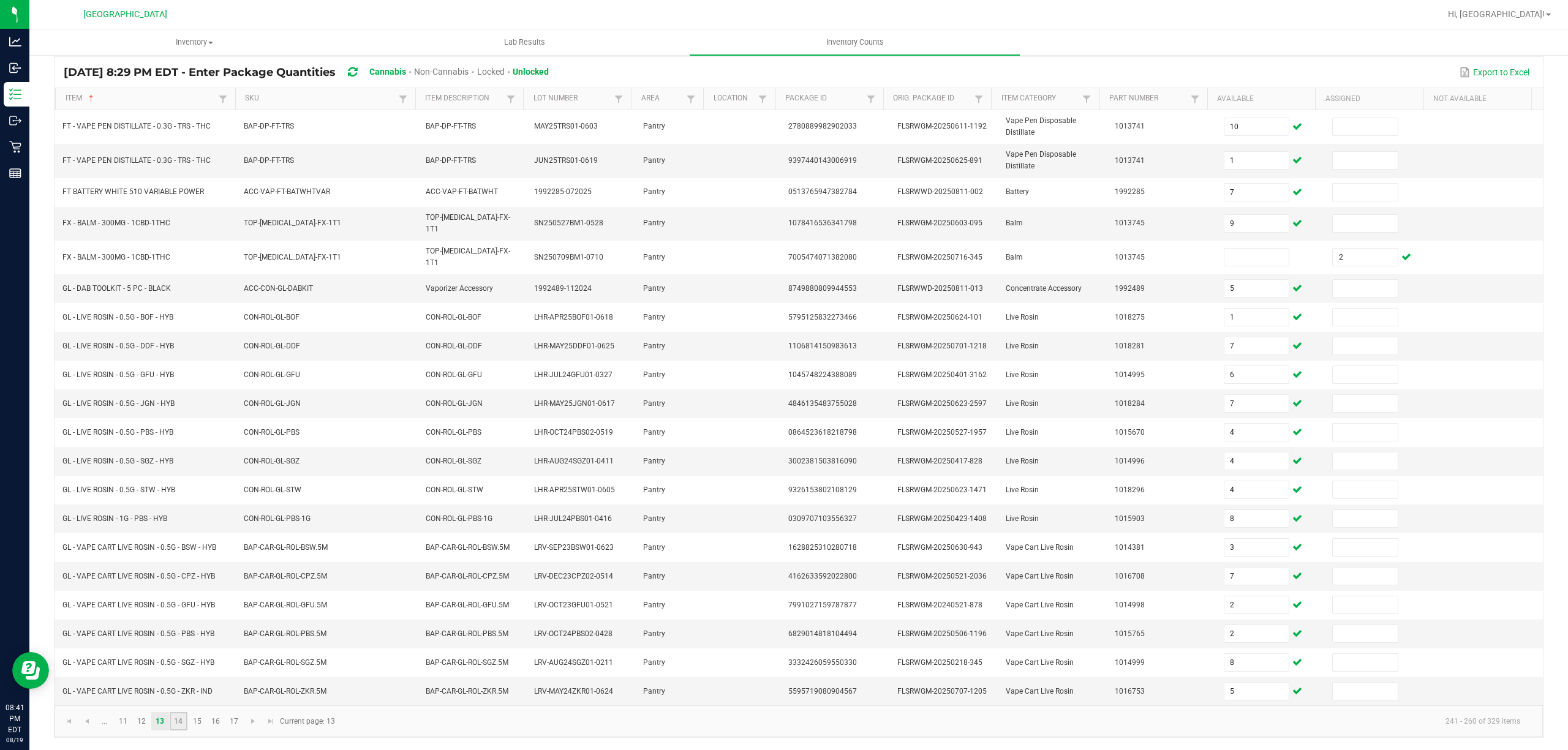
click at [181, 726] on link "14" at bounding box center [178, 721] width 18 height 19
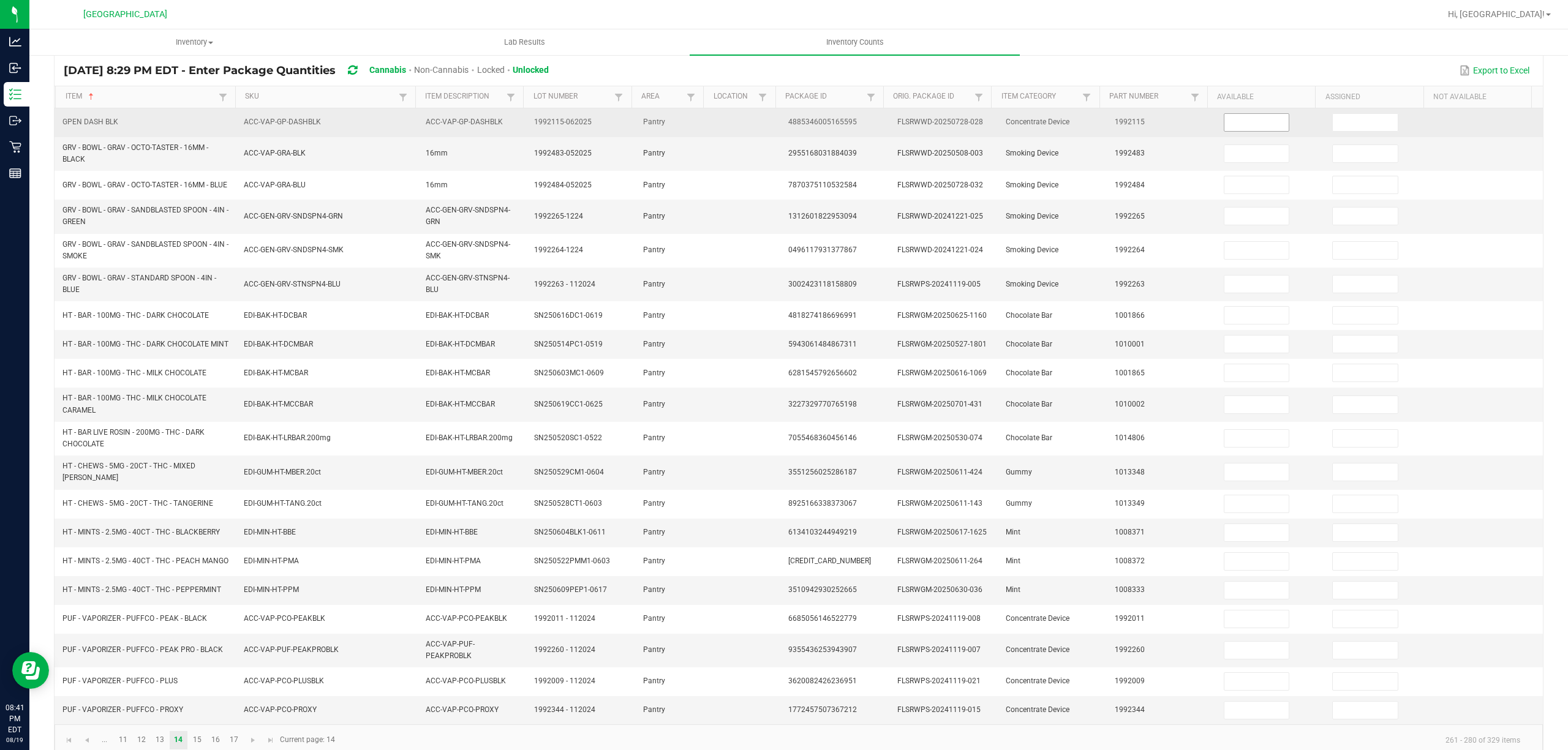
click at [1252, 120] on input at bounding box center [1257, 122] width 65 height 17
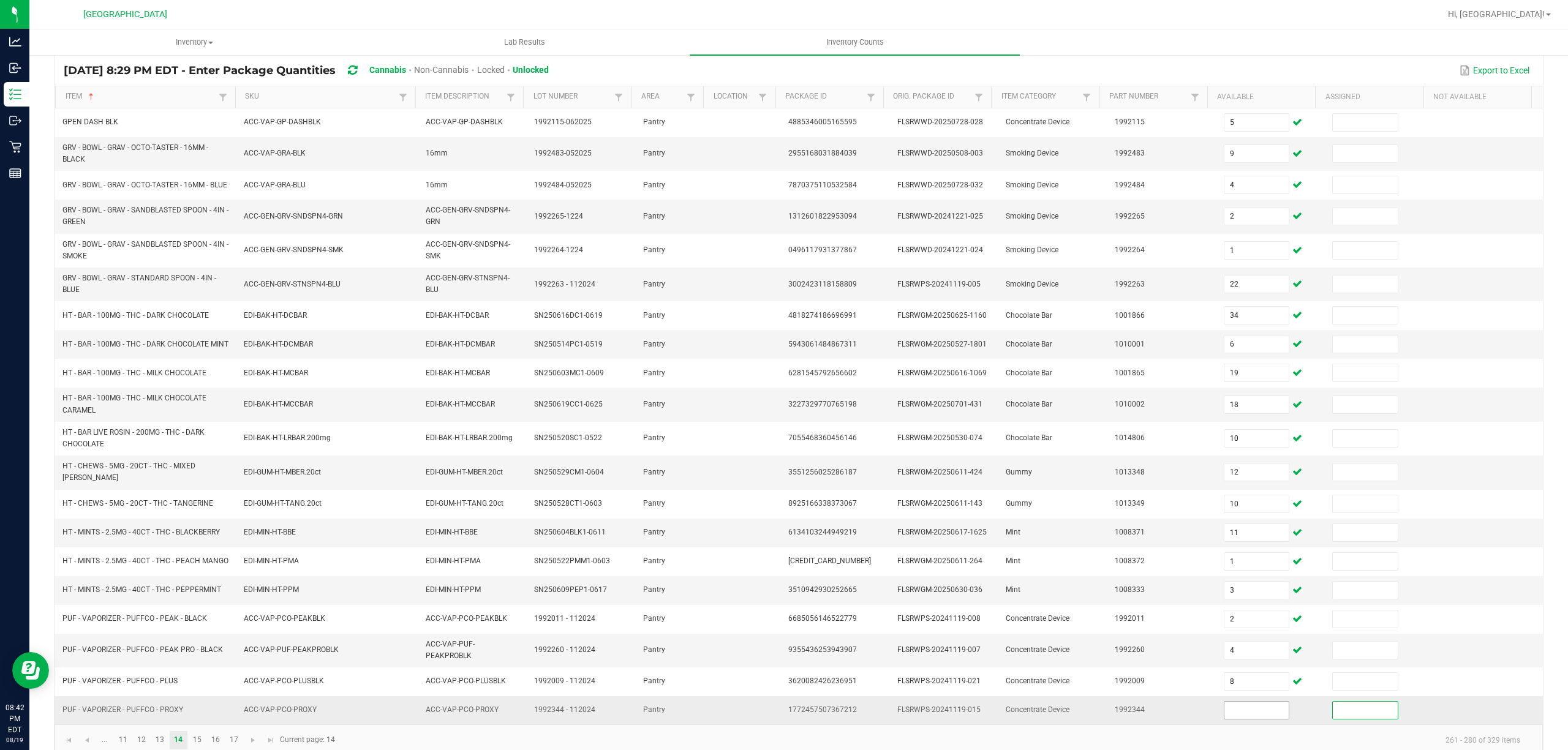
click at [1240, 718] on input at bounding box center [1257, 709] width 65 height 17
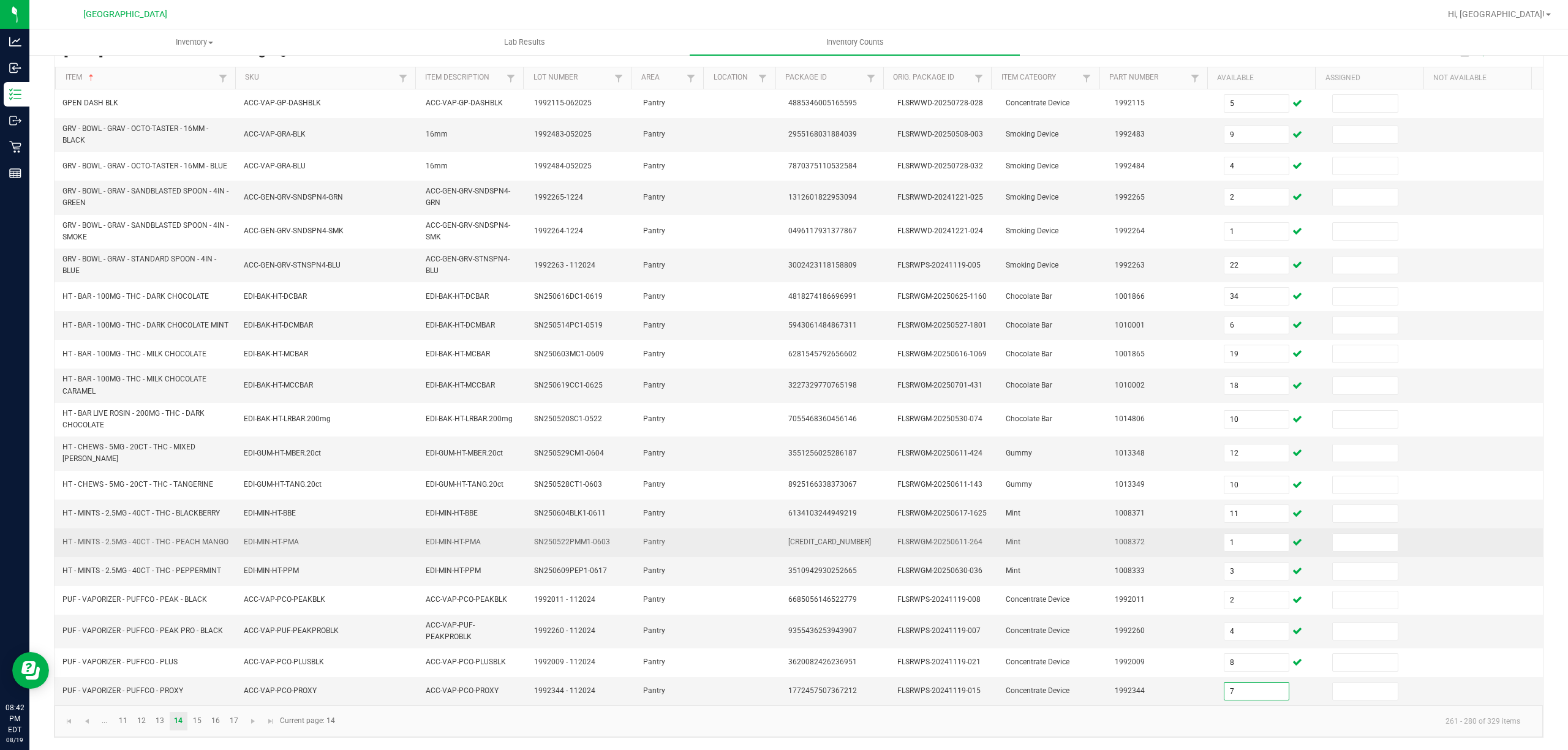
scroll to position [128, 0]
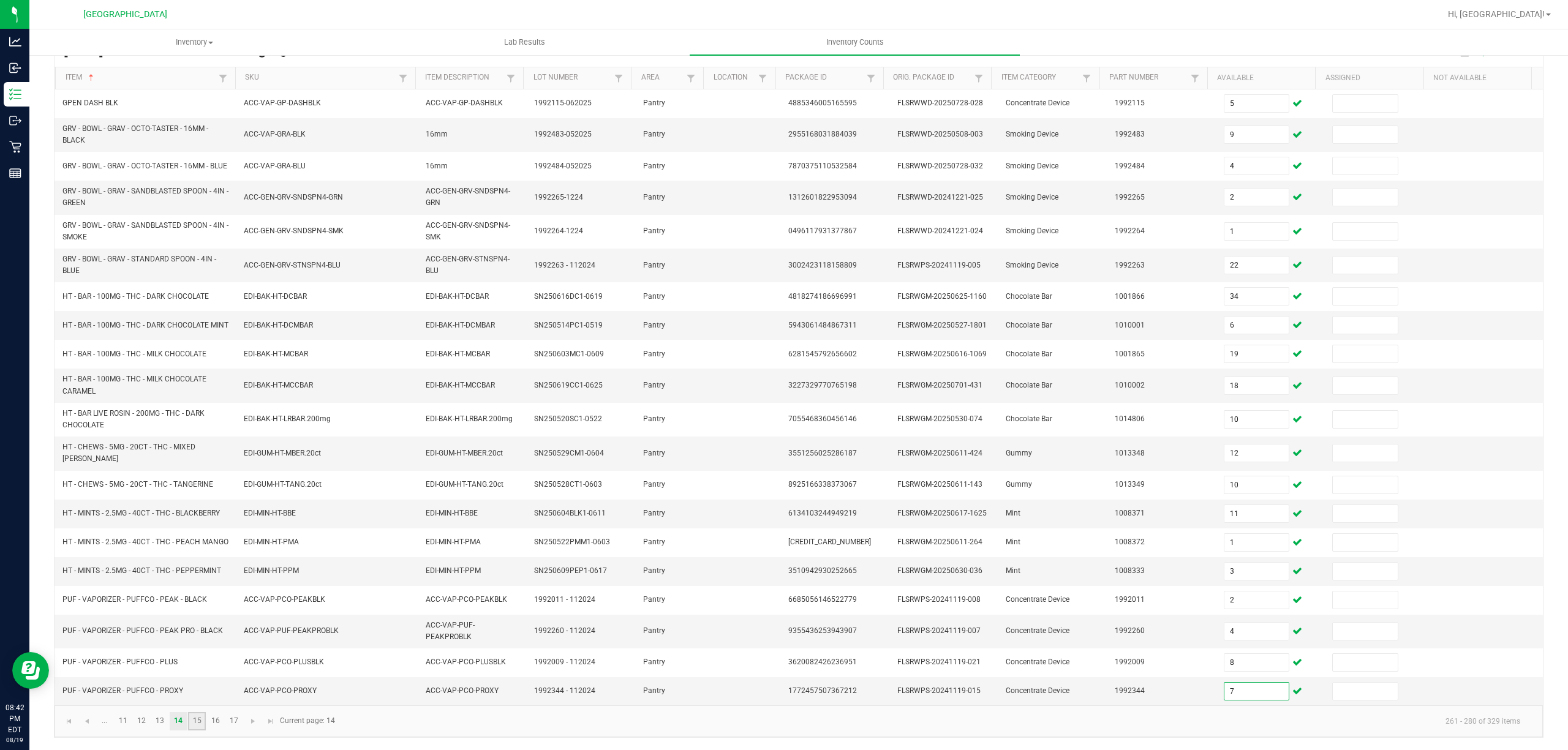
click at [197, 723] on link "15" at bounding box center [197, 721] width 18 height 19
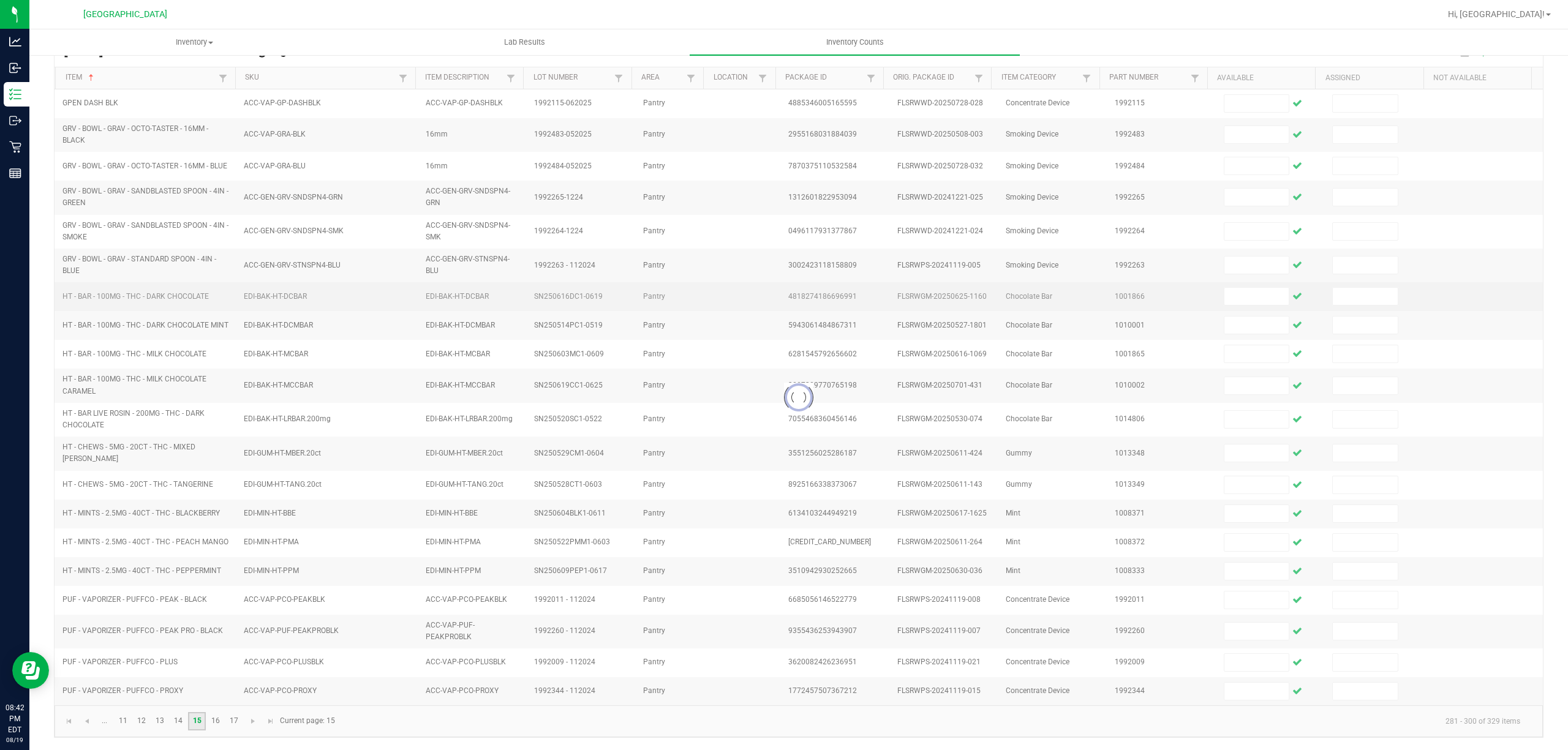
scroll to position [113, 0]
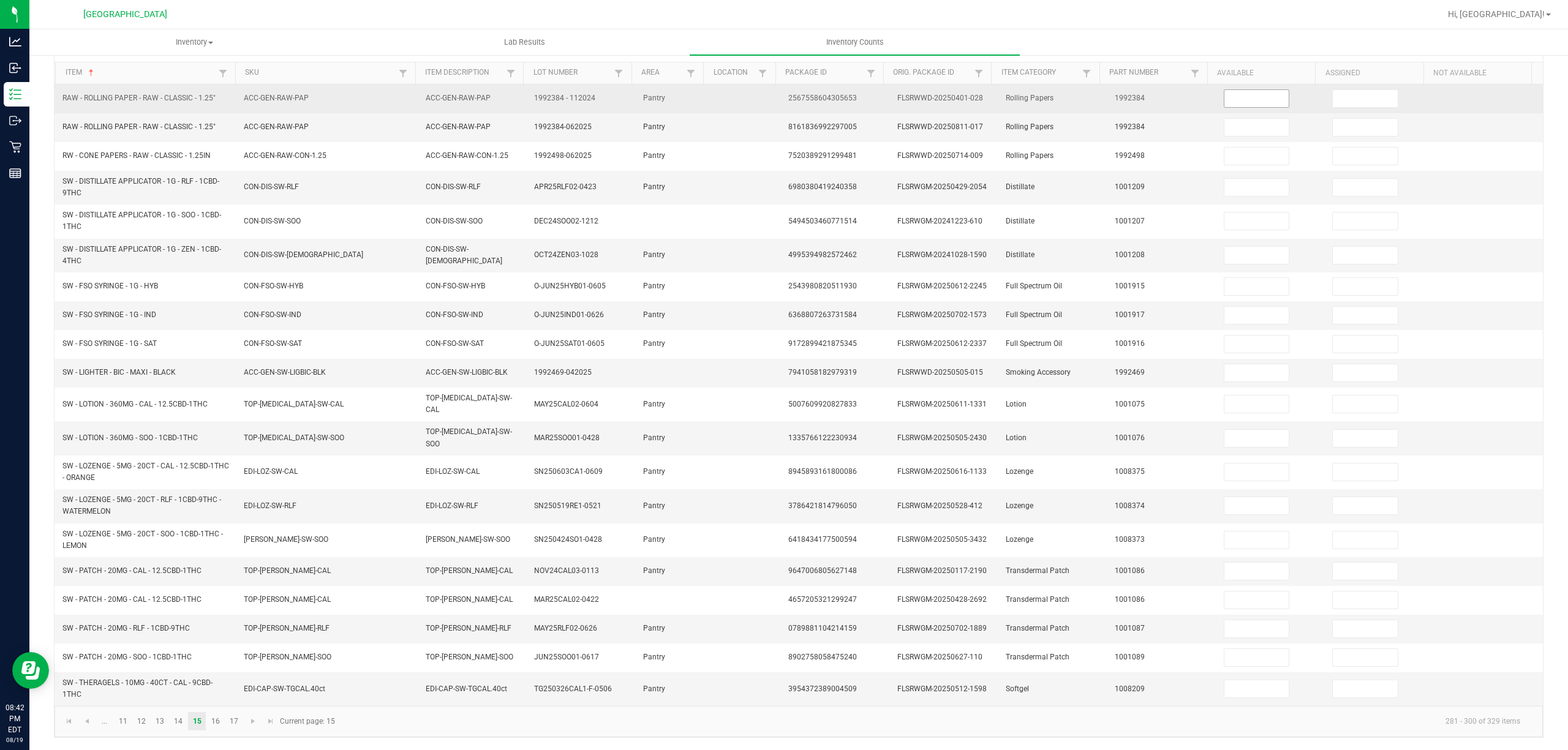
click at [1231, 94] on td at bounding box center [1271, 98] width 109 height 29
click at [1230, 98] on input at bounding box center [1257, 98] width 65 height 17
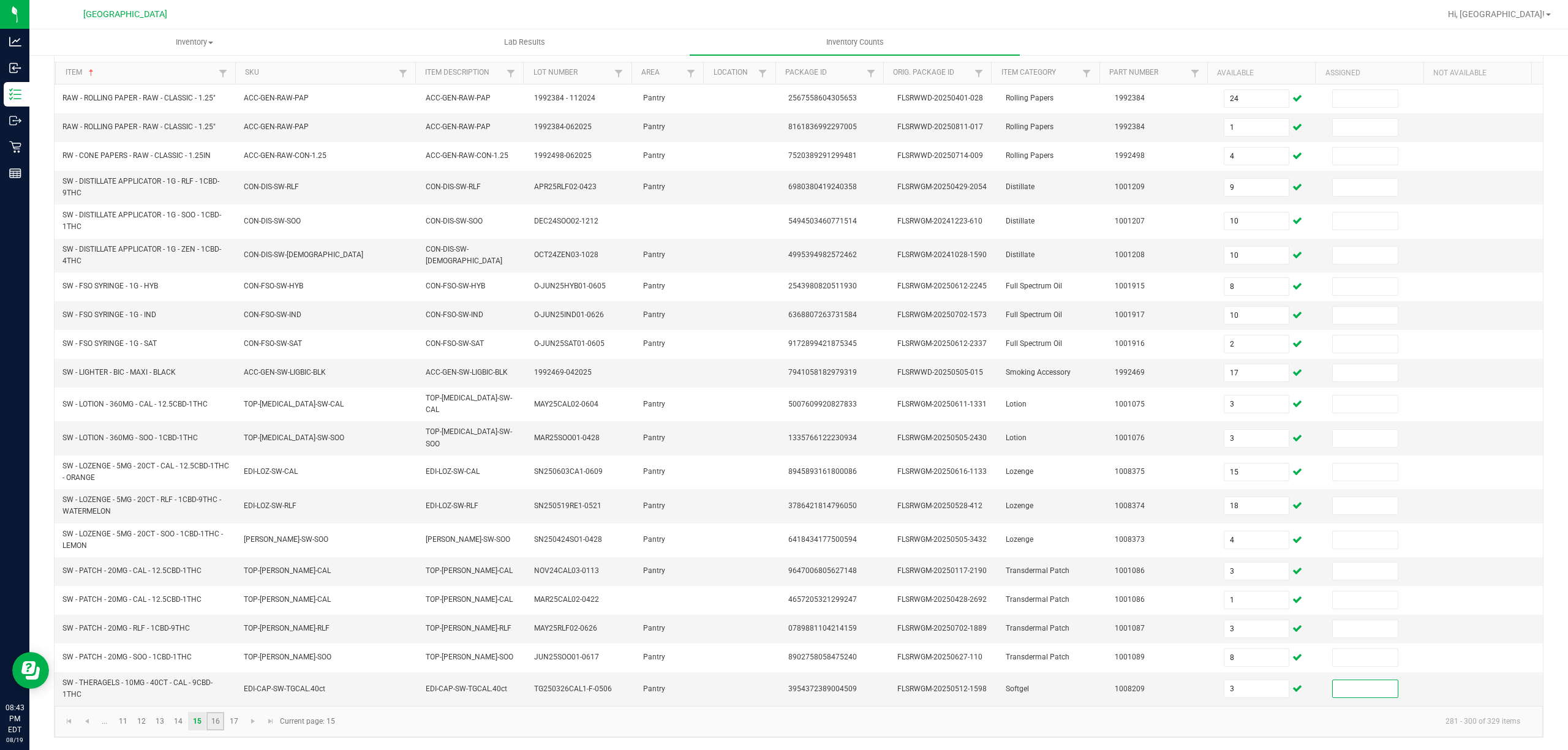
click at [211, 722] on link "16" at bounding box center [216, 721] width 18 height 19
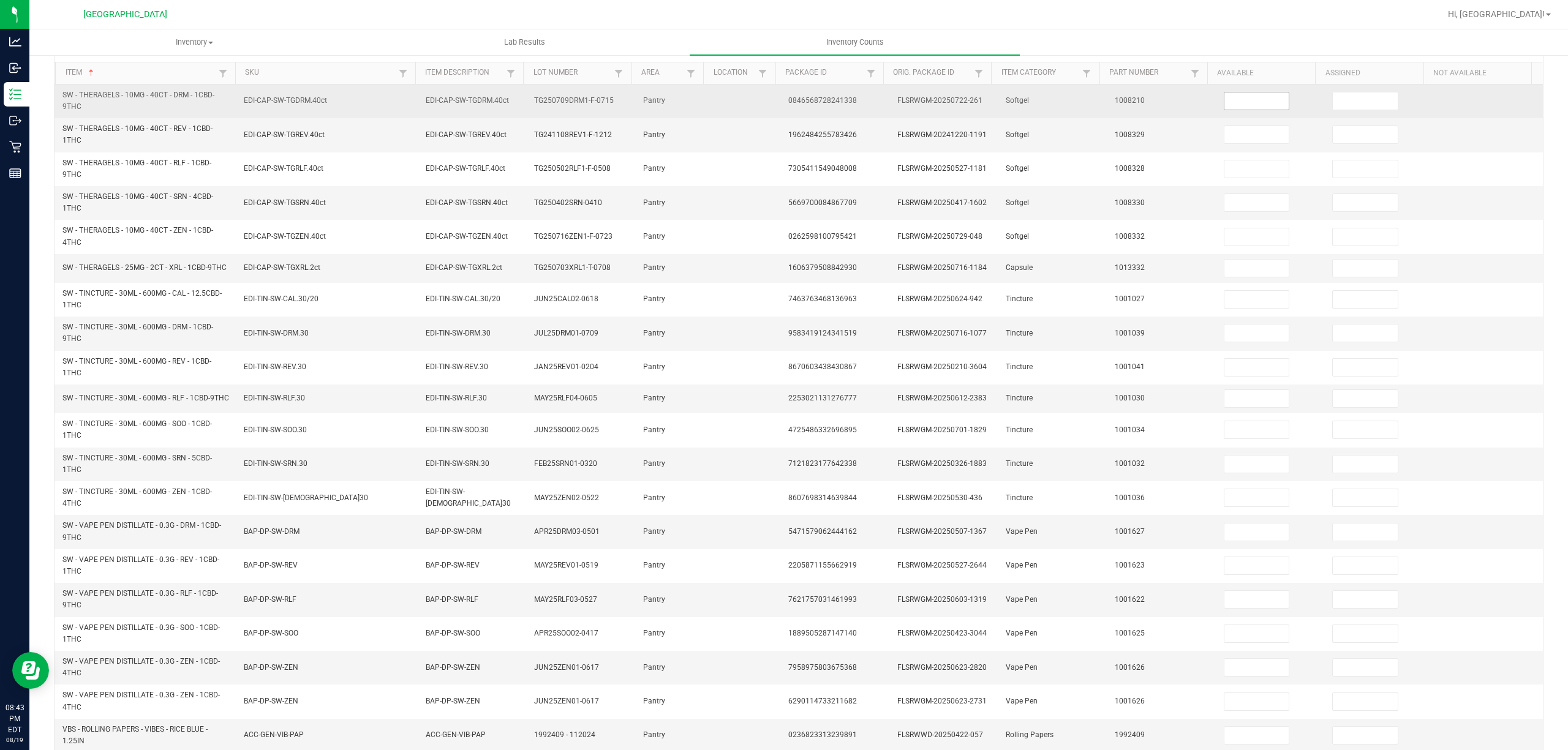
click at [1224, 110] on span at bounding box center [1256, 101] width 66 height 19
click at [1225, 104] on input at bounding box center [1257, 100] width 65 height 17
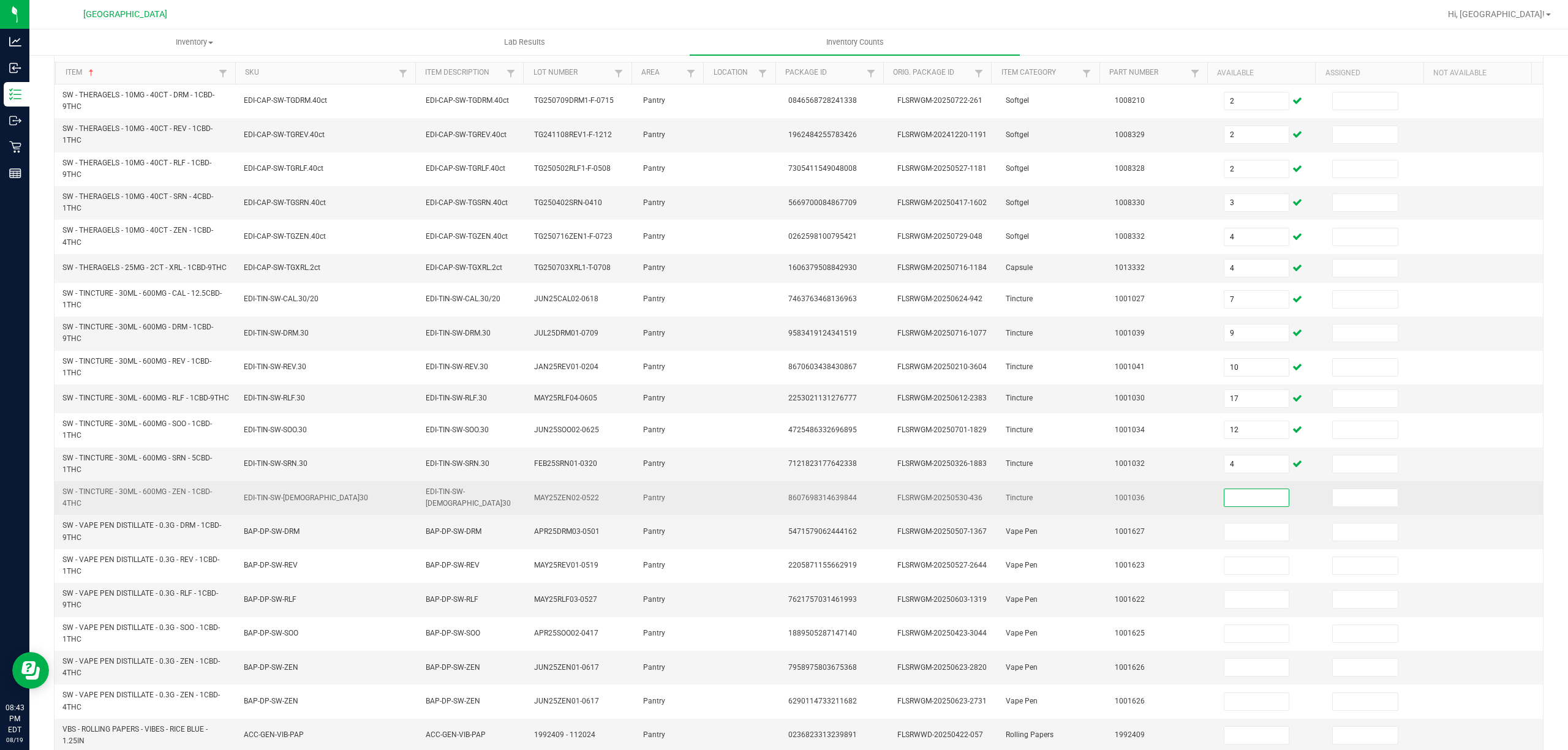
click at [1225, 507] on input at bounding box center [1257, 497] width 65 height 17
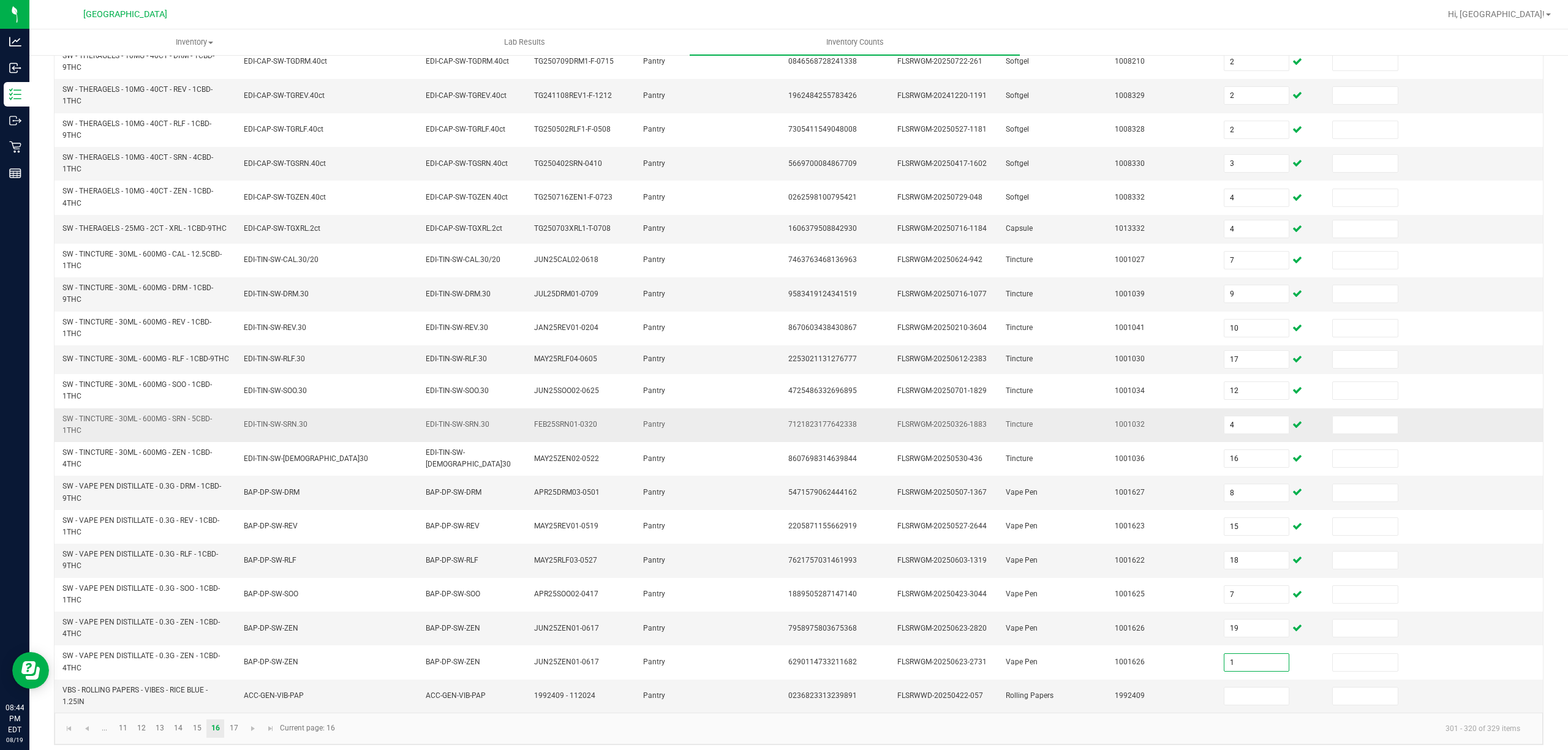
scroll to position [174, 0]
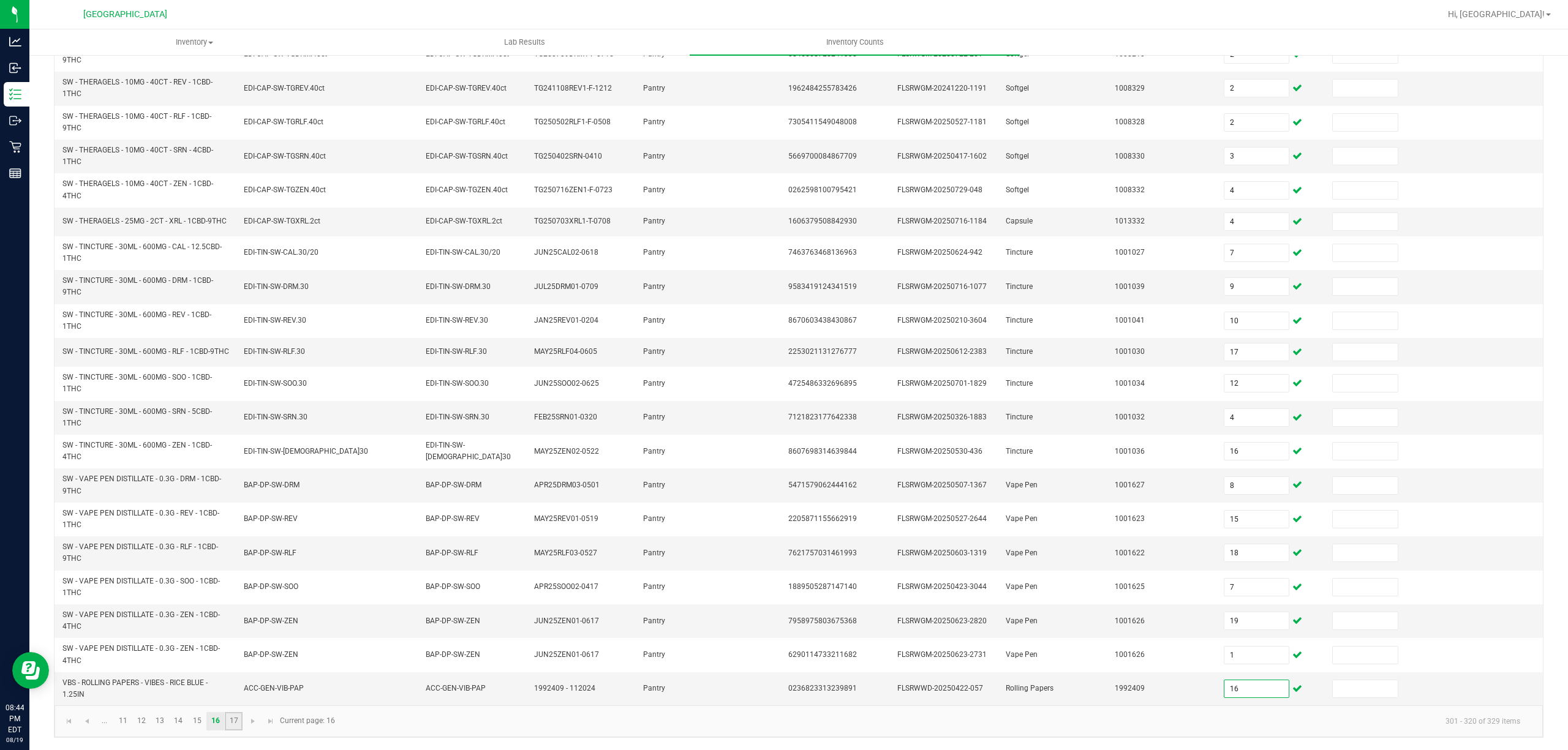
click at [234, 728] on link "17" at bounding box center [234, 721] width 18 height 19
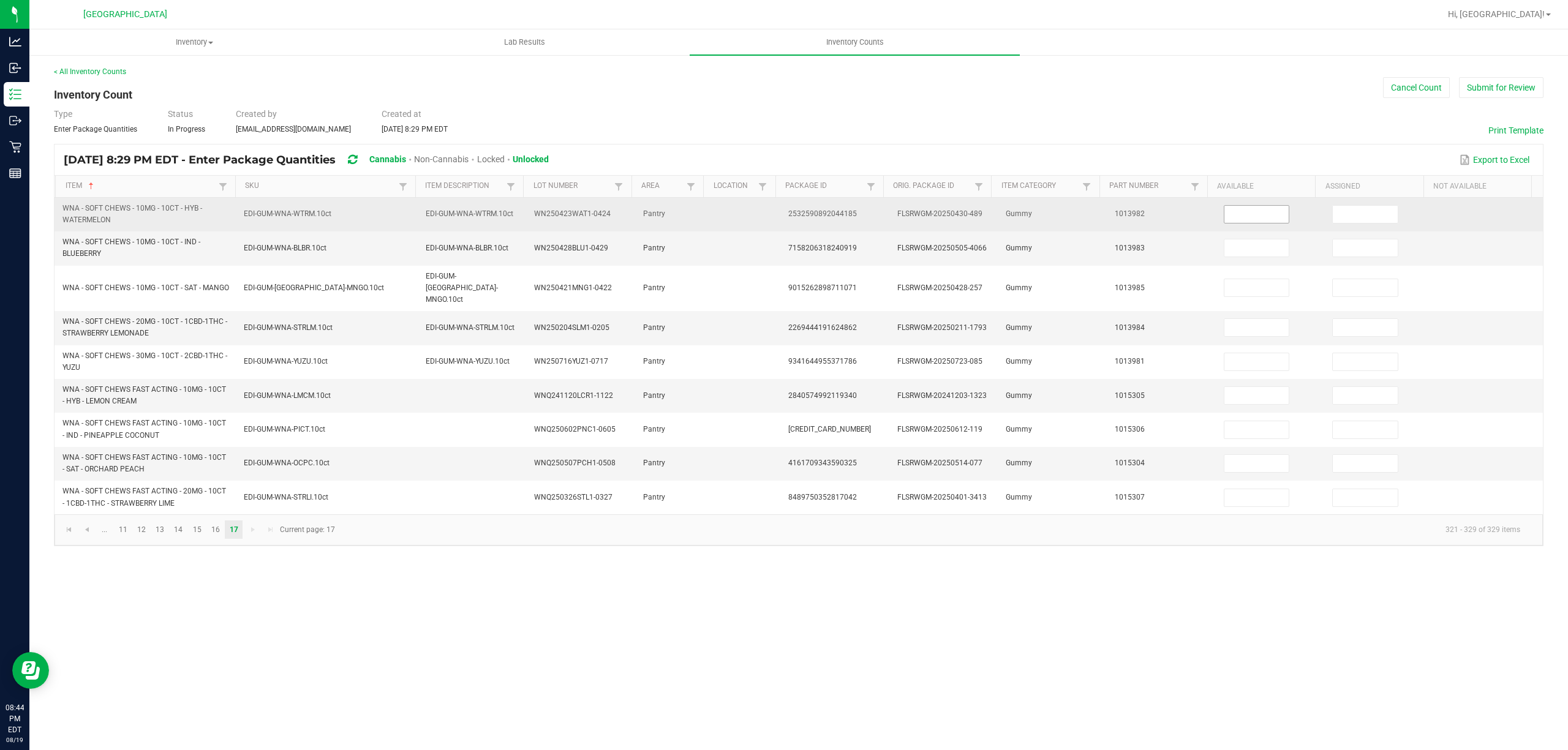
click at [1250, 207] on td at bounding box center [1271, 215] width 109 height 34
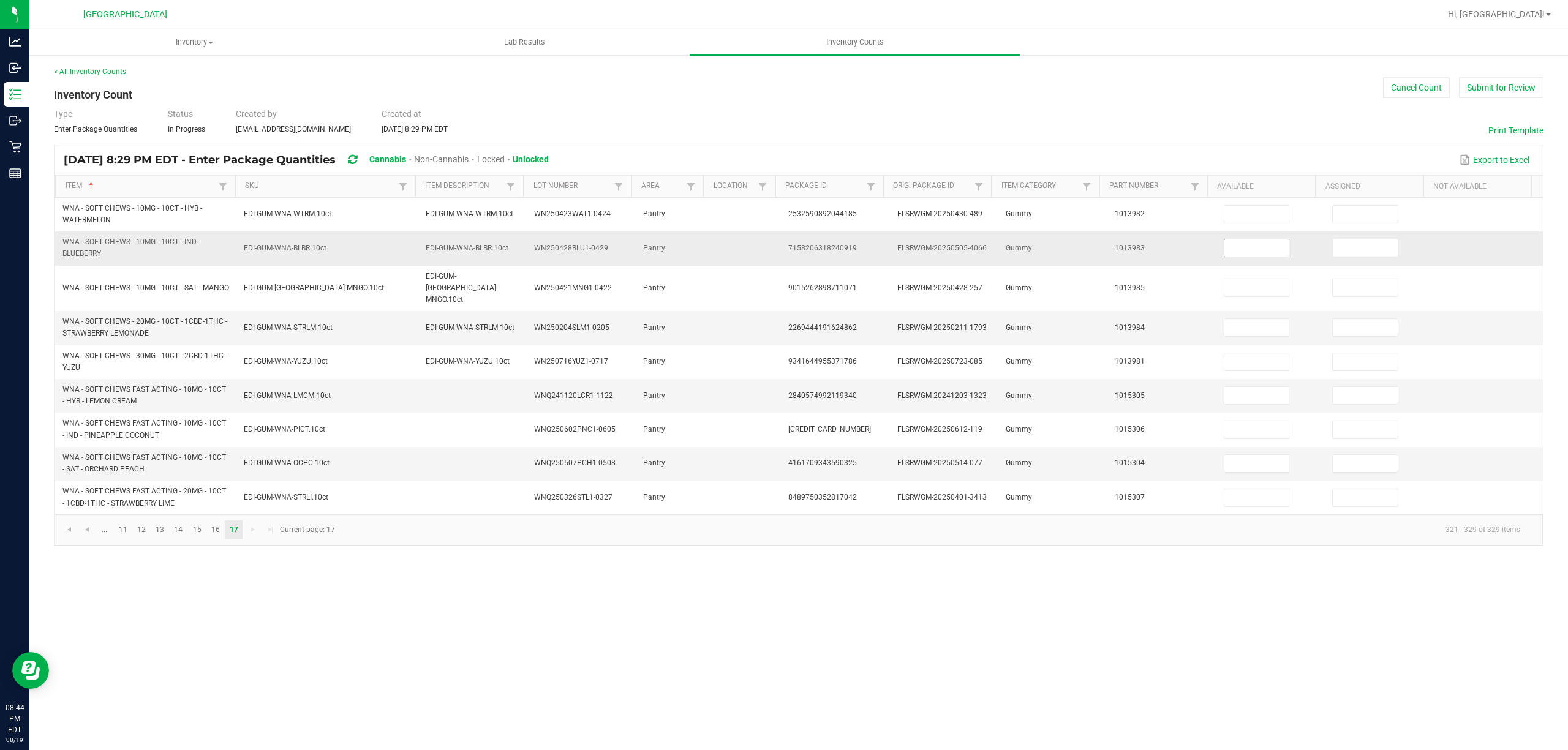
drag, startPoint x: 1226, startPoint y: 187, endPoint x: 1267, endPoint y: 254, distance: 78.5
click at [1226, 189] on th "Available" at bounding box center [1261, 187] width 108 height 22
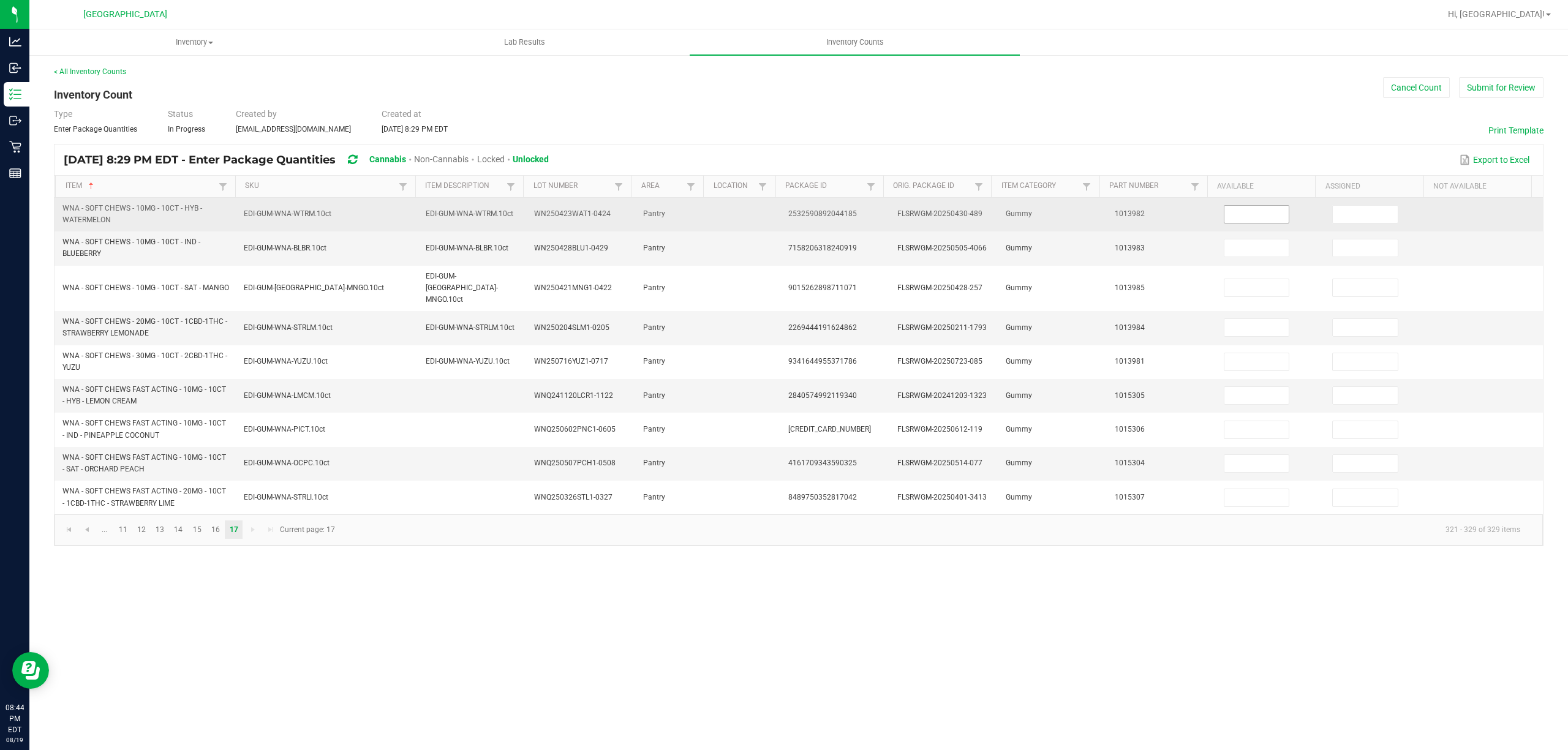
click at [1272, 219] on input at bounding box center [1257, 214] width 65 height 17
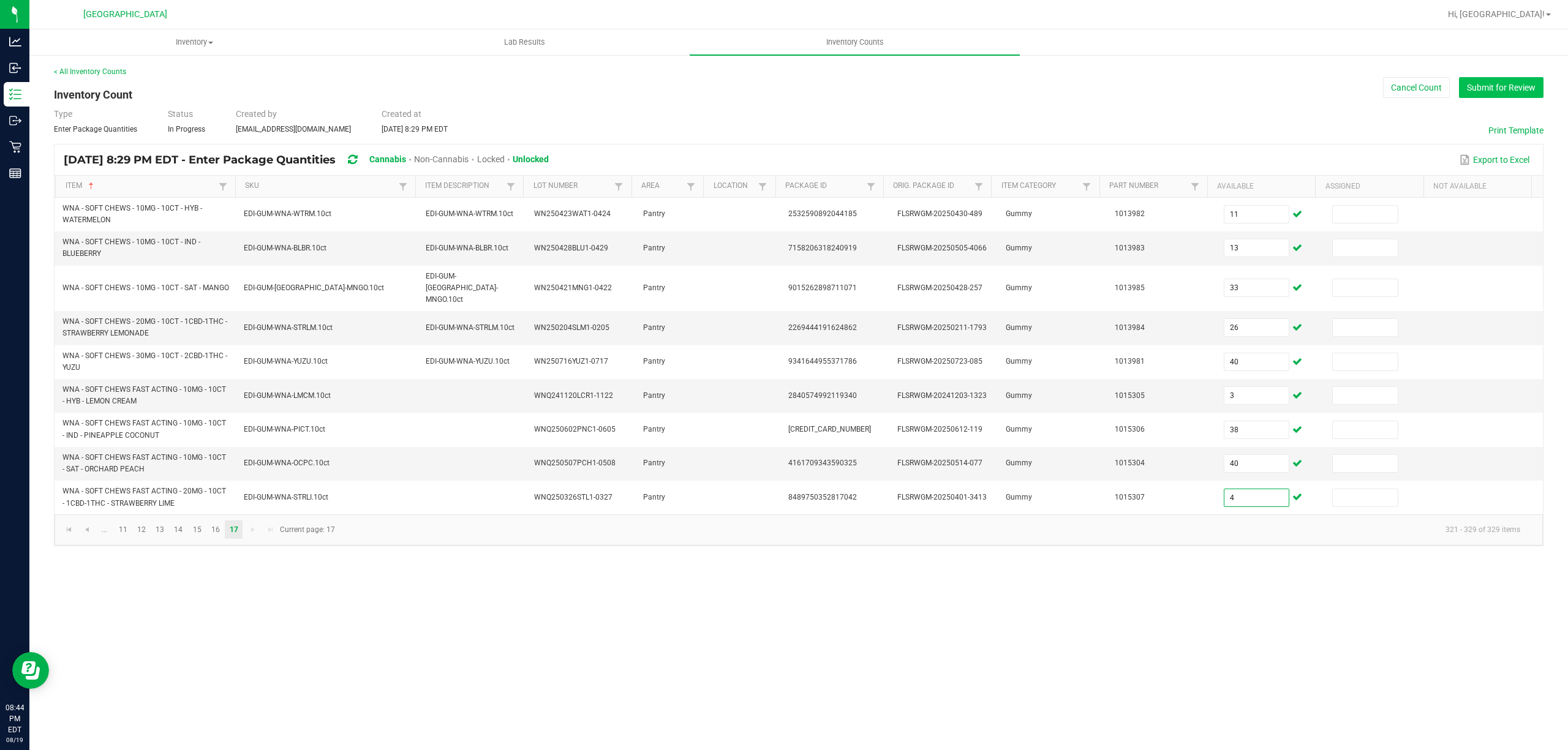
click at [1461, 89] on button "Submit for Review" at bounding box center [1501, 87] width 84 height 21
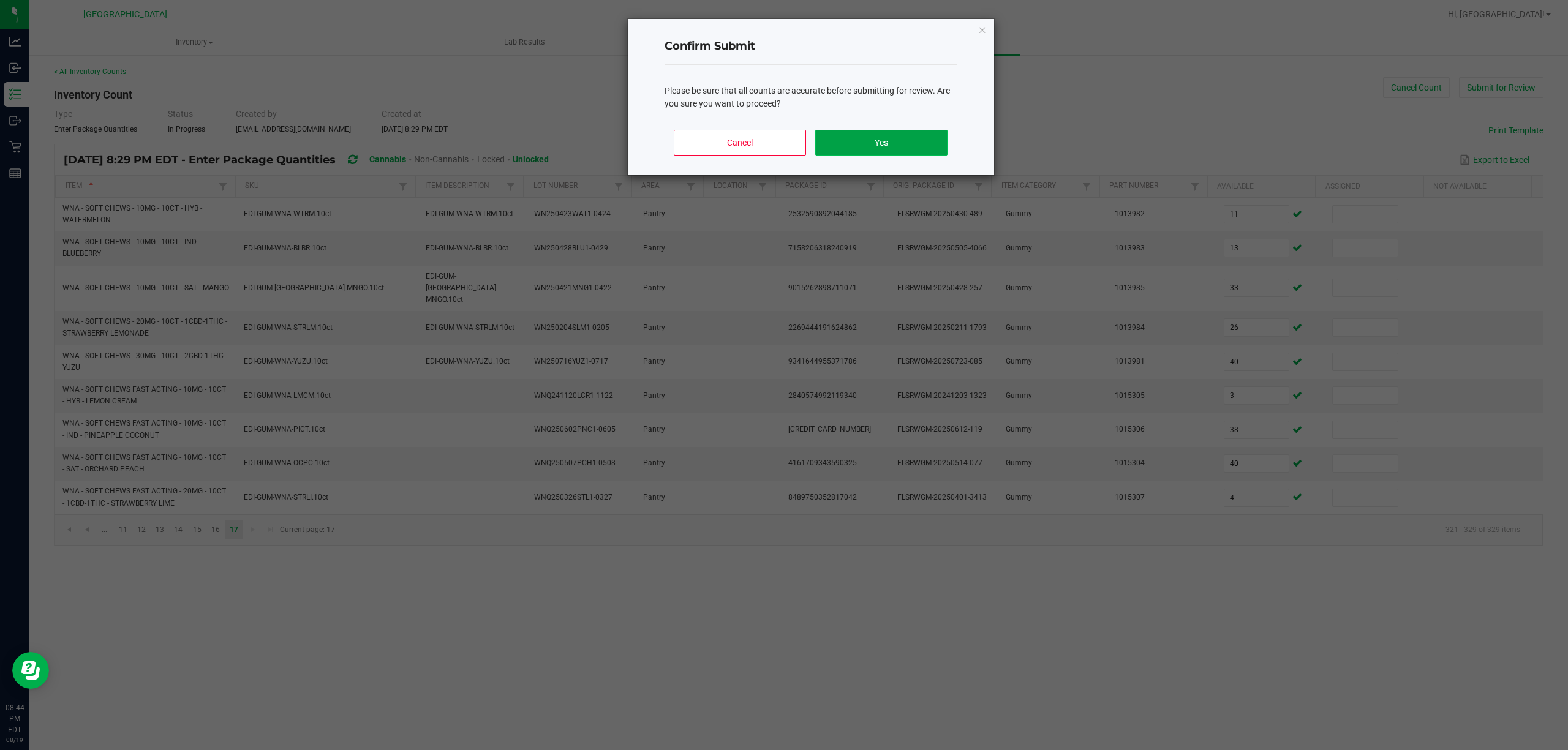
click at [894, 142] on button "Yes" at bounding box center [881, 142] width 132 height 26
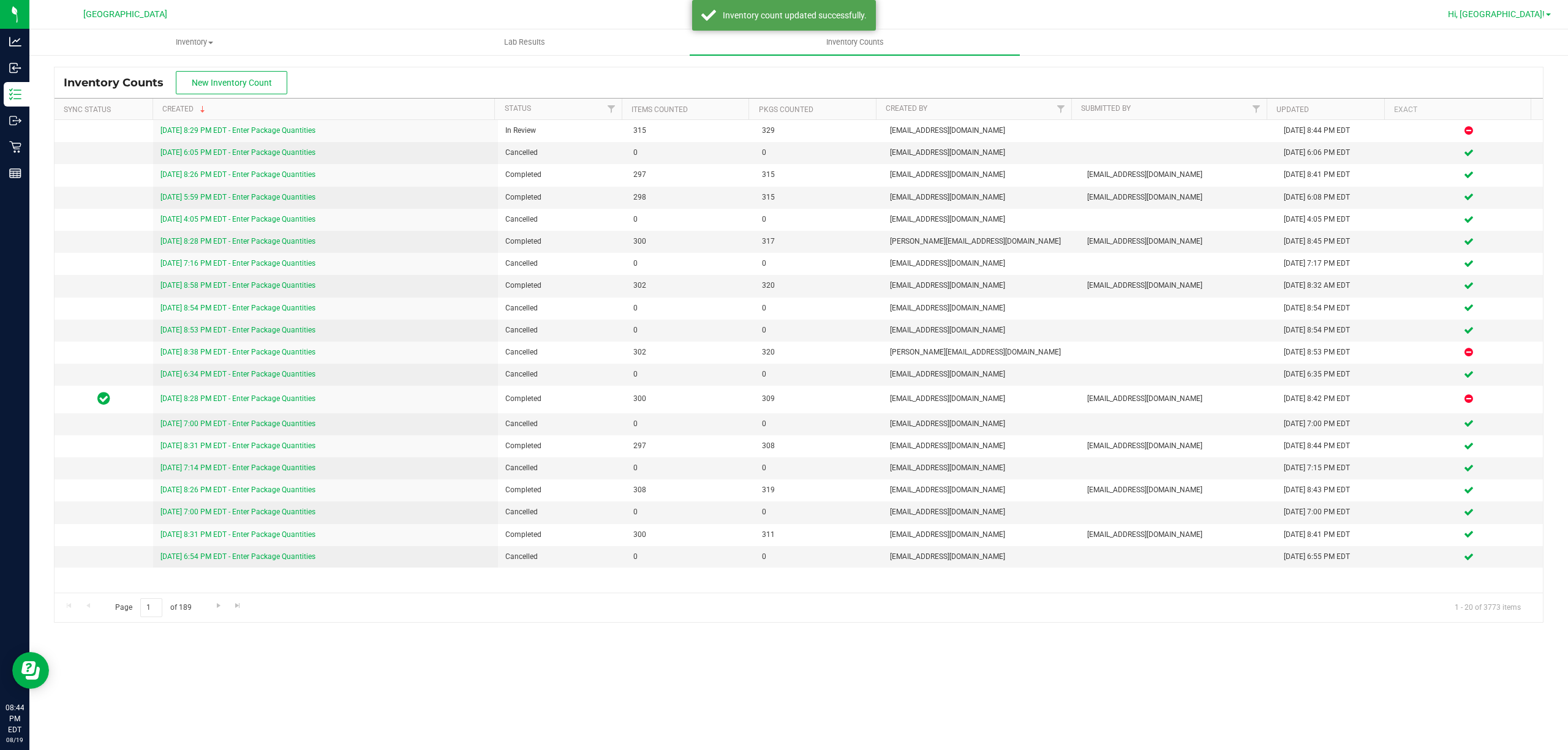
click at [1533, 11] on span "Hi, [GEOGRAPHIC_DATA]!" at bounding box center [1497, 14] width 97 height 10
click at [1517, 104] on span "Sign Out" at bounding box center [1505, 108] width 36 height 12
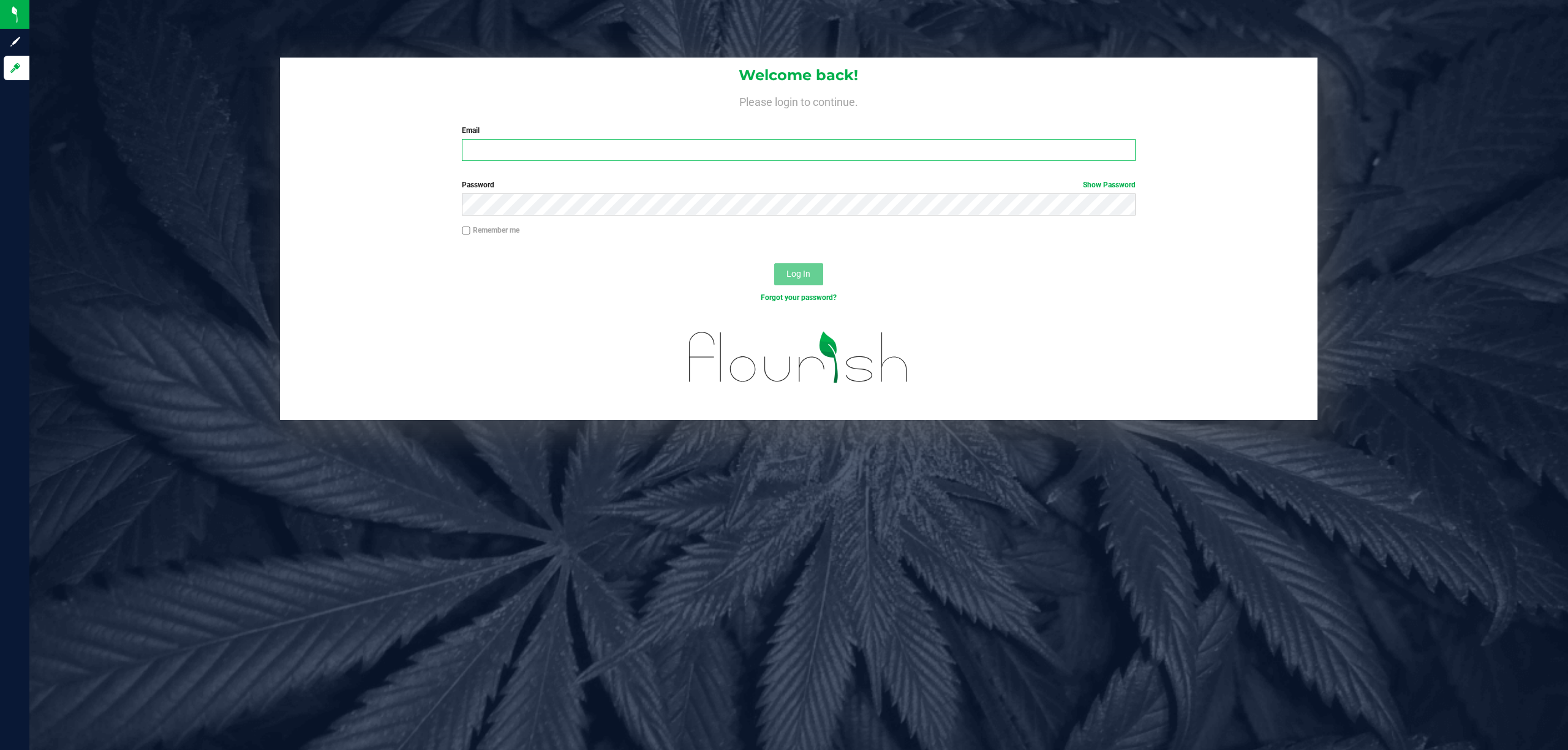
click at [554, 150] on input "Email" at bounding box center [799, 149] width 674 height 22
click at [774, 263] on button "Log In" at bounding box center [799, 274] width 49 height 22
